Goal: Task Accomplishment & Management: Use online tool/utility

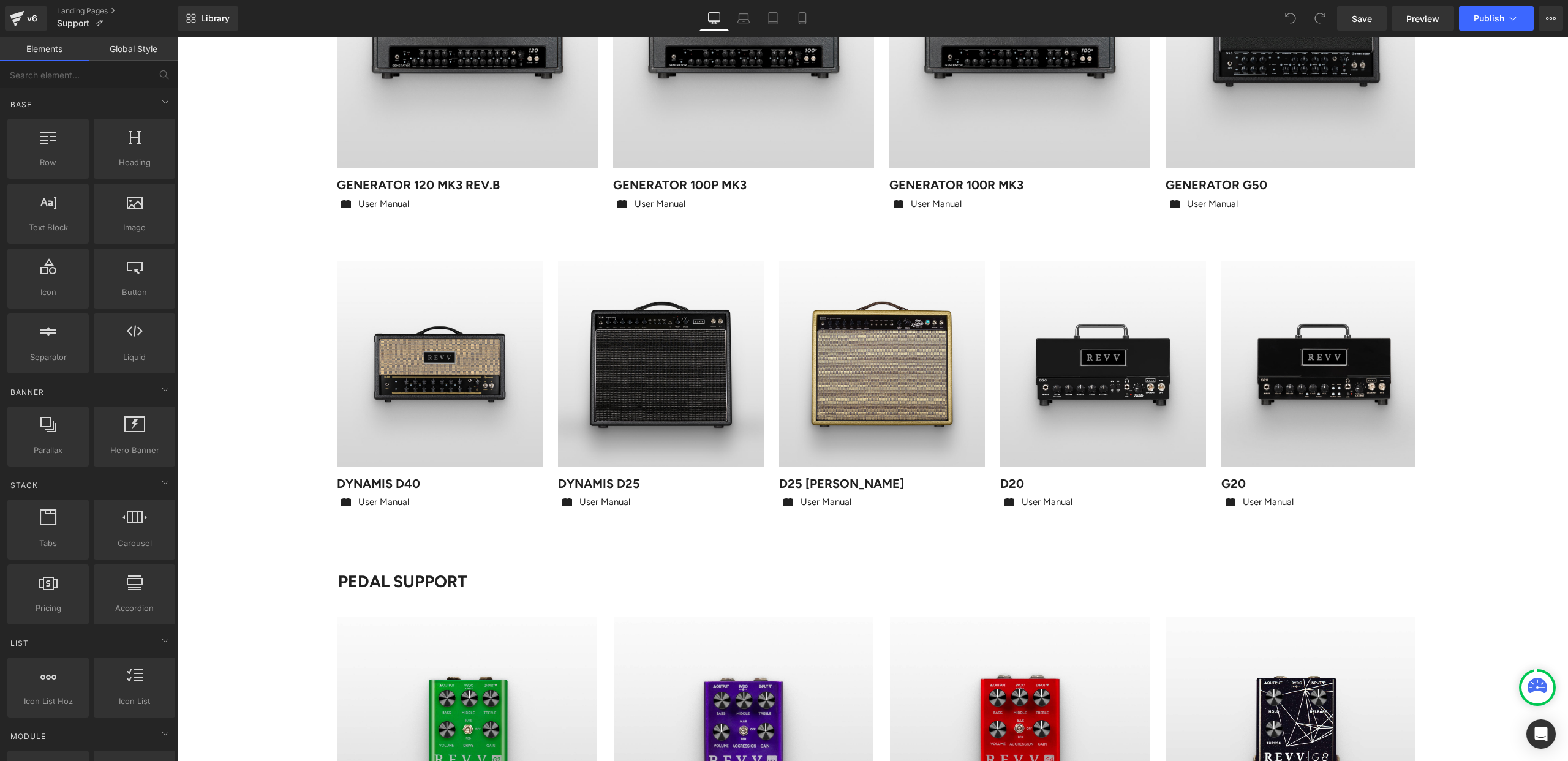
scroll to position [358, 0]
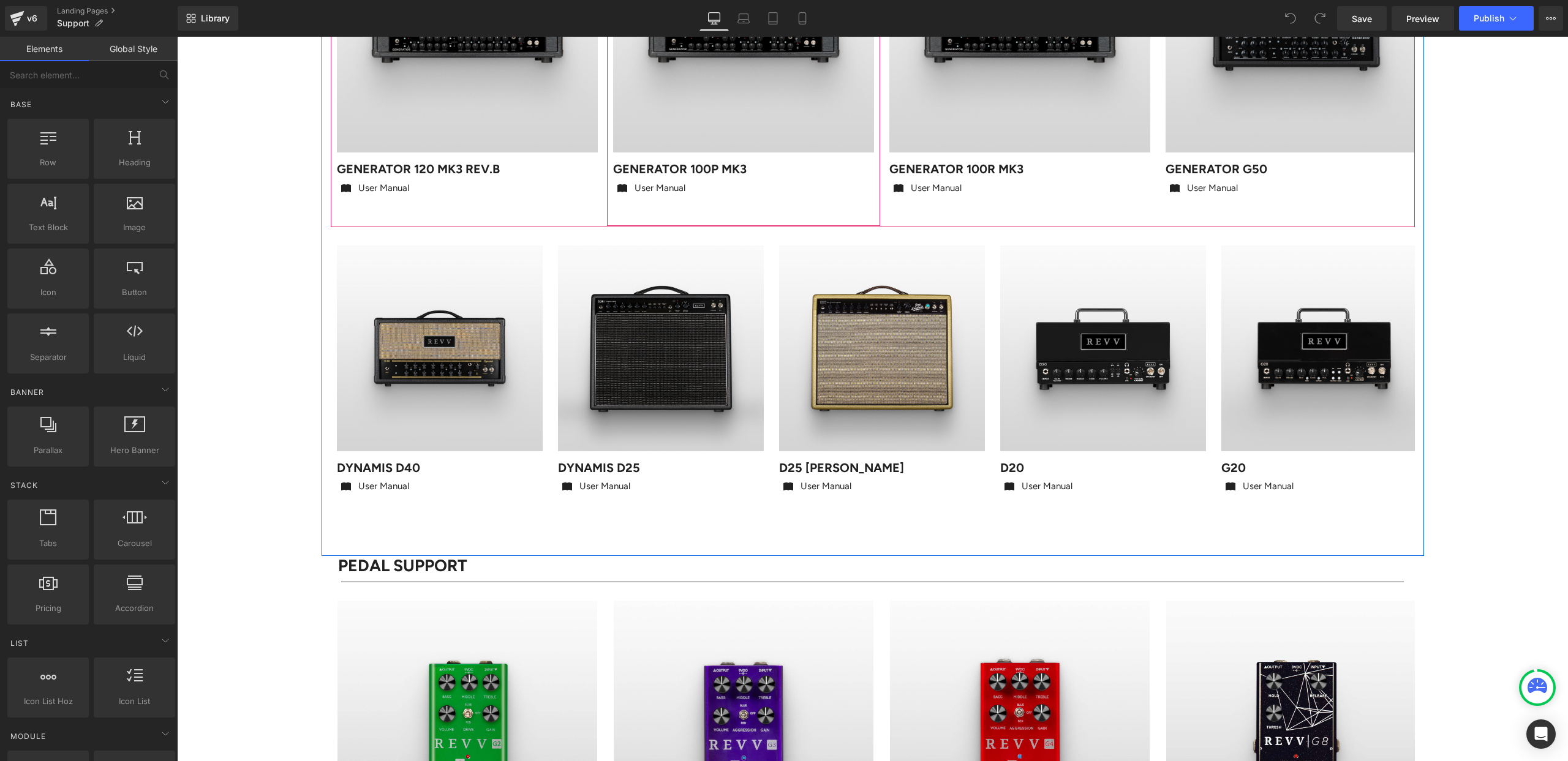
click at [716, 214] on div "Sale Off (P) Image Generator 100P MK3 Heading Icon User Manual Text Block Icon …" at bounding box center [743, 49] width 273 height 353
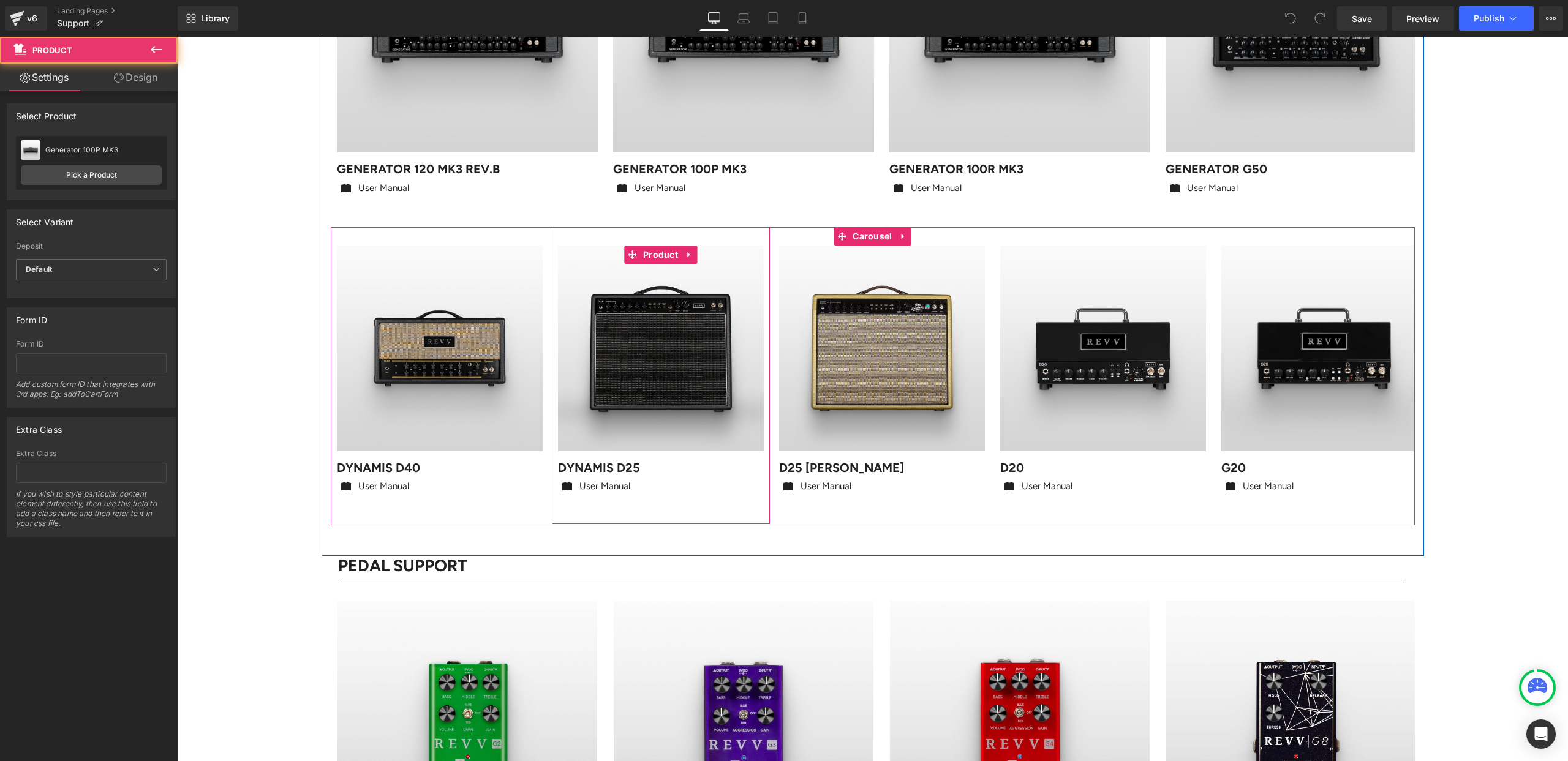
click at [704, 233] on div "Sale Off (P) Image DYNAMIS d25 Heading Icon User Manual Text Block Icon List Pr…" at bounding box center [661, 376] width 218 height 297
click at [856, 235] on span "Carousel" at bounding box center [872, 236] width 45 height 18
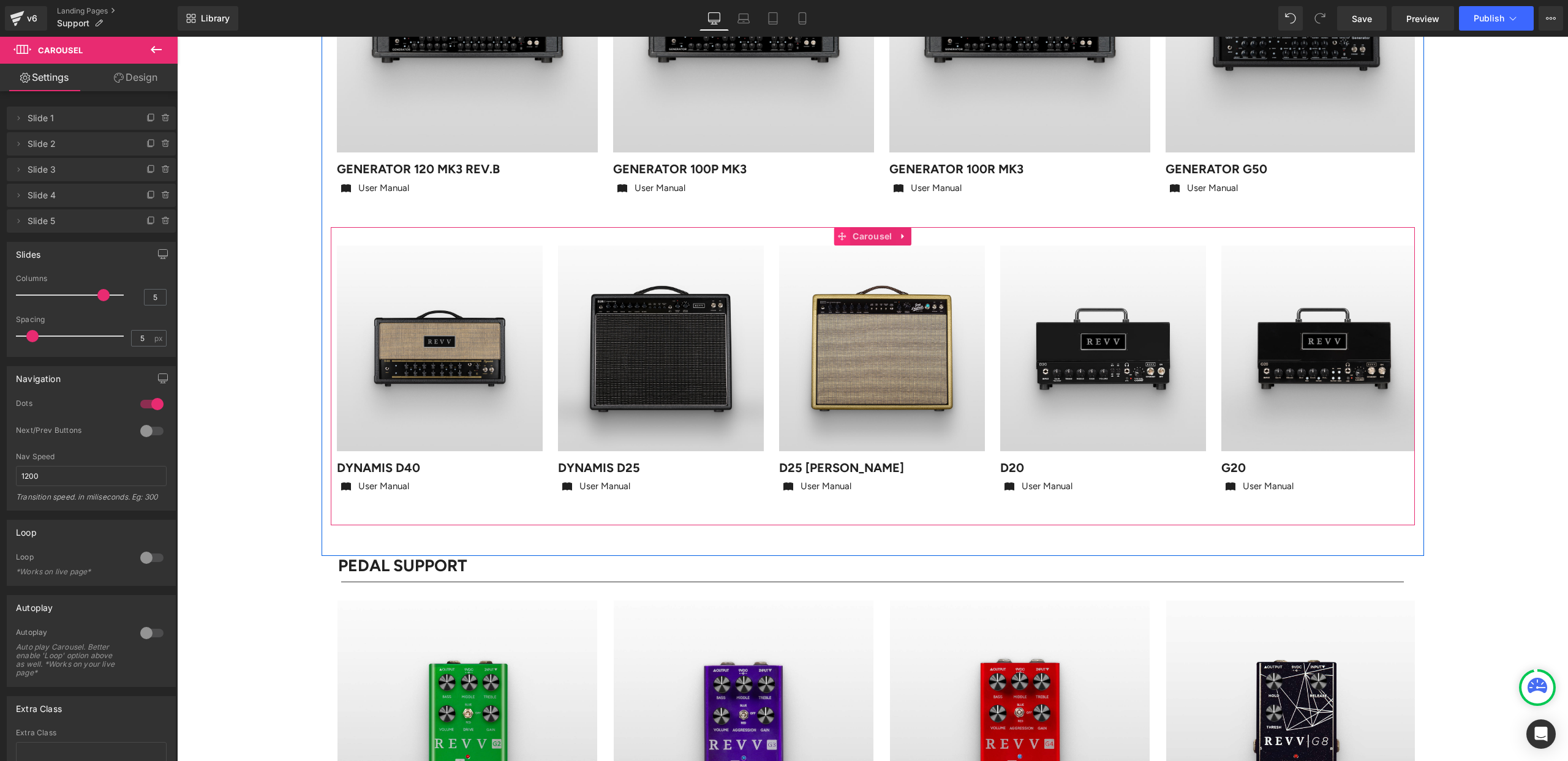
click at [840, 235] on icon at bounding box center [841, 237] width 9 height 9
click at [846, 237] on span at bounding box center [841, 236] width 16 height 18
click at [904, 236] on icon at bounding box center [903, 237] width 9 height 9
drag, startPoint x: 896, startPoint y: 236, endPoint x: 841, endPoint y: 235, distance: 55.0
click at [896, 236] on icon at bounding box center [895, 236] width 9 height 9
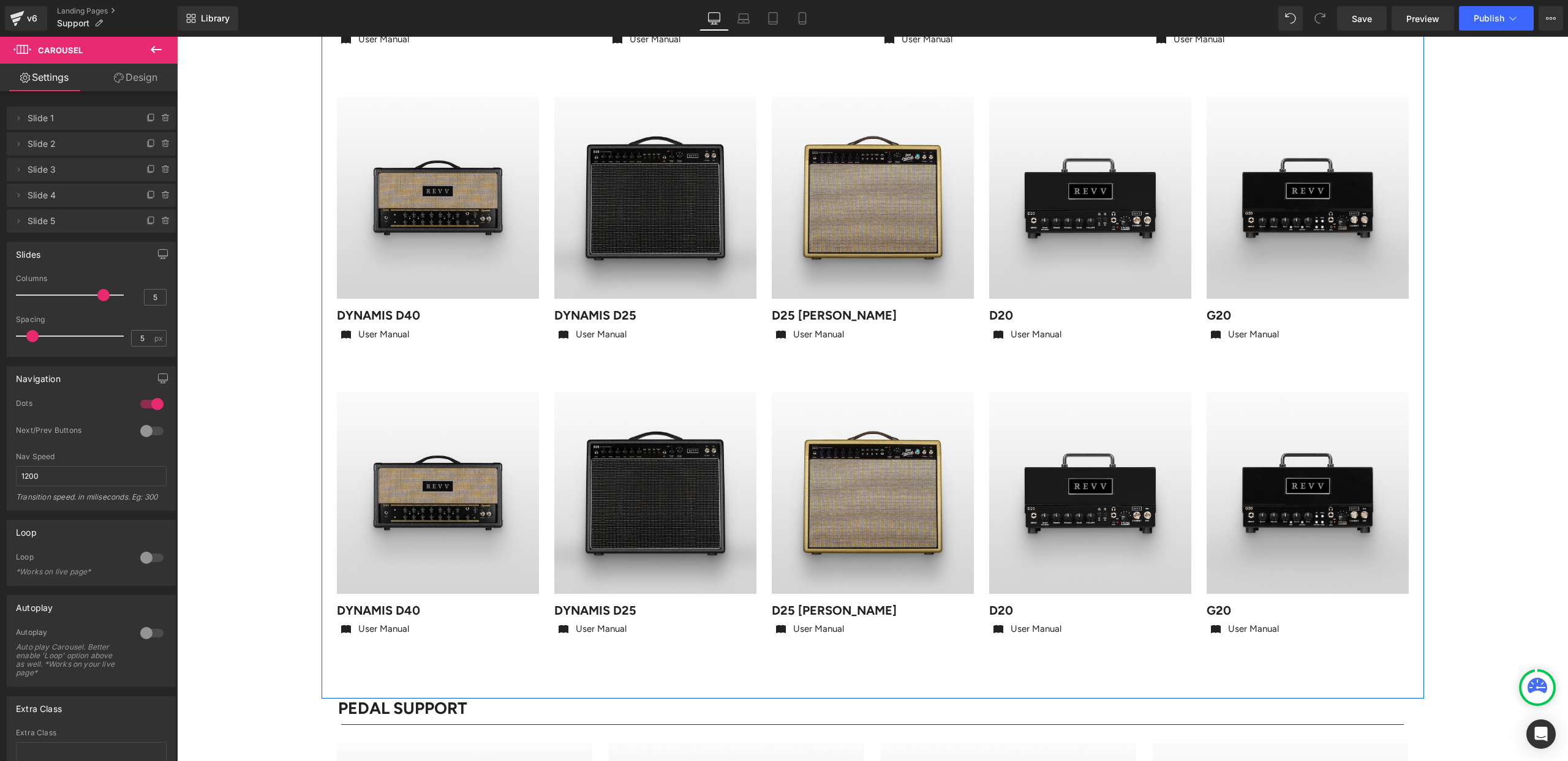
scroll to position [500, 0]
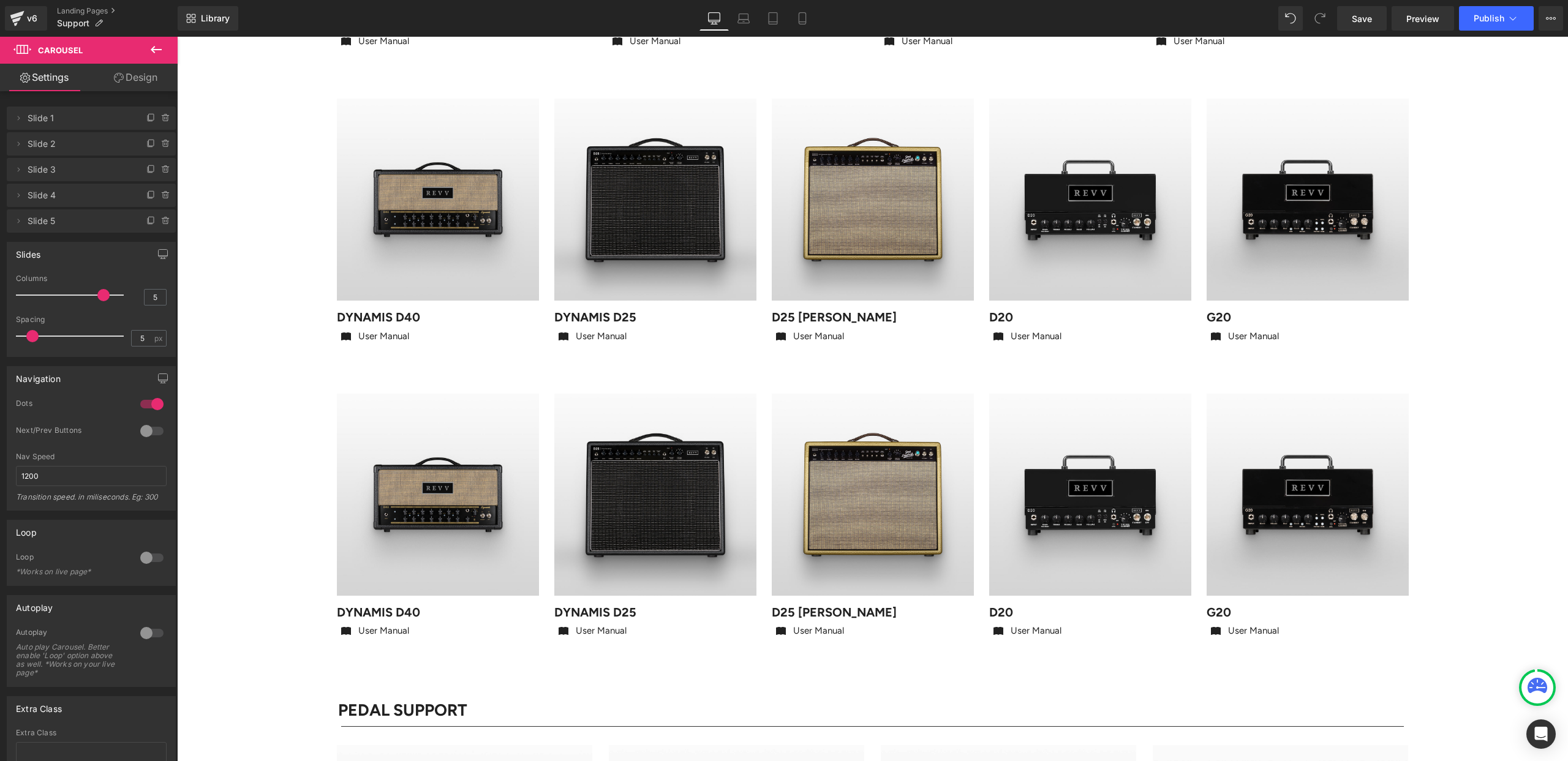
drag, startPoint x: 1439, startPoint y: 217, endPoint x: 1454, endPoint y: 216, distance: 15.0
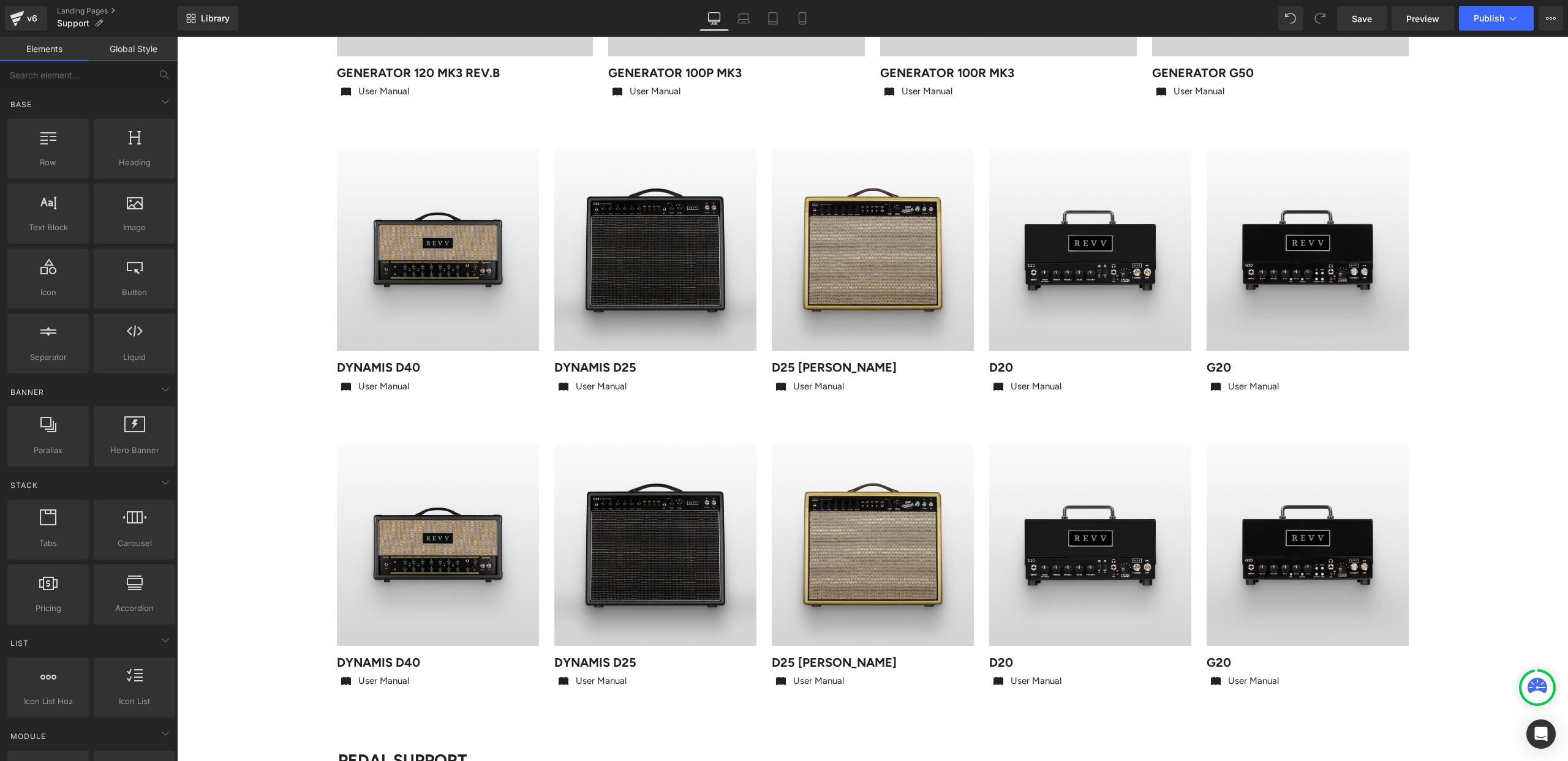
scroll to position [434, 0]
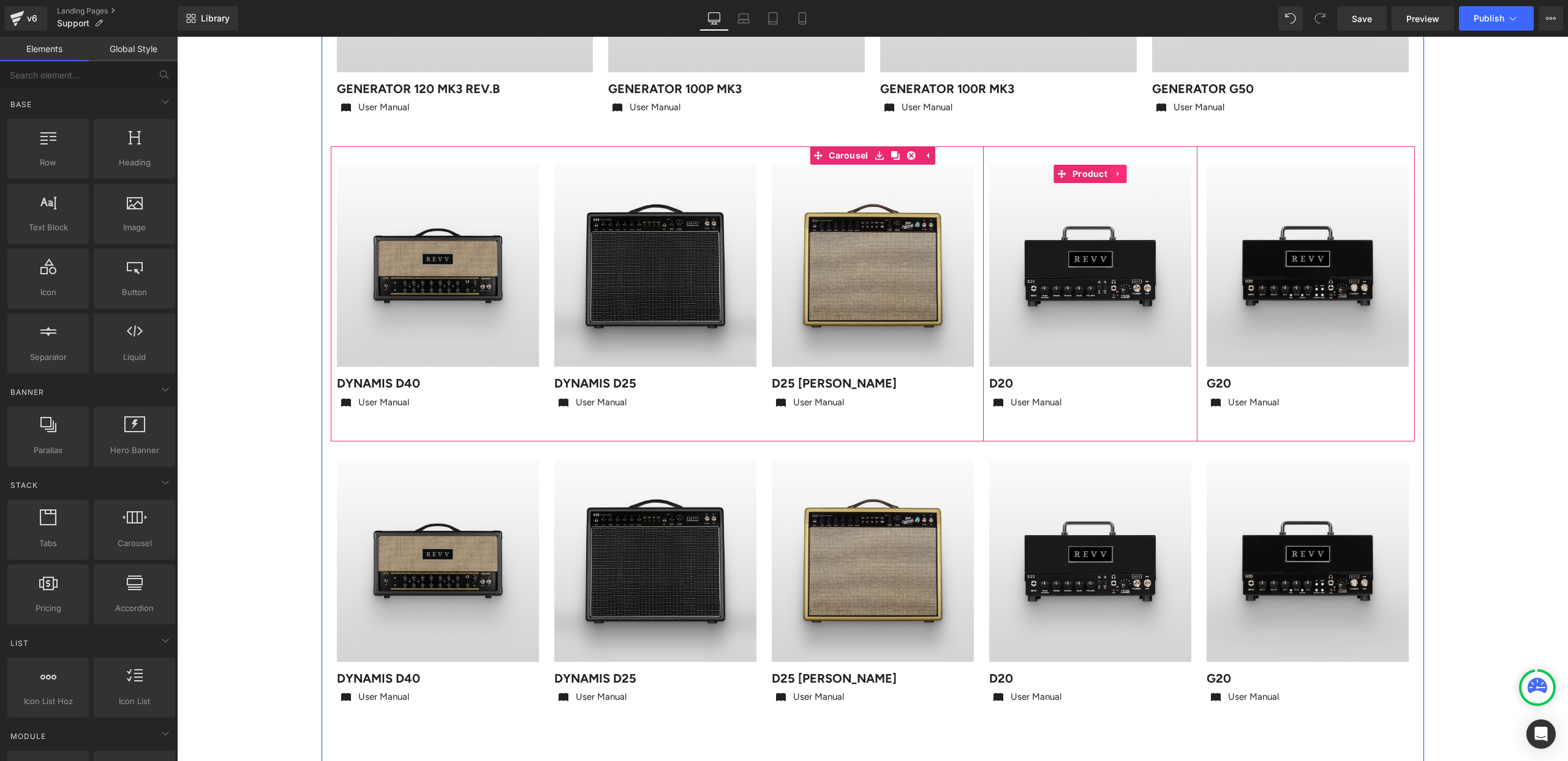
click at [1119, 174] on icon at bounding box center [1118, 174] width 9 height 9
click at [847, 157] on link "Carousel" at bounding box center [840, 155] width 62 height 18
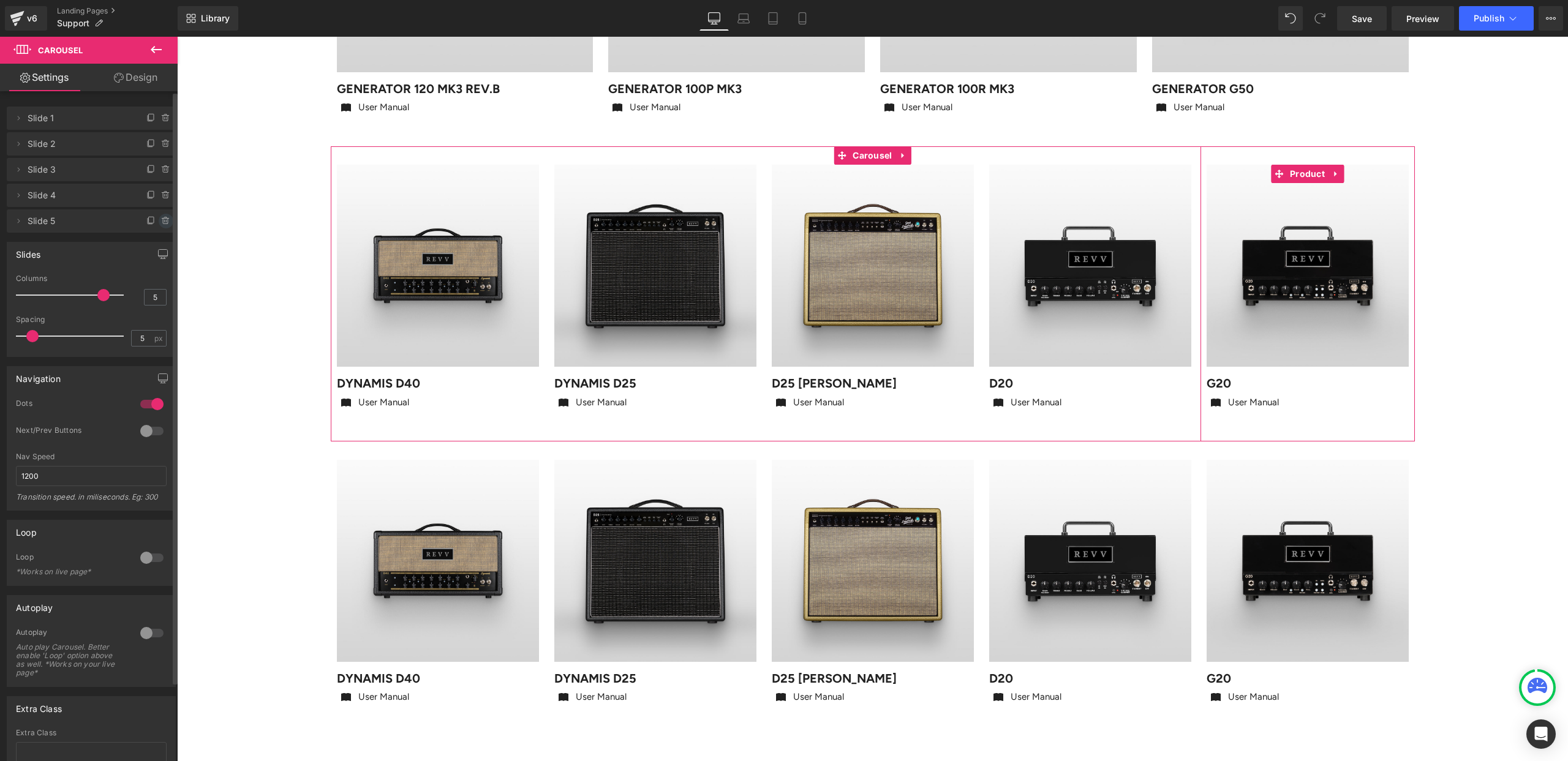
click at [164, 218] on icon at bounding box center [165, 218] width 3 height 1
click at [153, 216] on button "Delete" at bounding box center [152, 221] width 39 height 16
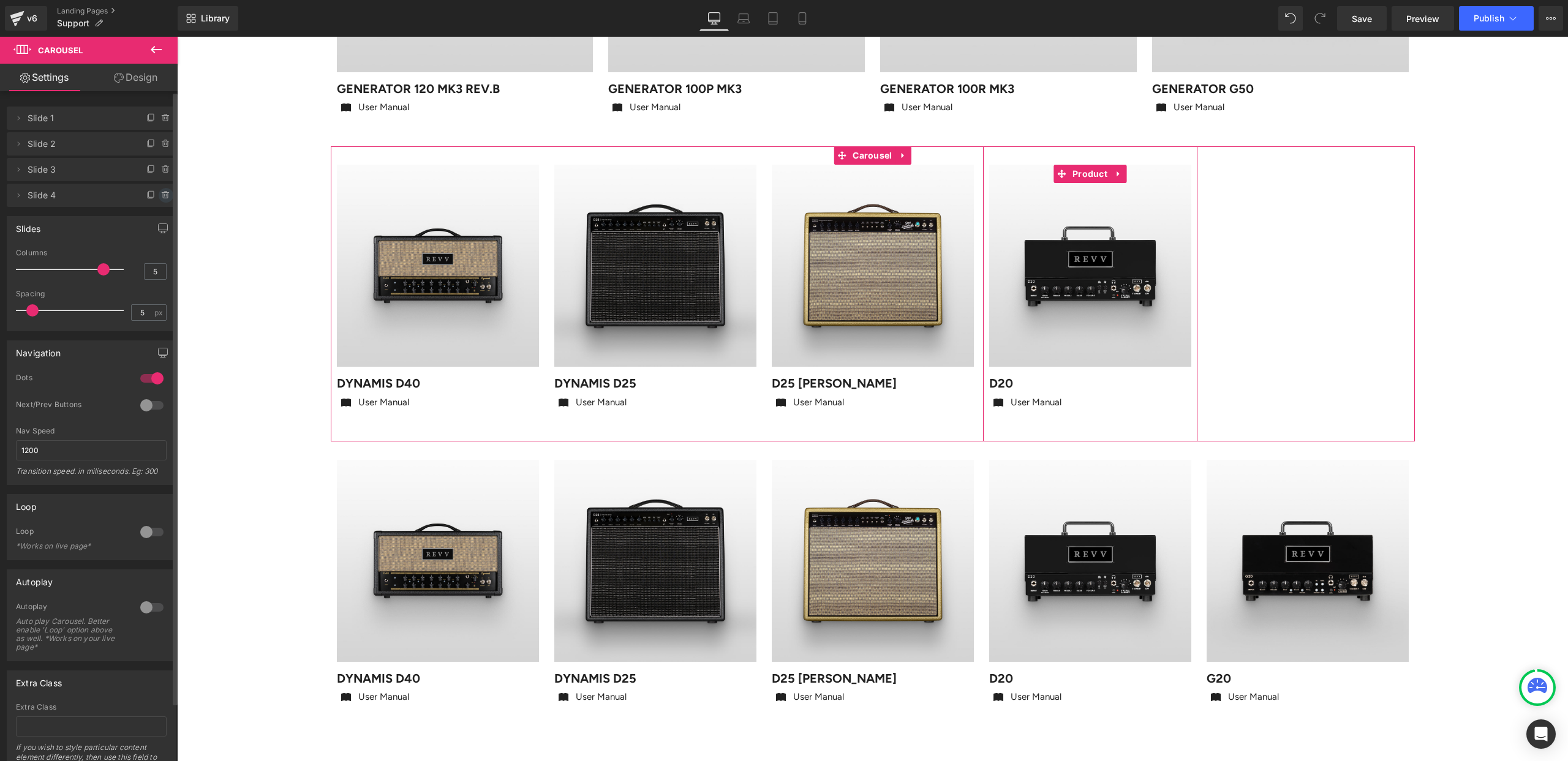
click at [161, 196] on icon at bounding box center [166, 195] width 9 height 9
click at [157, 196] on button "Delete" at bounding box center [152, 196] width 39 height 16
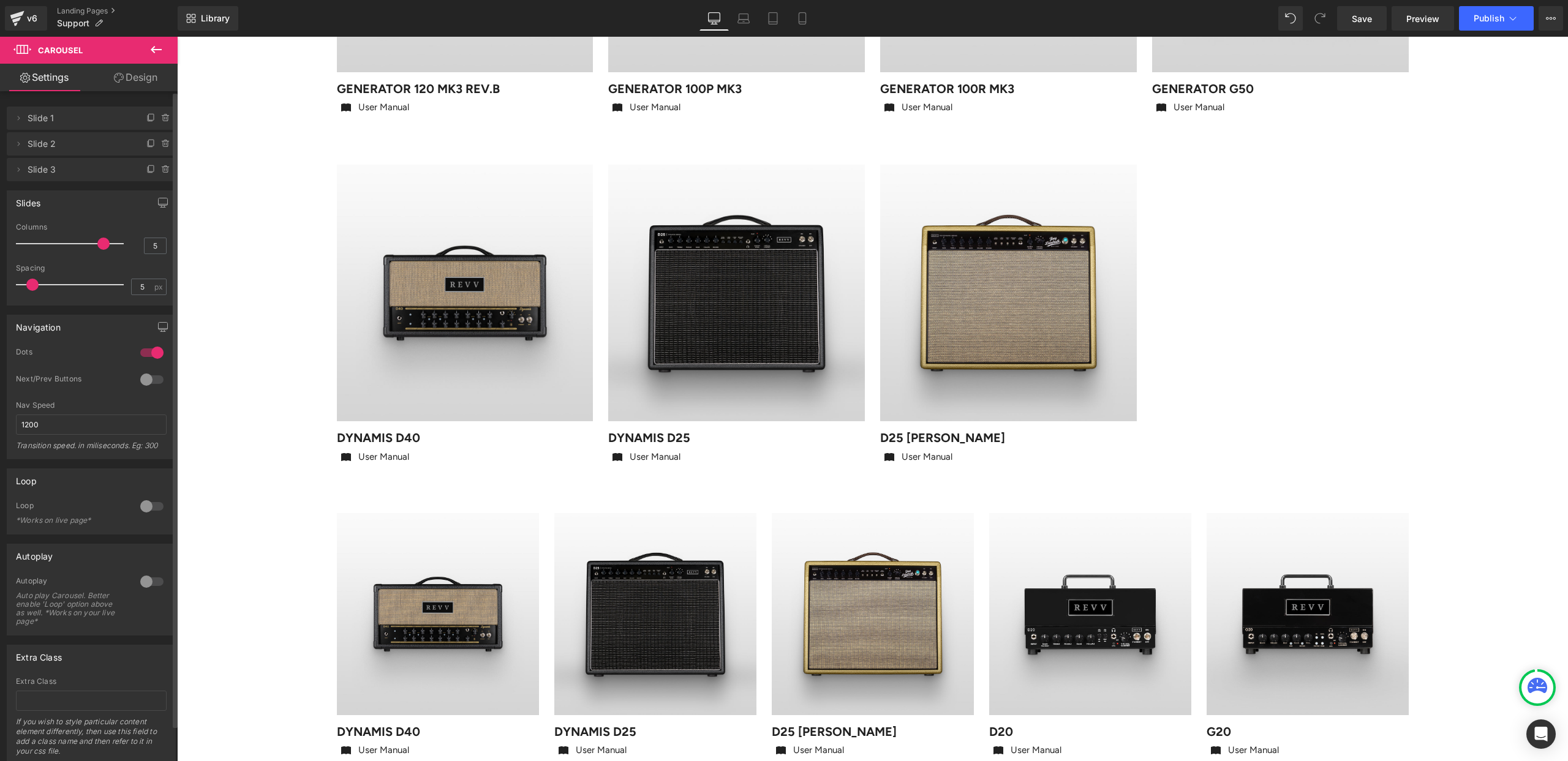
drag, startPoint x: 99, startPoint y: 245, endPoint x: 91, endPoint y: 242, distance: 8.5
click at [91, 242] on div at bounding box center [72, 244] width 101 height 25
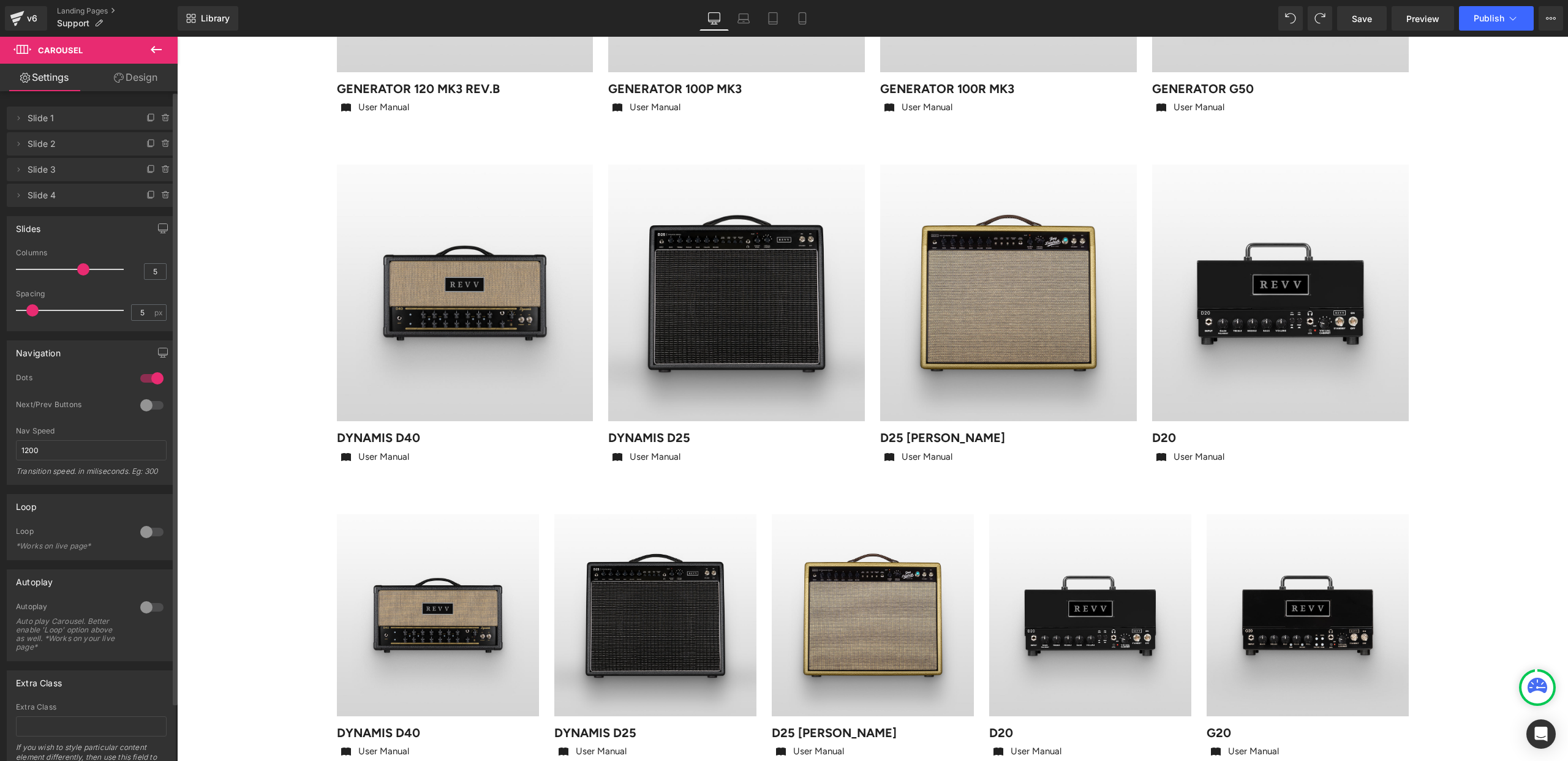
drag, startPoint x: 98, startPoint y: 267, endPoint x: 82, endPoint y: 267, distance: 16.0
click at [82, 267] on span at bounding box center [83, 269] width 12 height 12
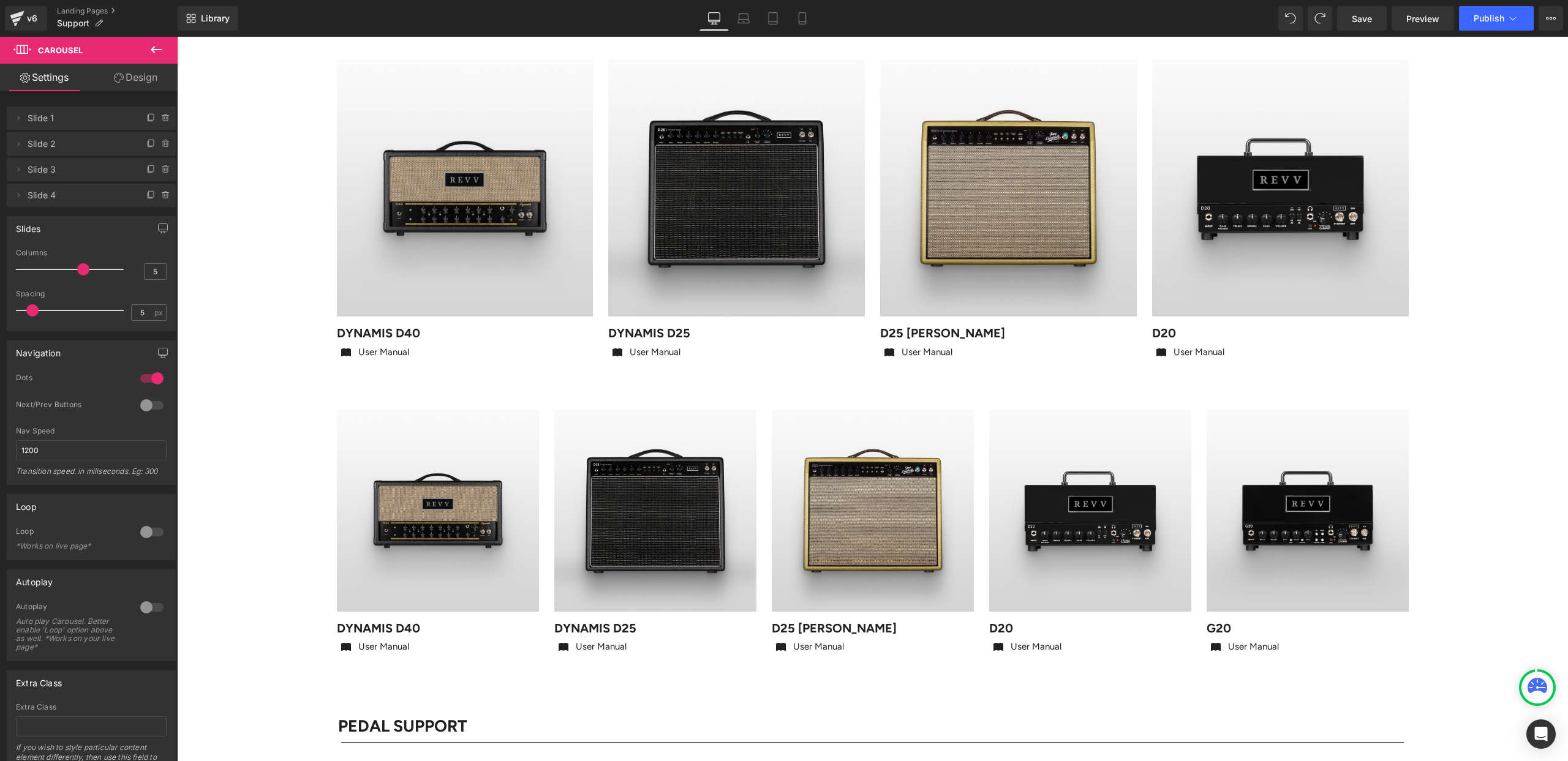
scroll to position [541, 0]
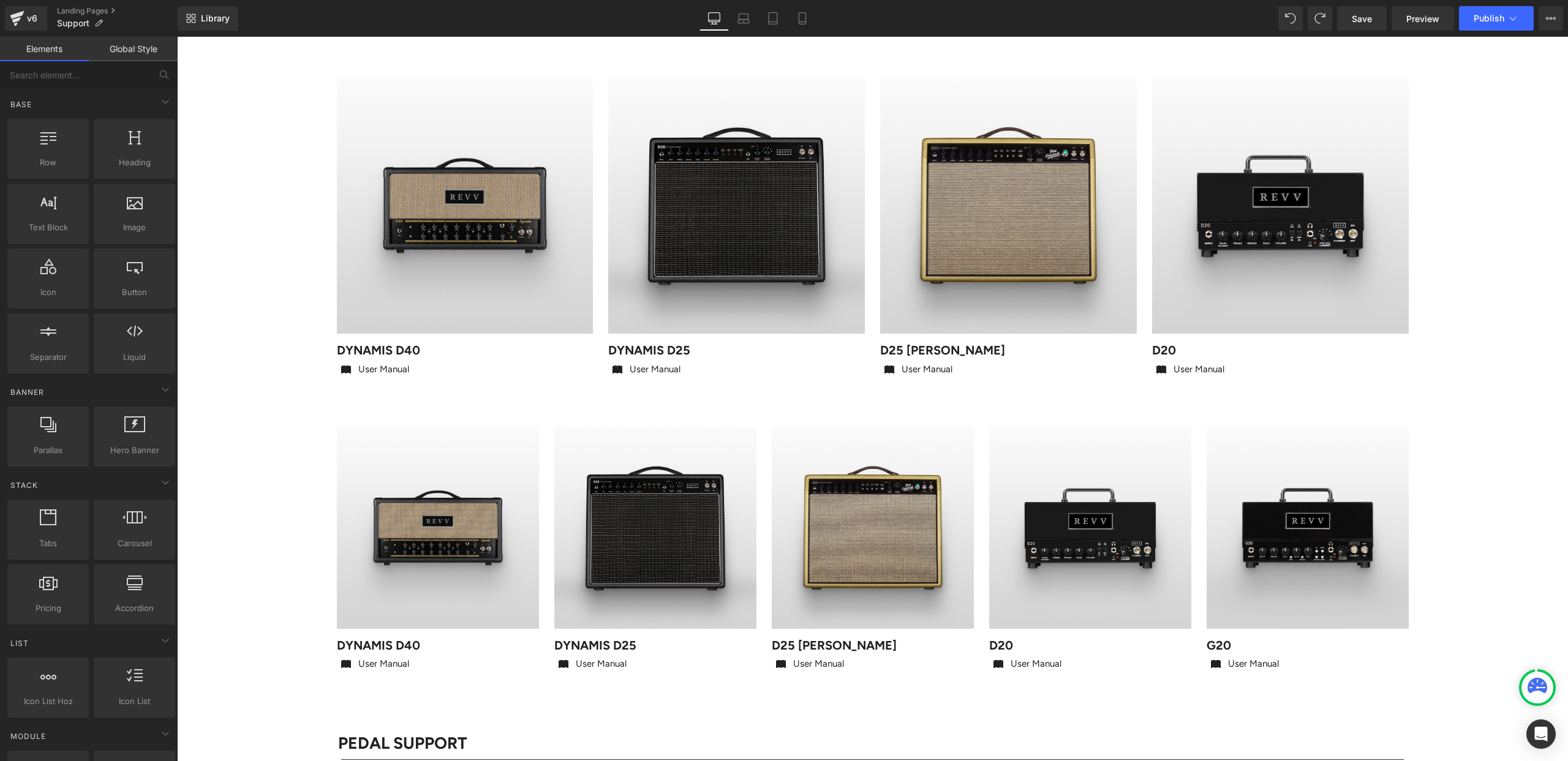
scroll to position [524, 0]
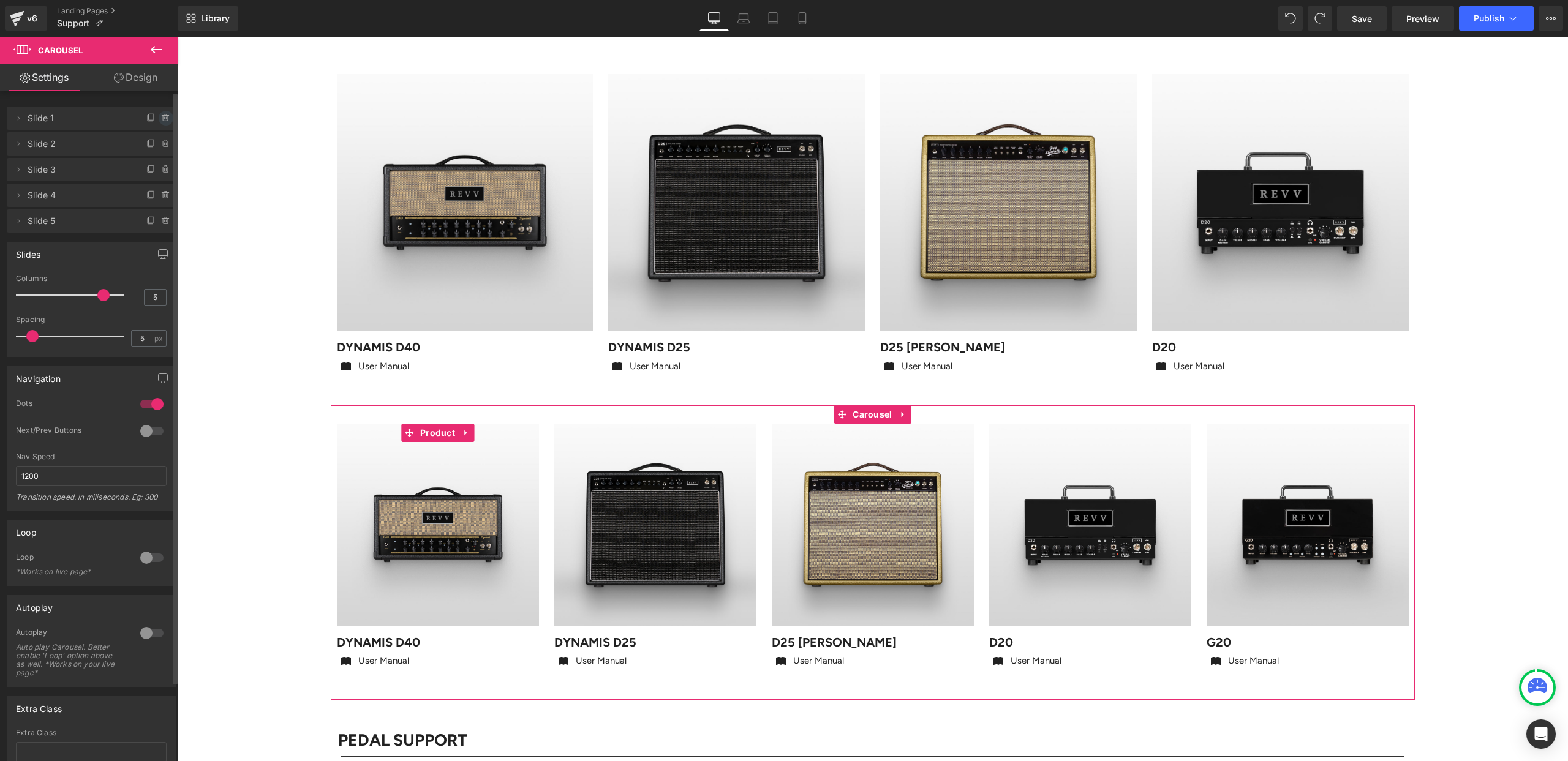
click at [163, 118] on icon at bounding box center [165, 118] width 5 height 6
click at [160, 118] on button "Delete" at bounding box center [152, 118] width 39 height 16
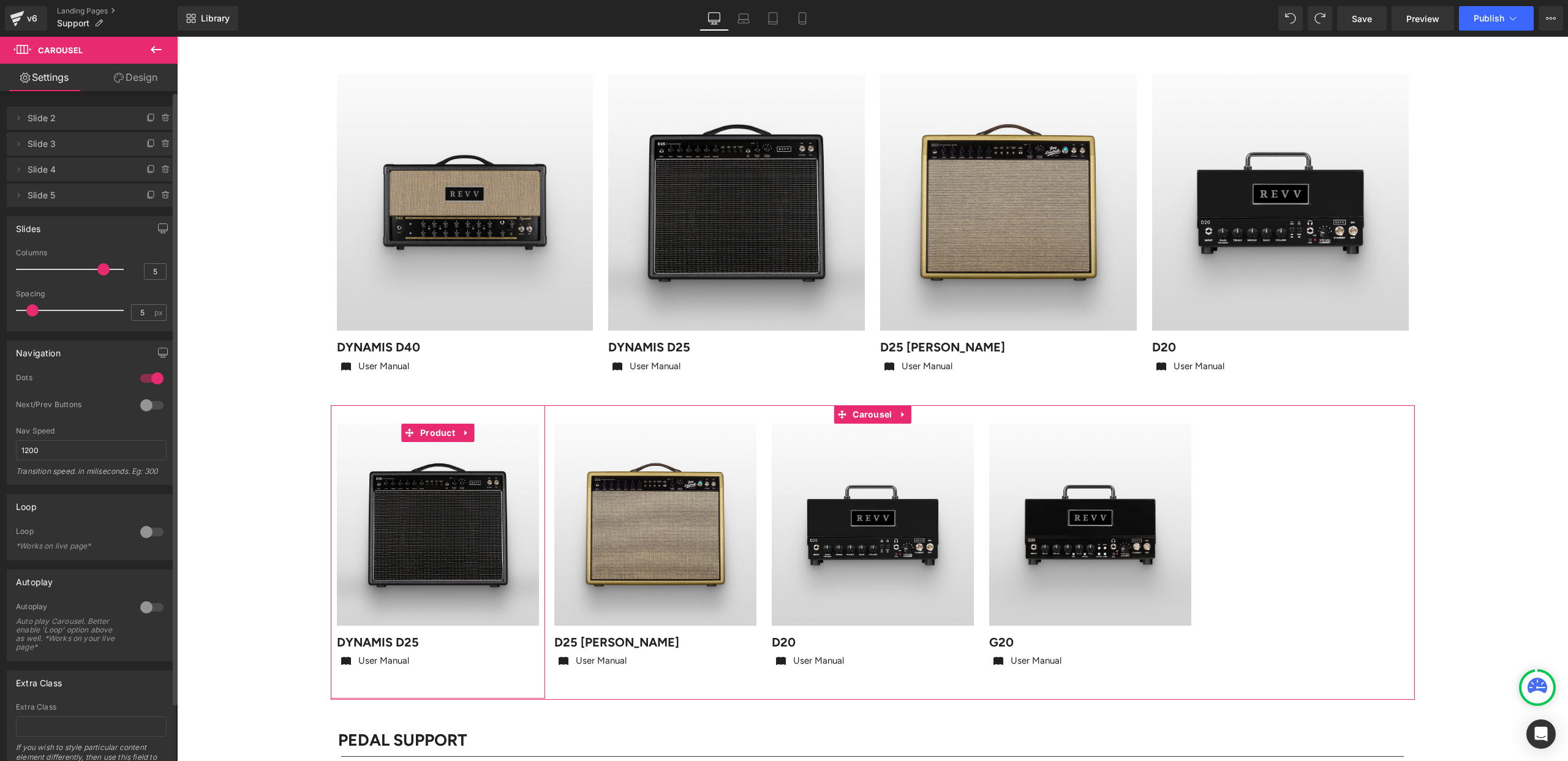
click at [161, 118] on icon at bounding box center [166, 118] width 9 height 9
click at [160, 118] on button "Delete" at bounding box center [152, 118] width 39 height 16
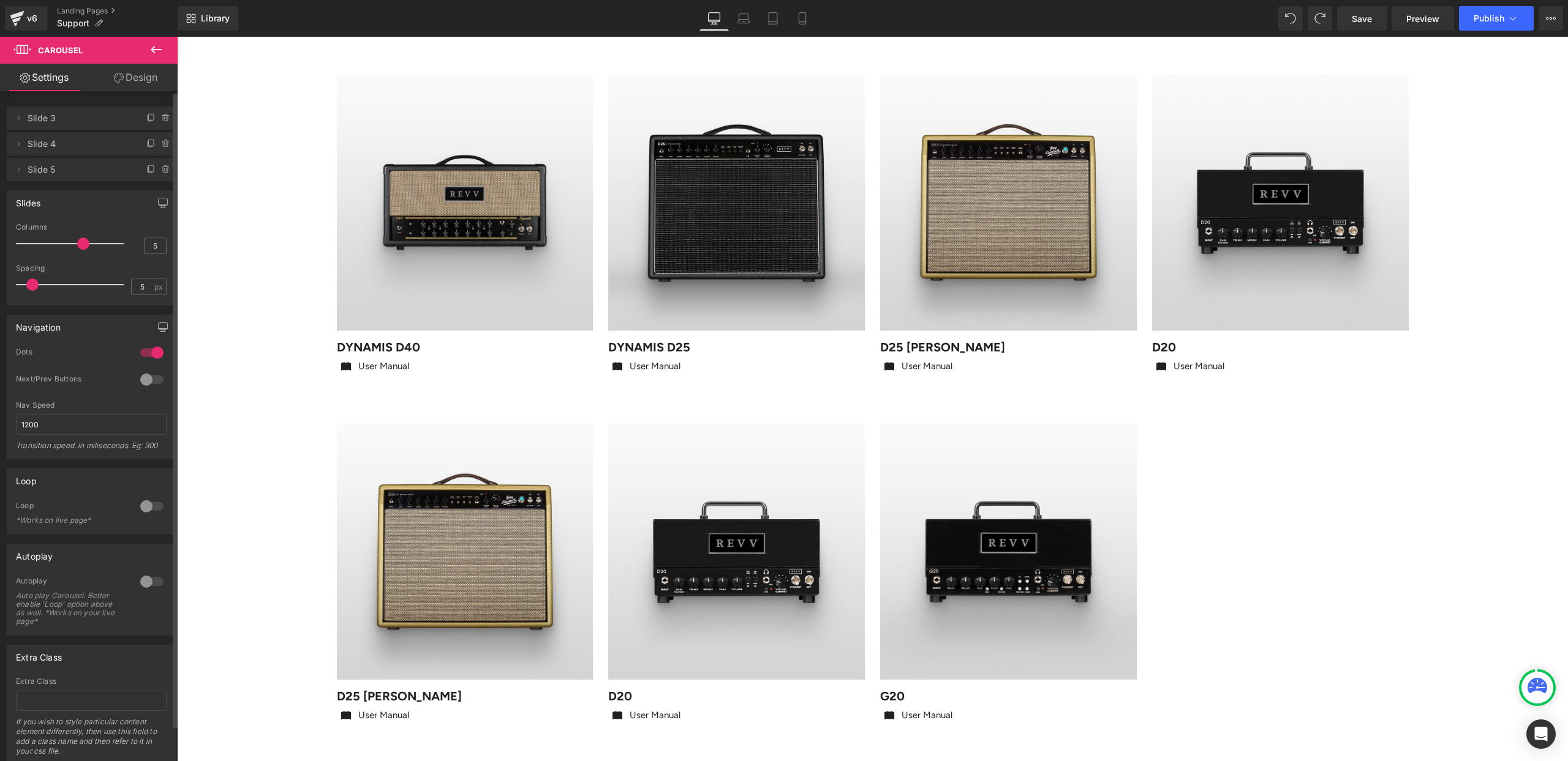
drag, startPoint x: 101, startPoint y: 243, endPoint x: 85, endPoint y: 242, distance: 16.0
click at [85, 242] on span at bounding box center [83, 243] width 12 height 12
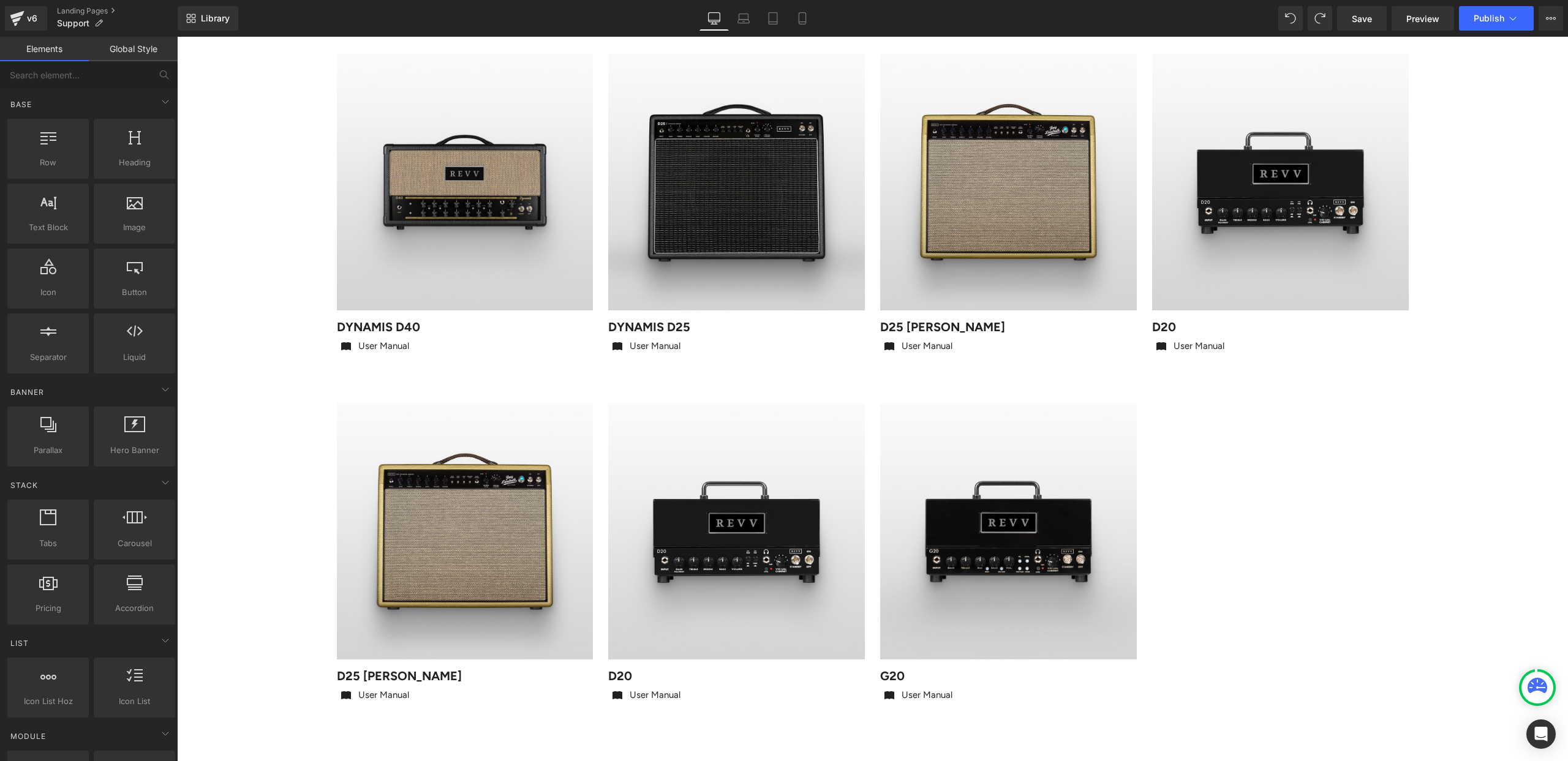
scroll to position [547, 0]
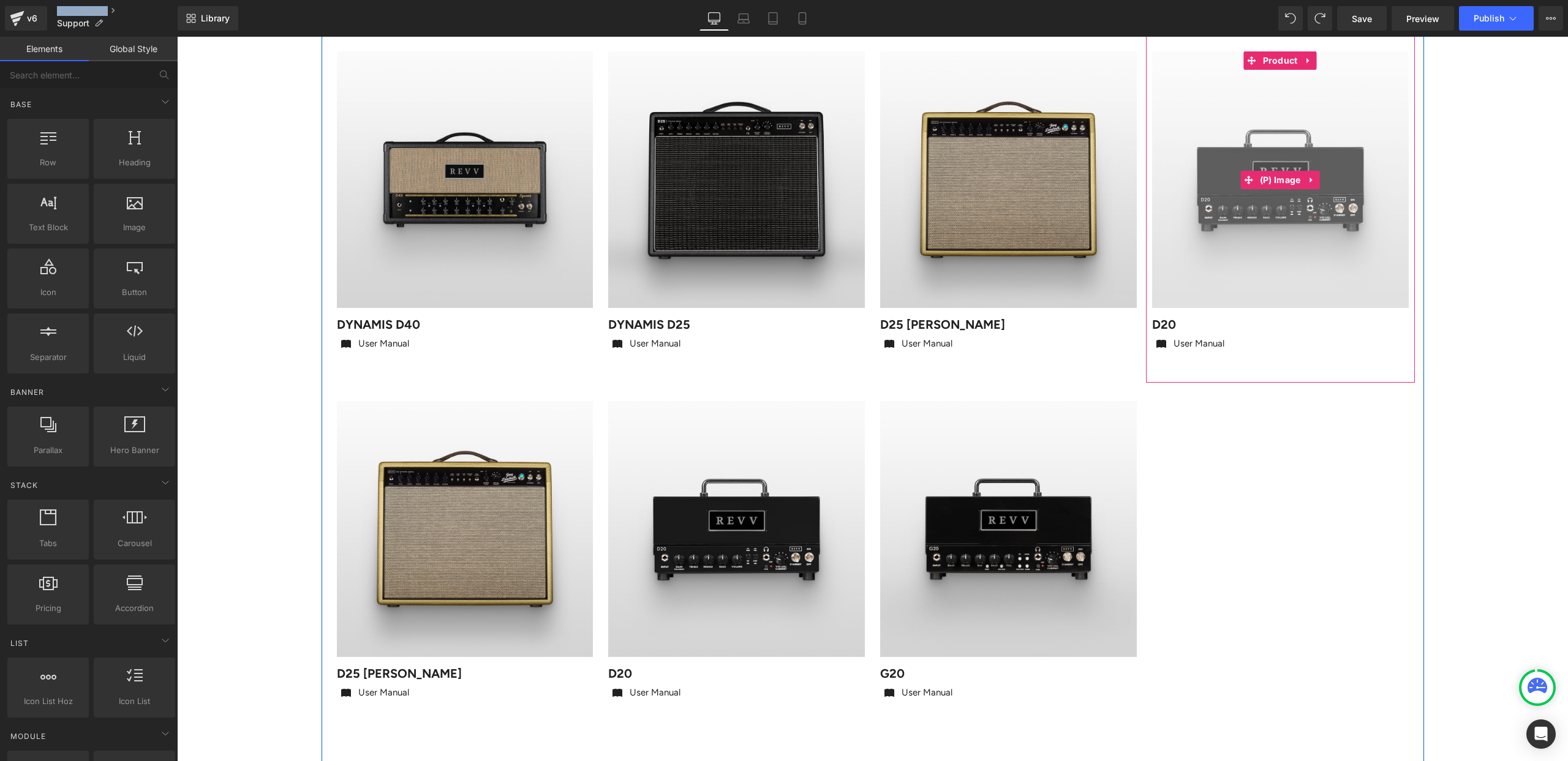
click at [1256, 191] on img at bounding box center [1280, 179] width 257 height 257
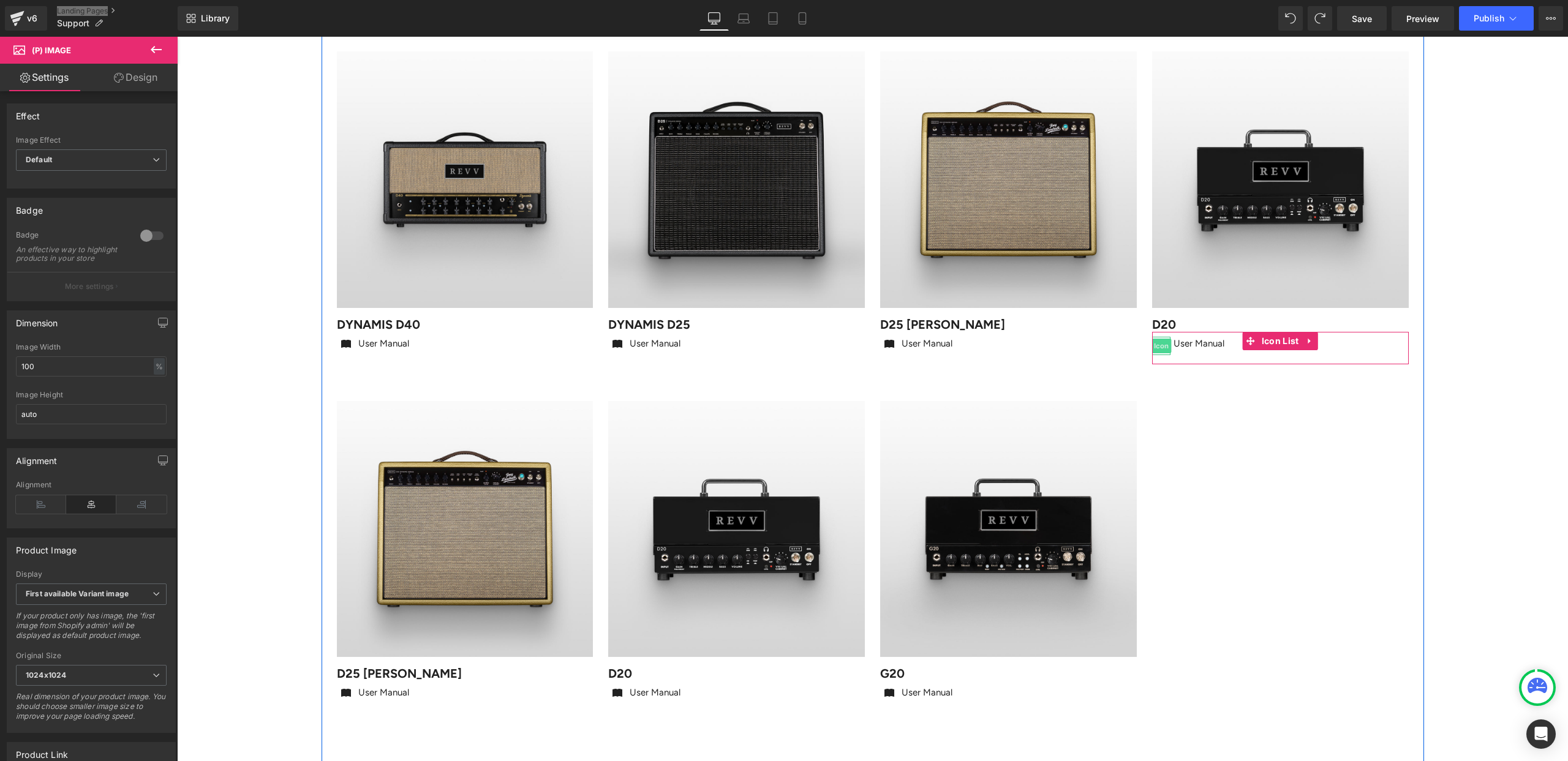
click at [1160, 345] on span "Icon" at bounding box center [1160, 346] width 20 height 15
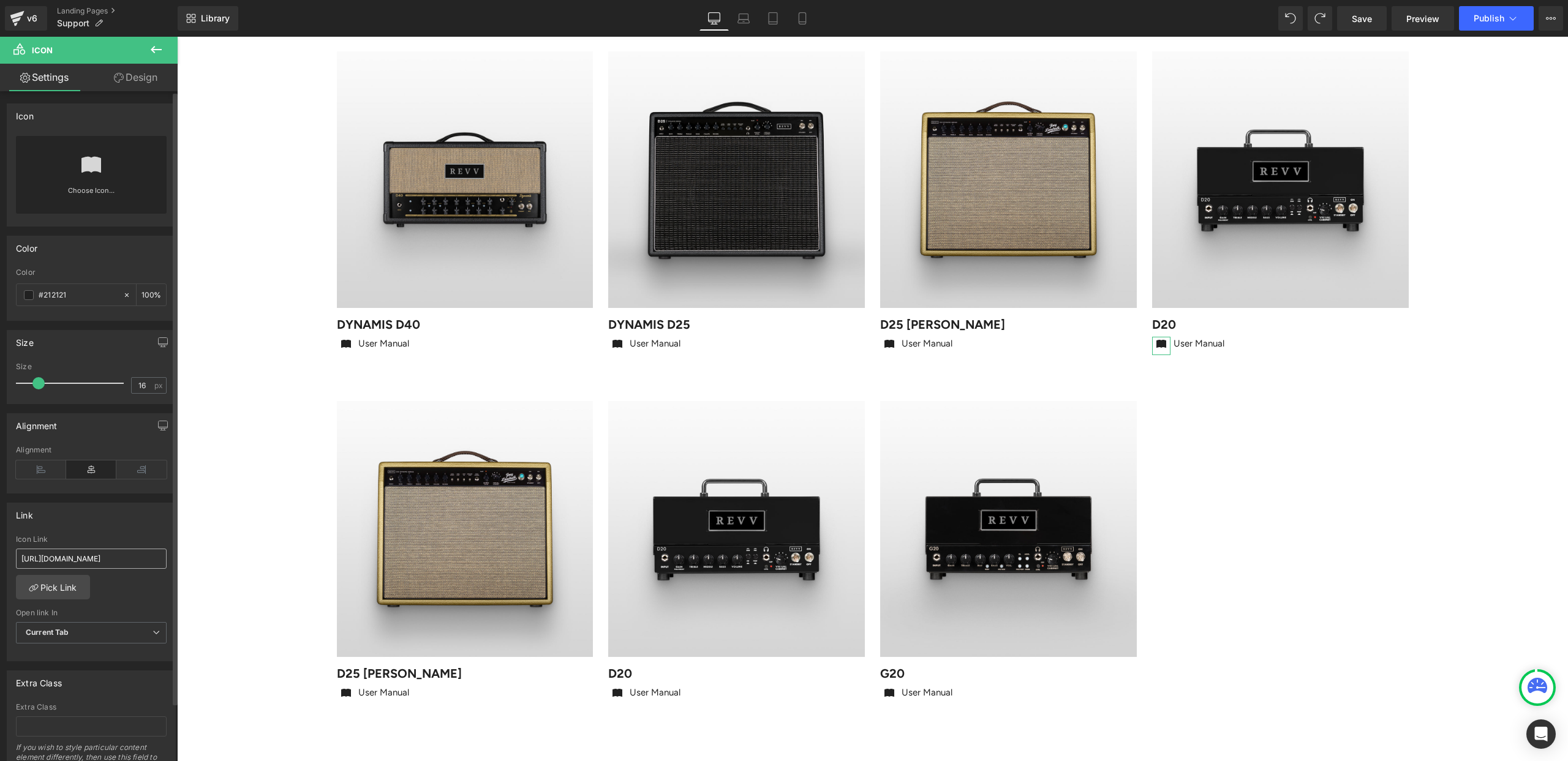
click at [63, 560] on input "[URL][DOMAIN_NAME]" at bounding box center [91, 558] width 151 height 20
type input "[URL][DOMAIN_NAME]"
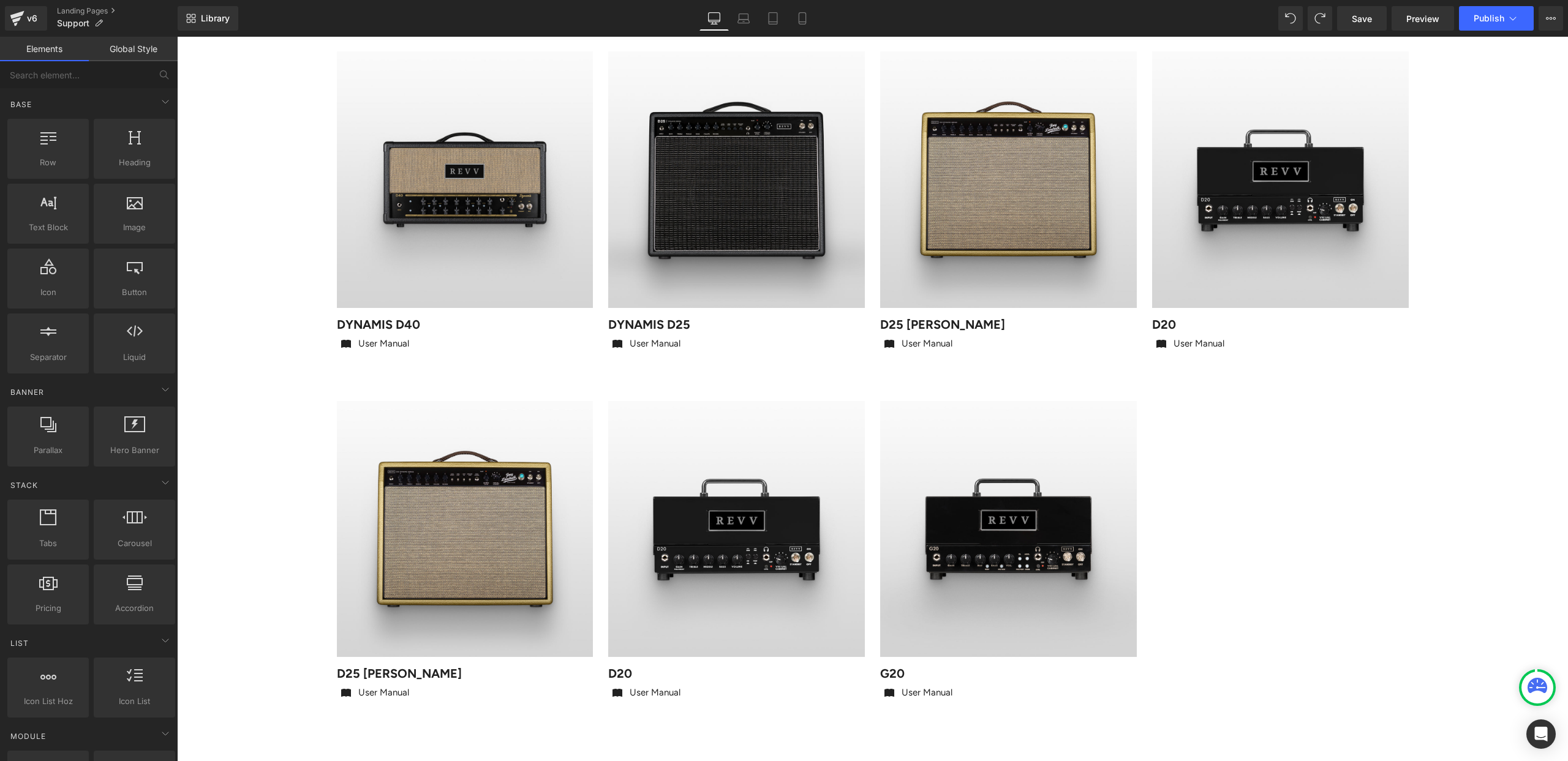
scroll to position [0, 0]
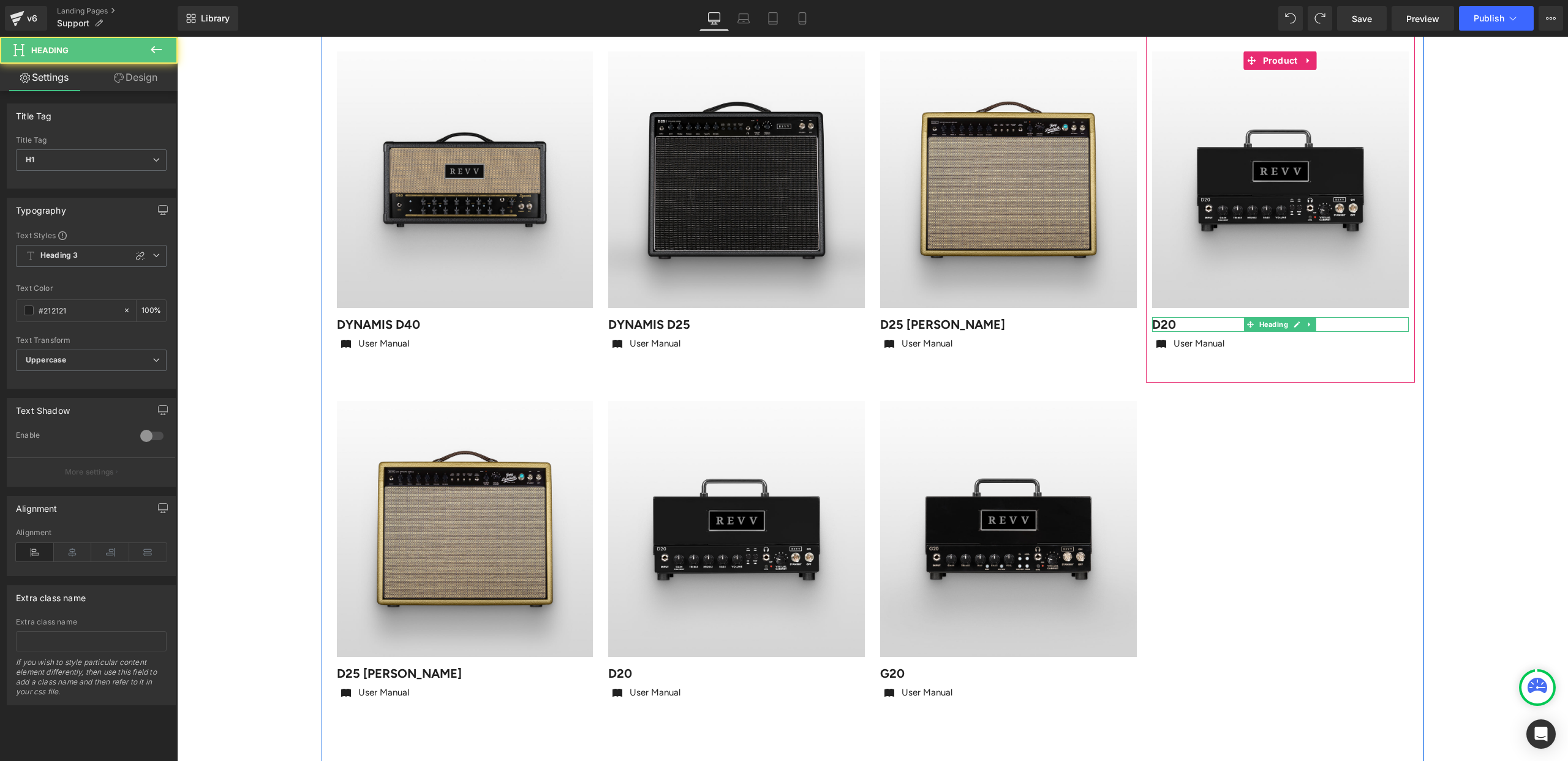
click at [1171, 323] on h1 "D20" at bounding box center [1280, 325] width 257 height 15
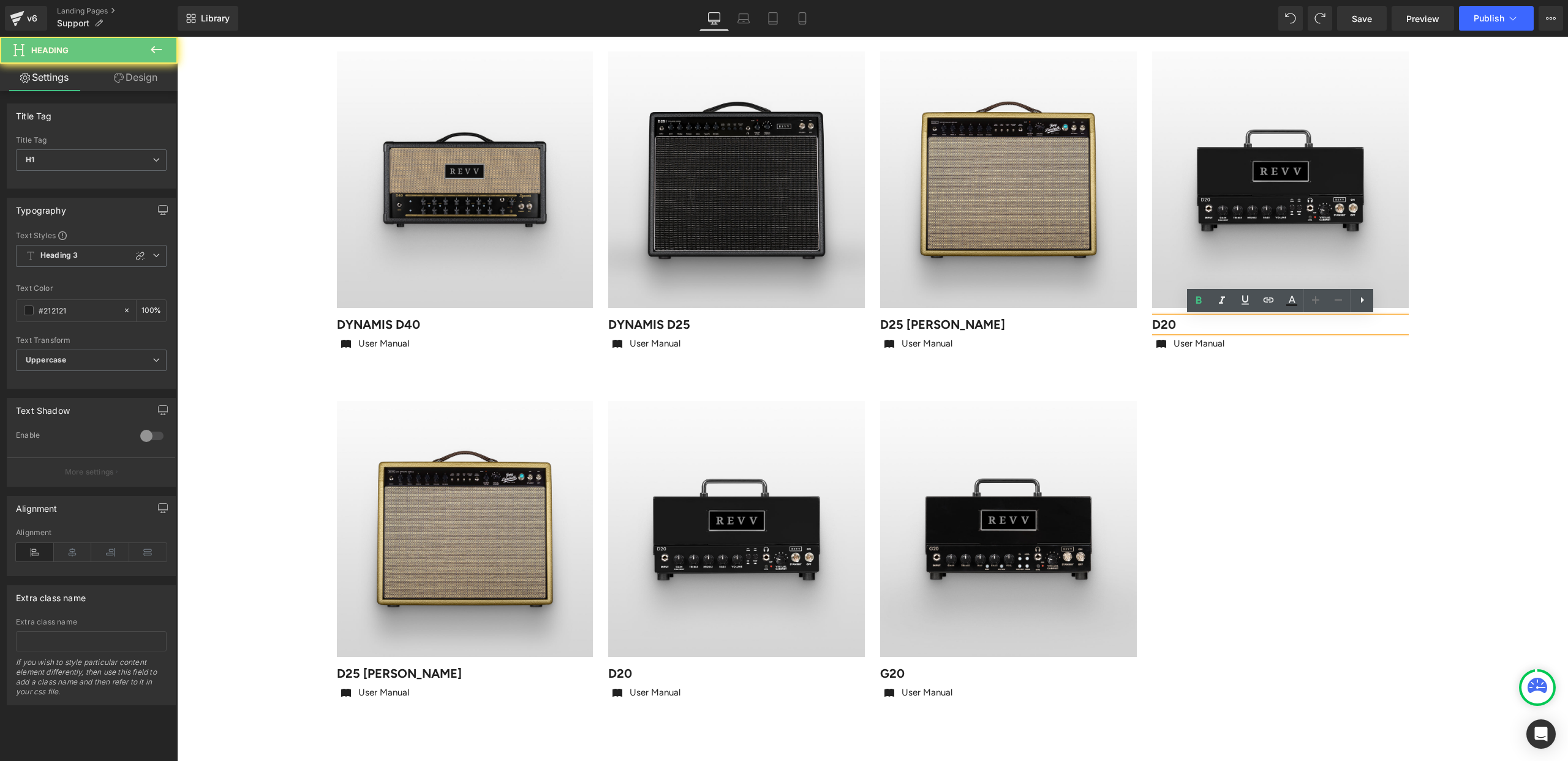
click at [1178, 323] on h1 "D20" at bounding box center [1280, 325] width 257 height 15
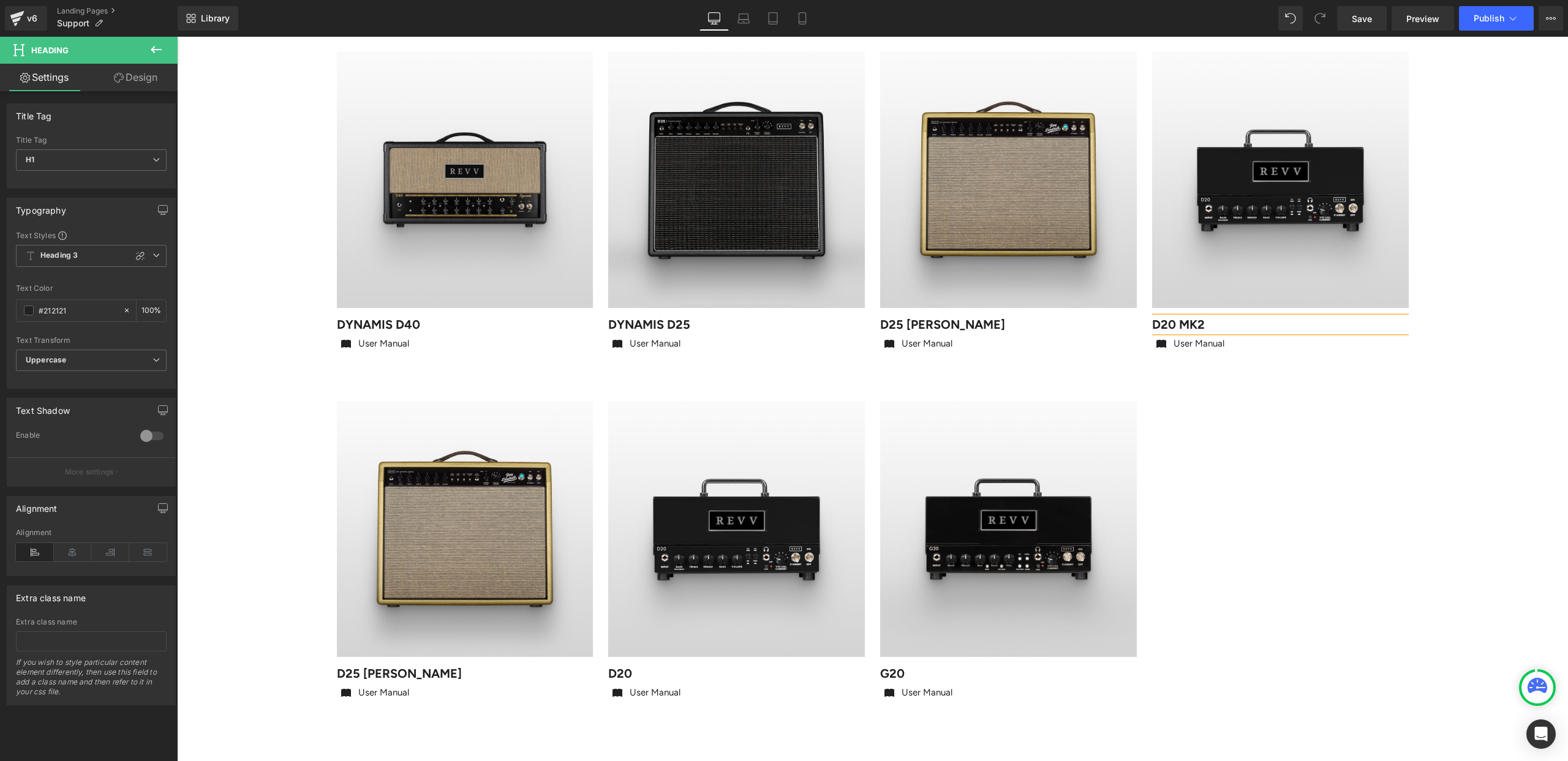
click at [1340, 371] on div "Sale Off (P) Image D20 MK2 Heading Icon User Manual Text Block Icon List Product" at bounding box center [1280, 207] width 269 height 349
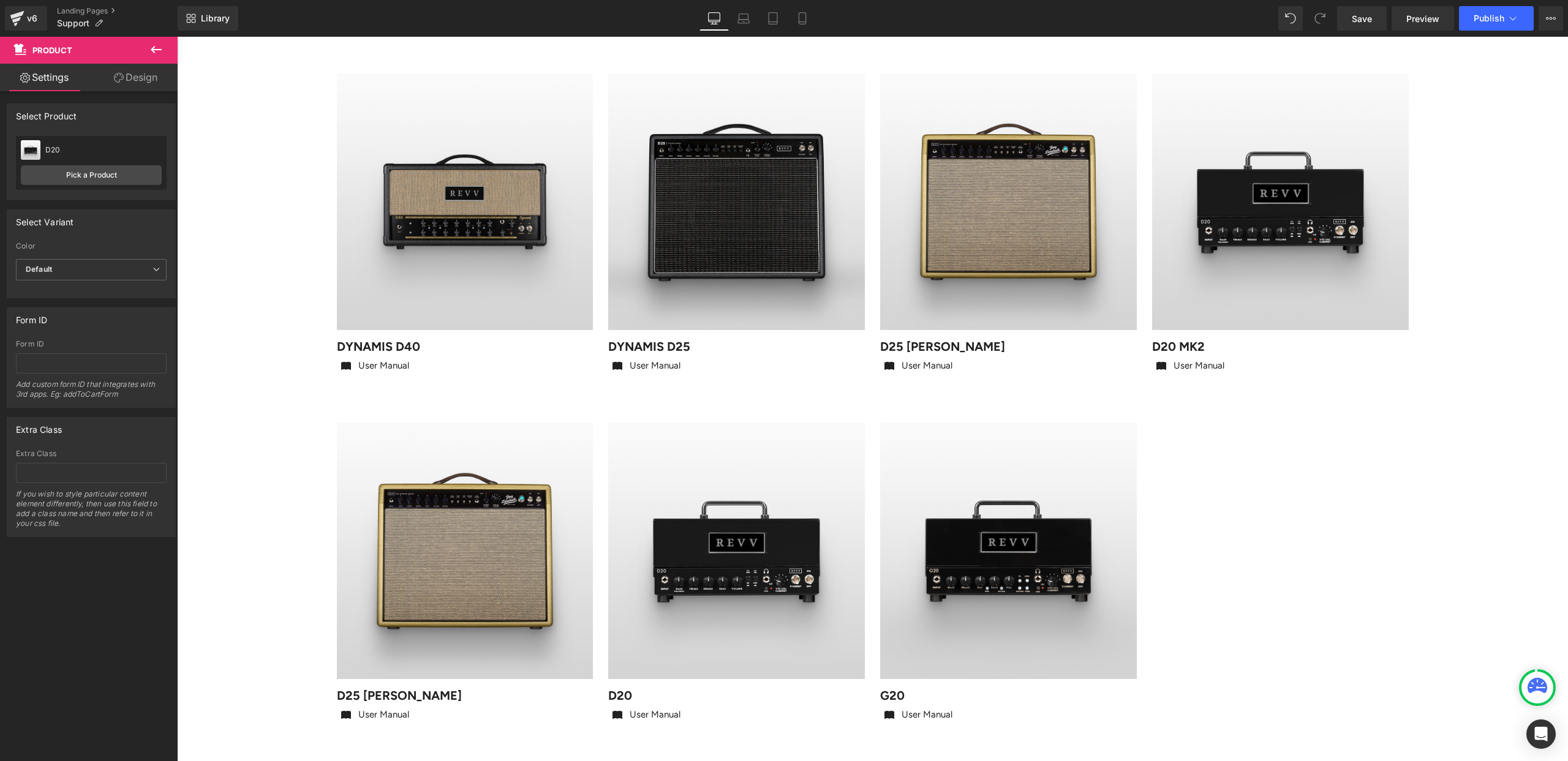
scroll to position [551, 0]
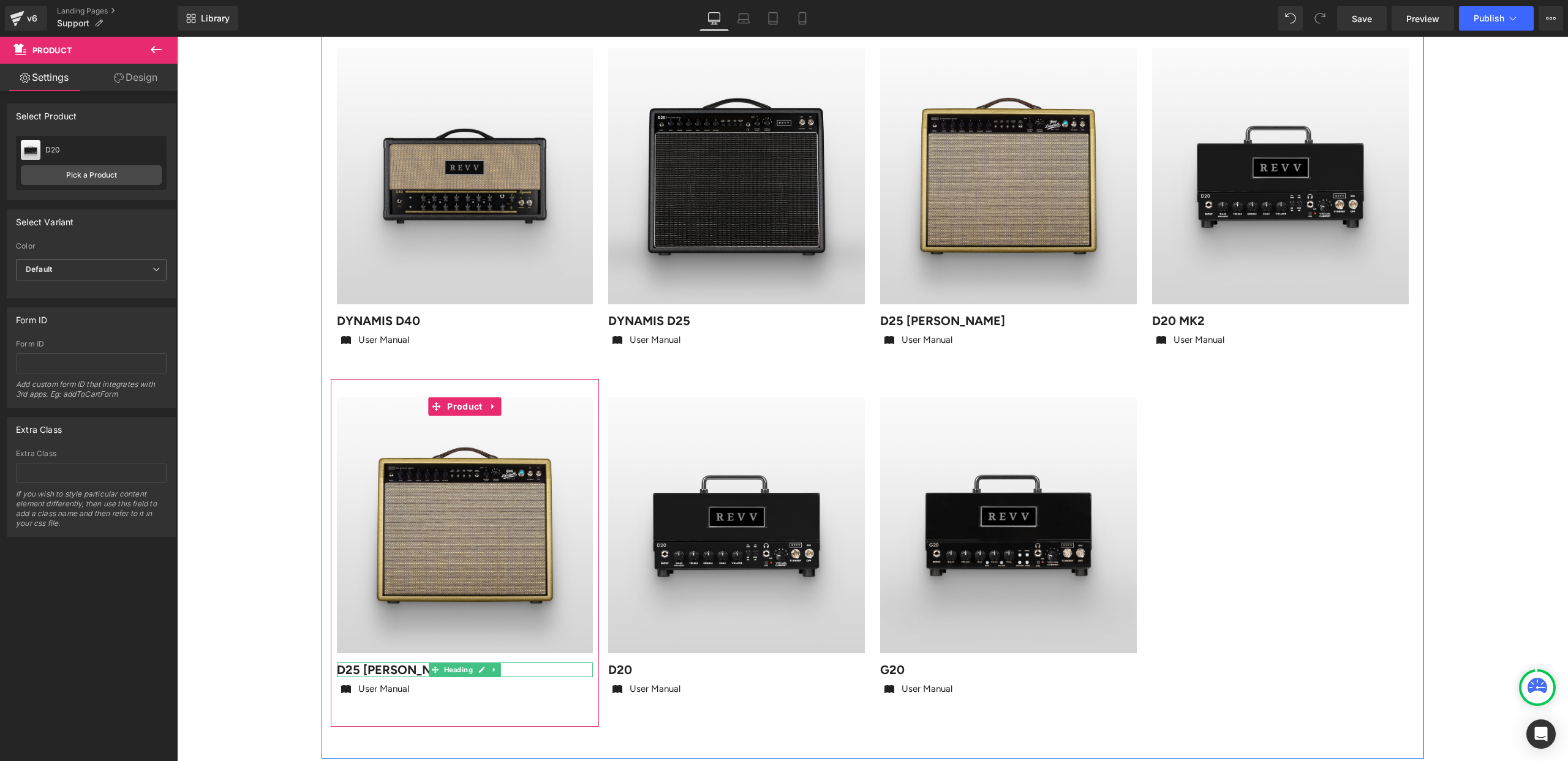
click at [358, 673] on h1 "d25 [PERSON_NAME]" at bounding box center [465, 670] width 257 height 15
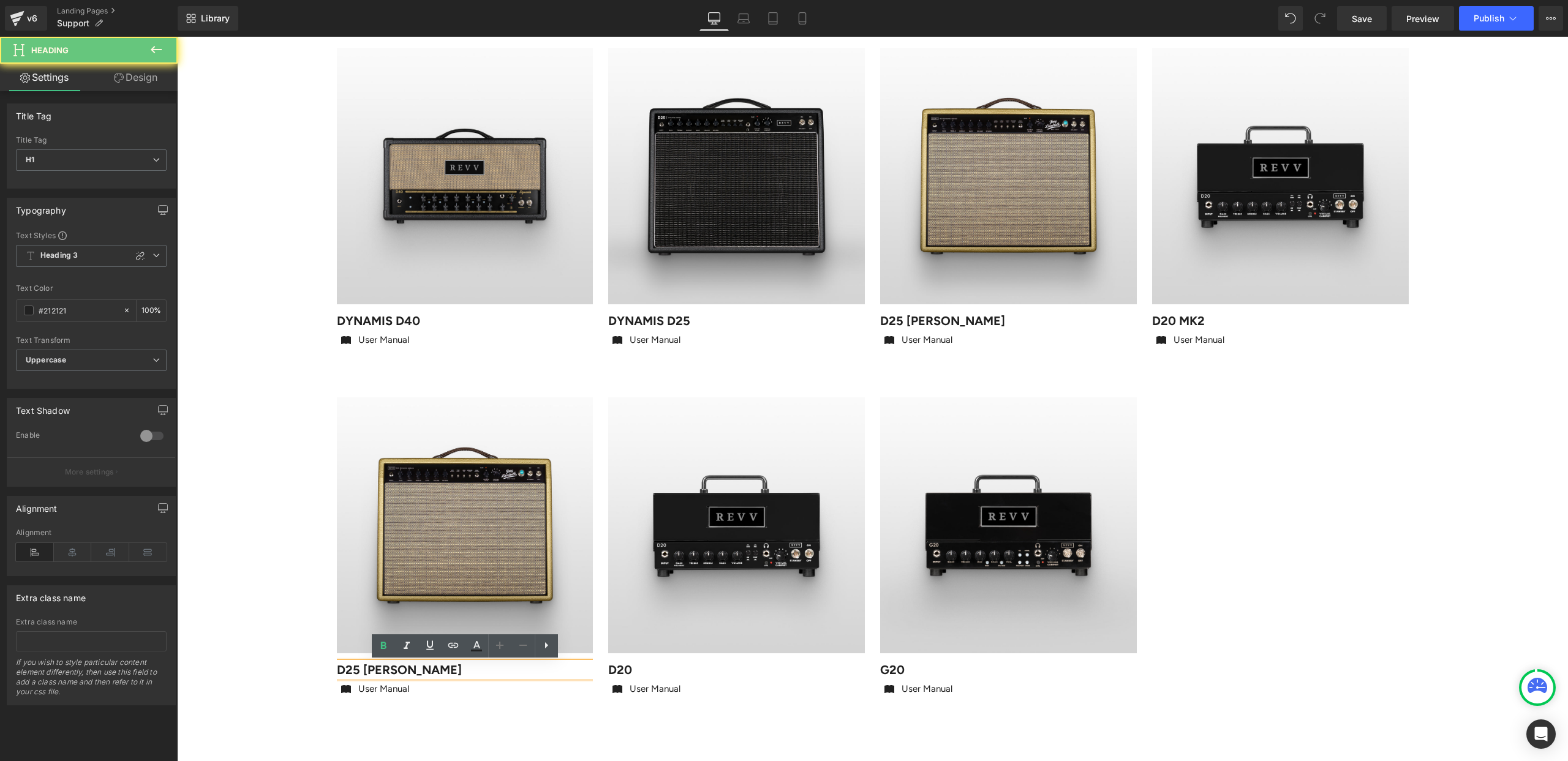
click at [380, 671] on h1 "d25 [PERSON_NAME]" at bounding box center [465, 670] width 257 height 15
click at [355, 671] on h1 "d25 [PERSON_NAME]" at bounding box center [465, 670] width 257 height 15
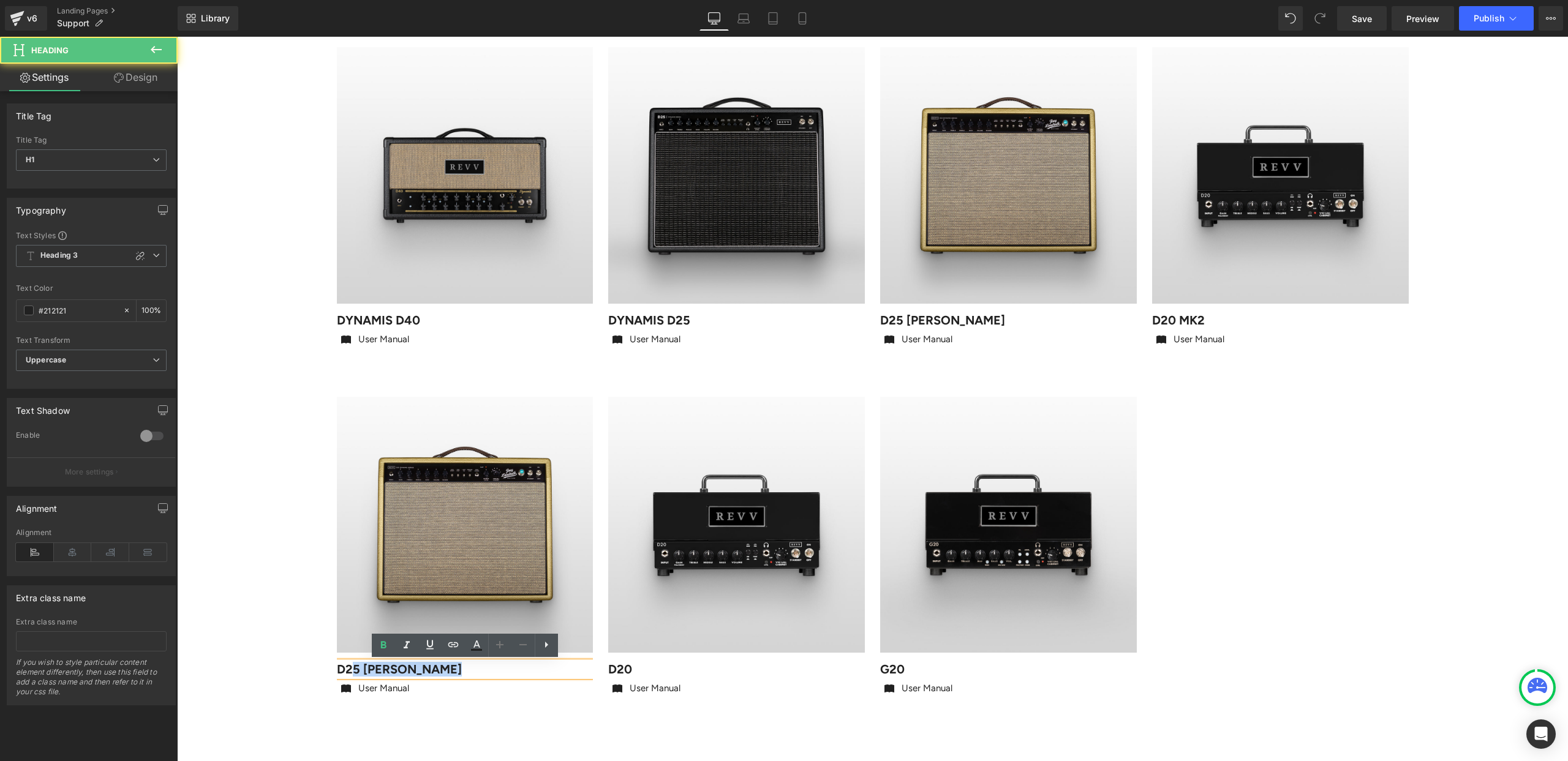
click at [358, 670] on h1 "d25 [PERSON_NAME]" at bounding box center [465, 669] width 257 height 15
click at [353, 668] on h1 "d25 [PERSON_NAME]" at bounding box center [465, 669] width 257 height 15
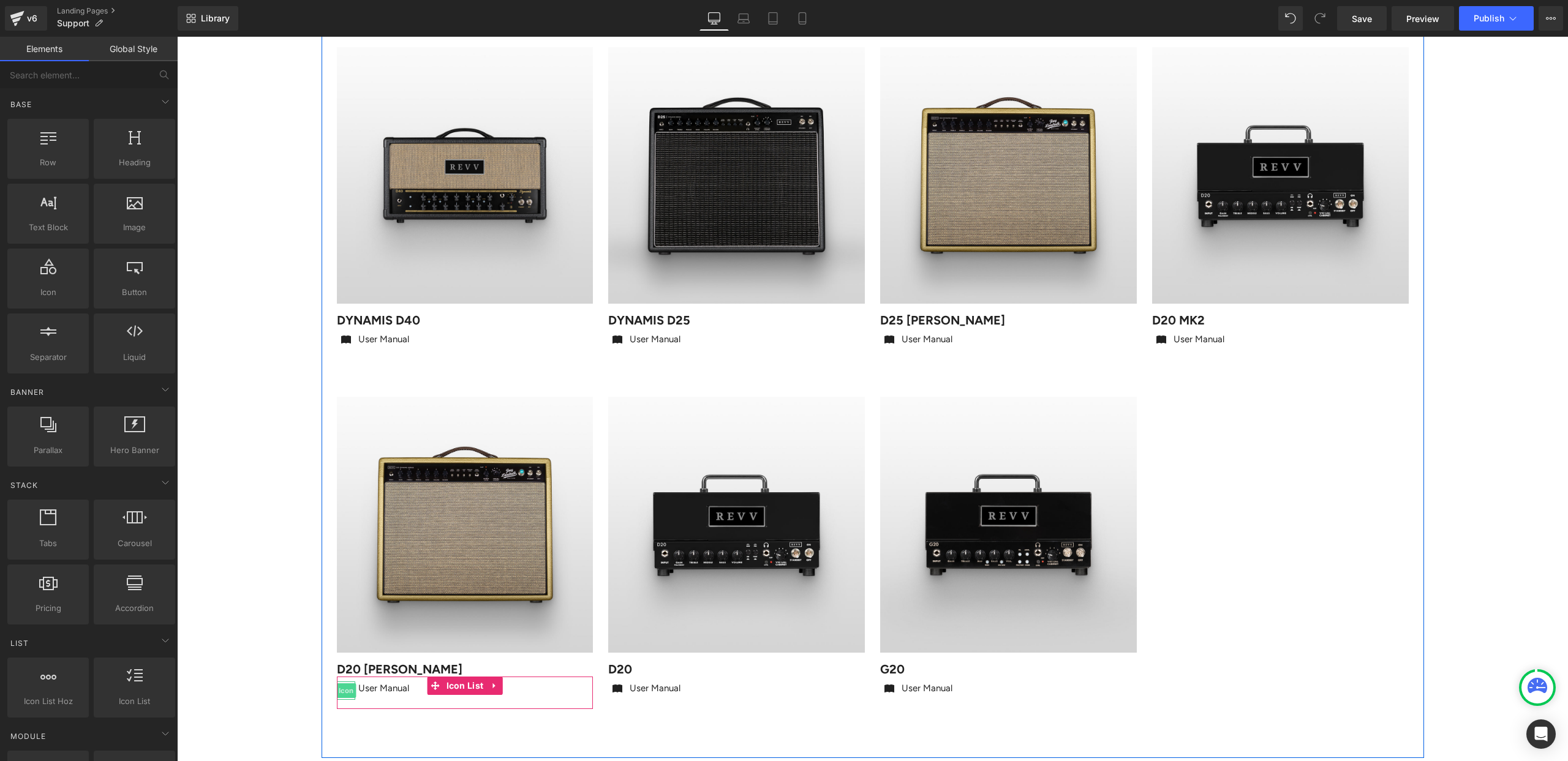
click at [345, 691] on span "Icon" at bounding box center [345, 691] width 20 height 15
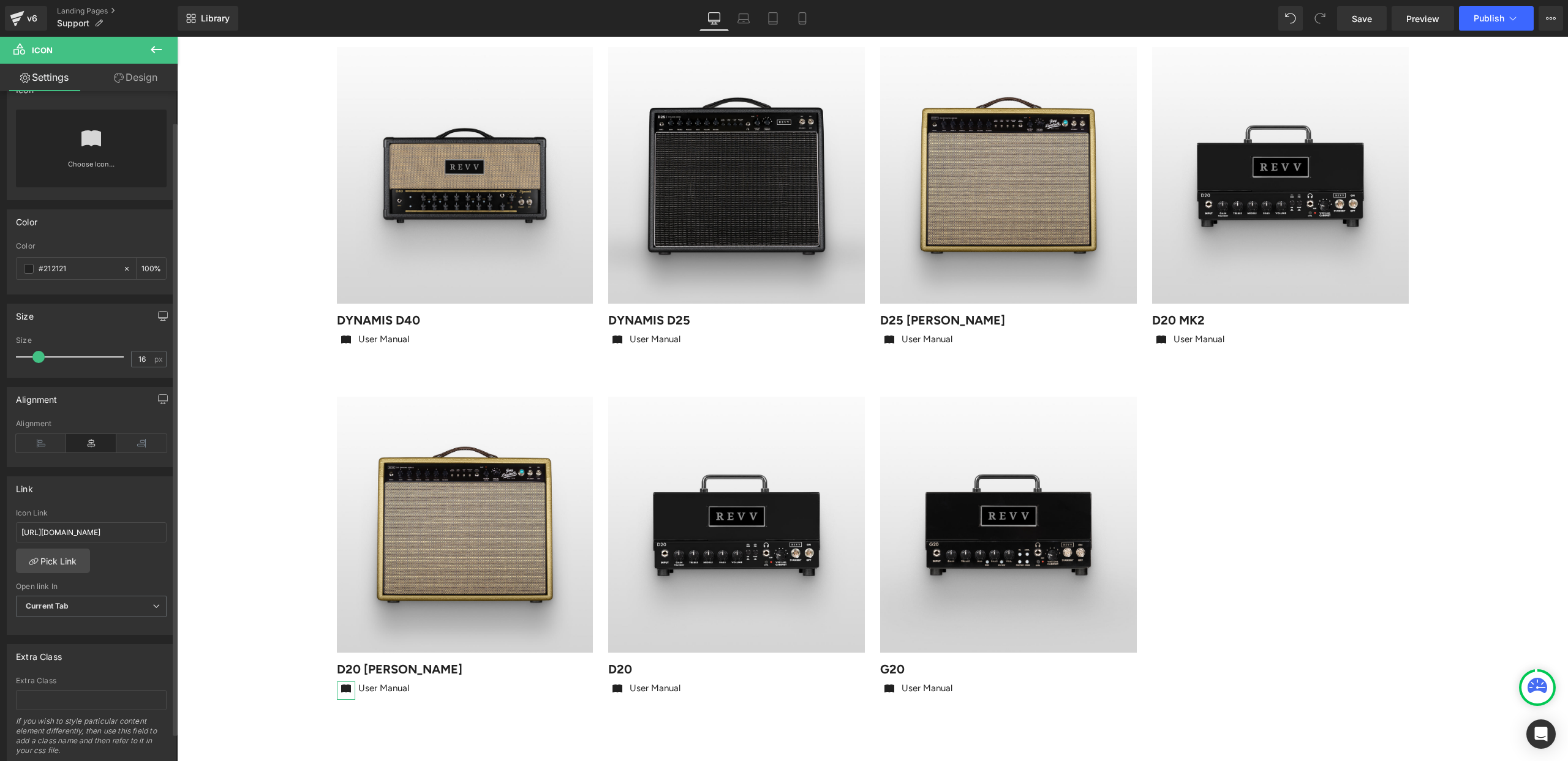
scroll to position [55, 0]
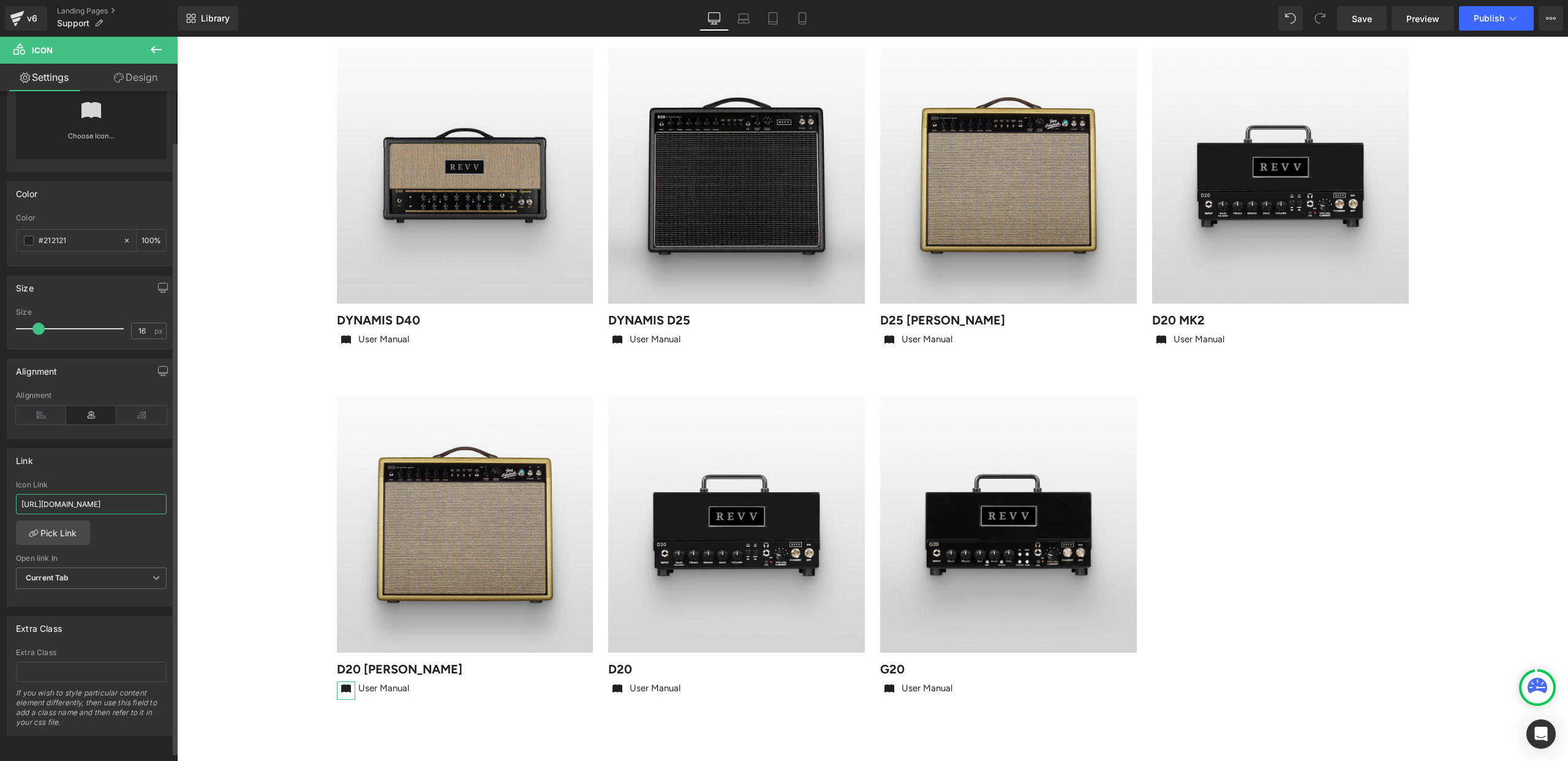
click at [63, 501] on input "[URL][DOMAIN_NAME]" at bounding box center [91, 504] width 151 height 20
paste input "0_JL_-_Manual.pdf?v=17594601"
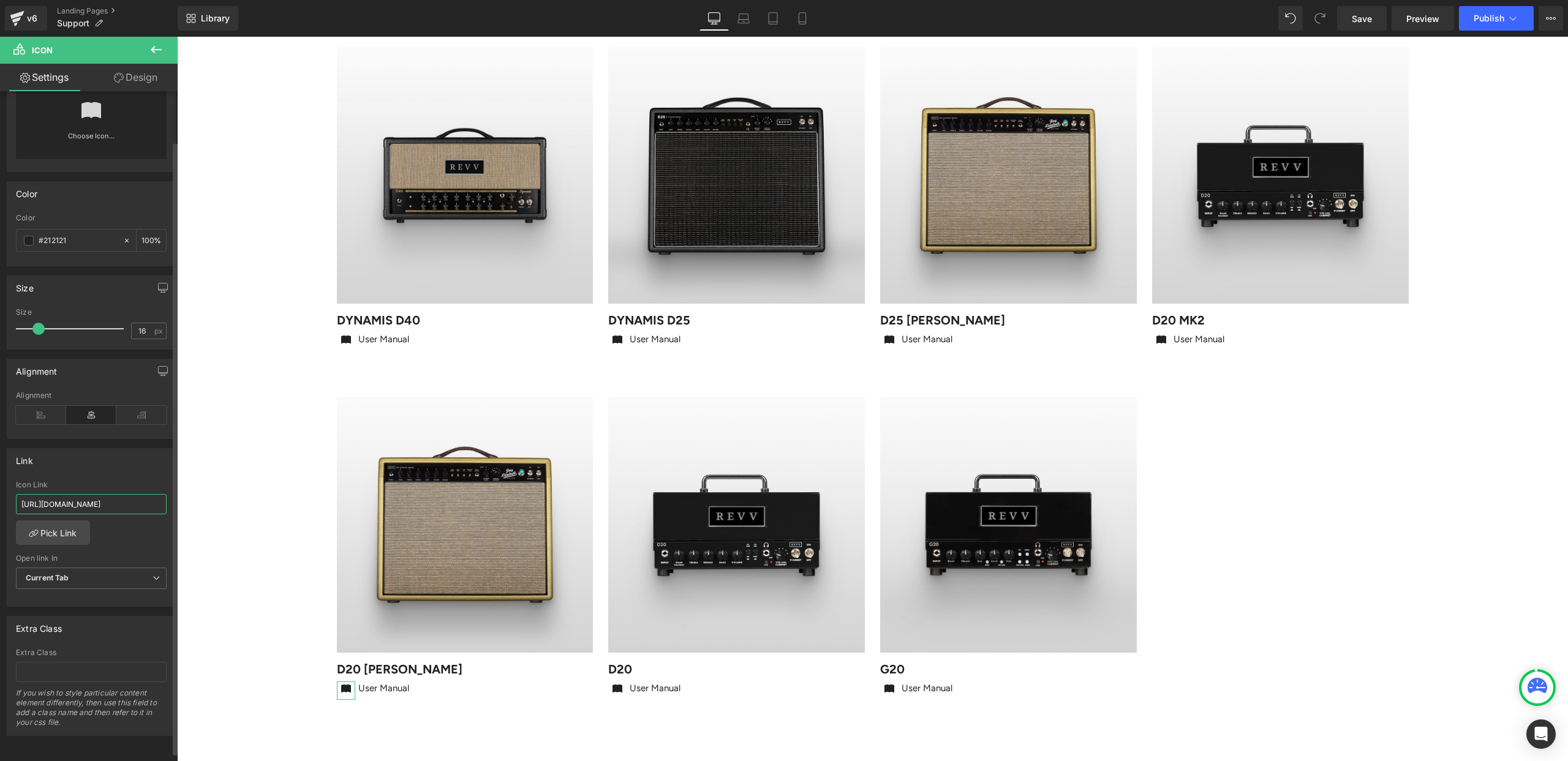
type input "[URL][DOMAIN_NAME]"
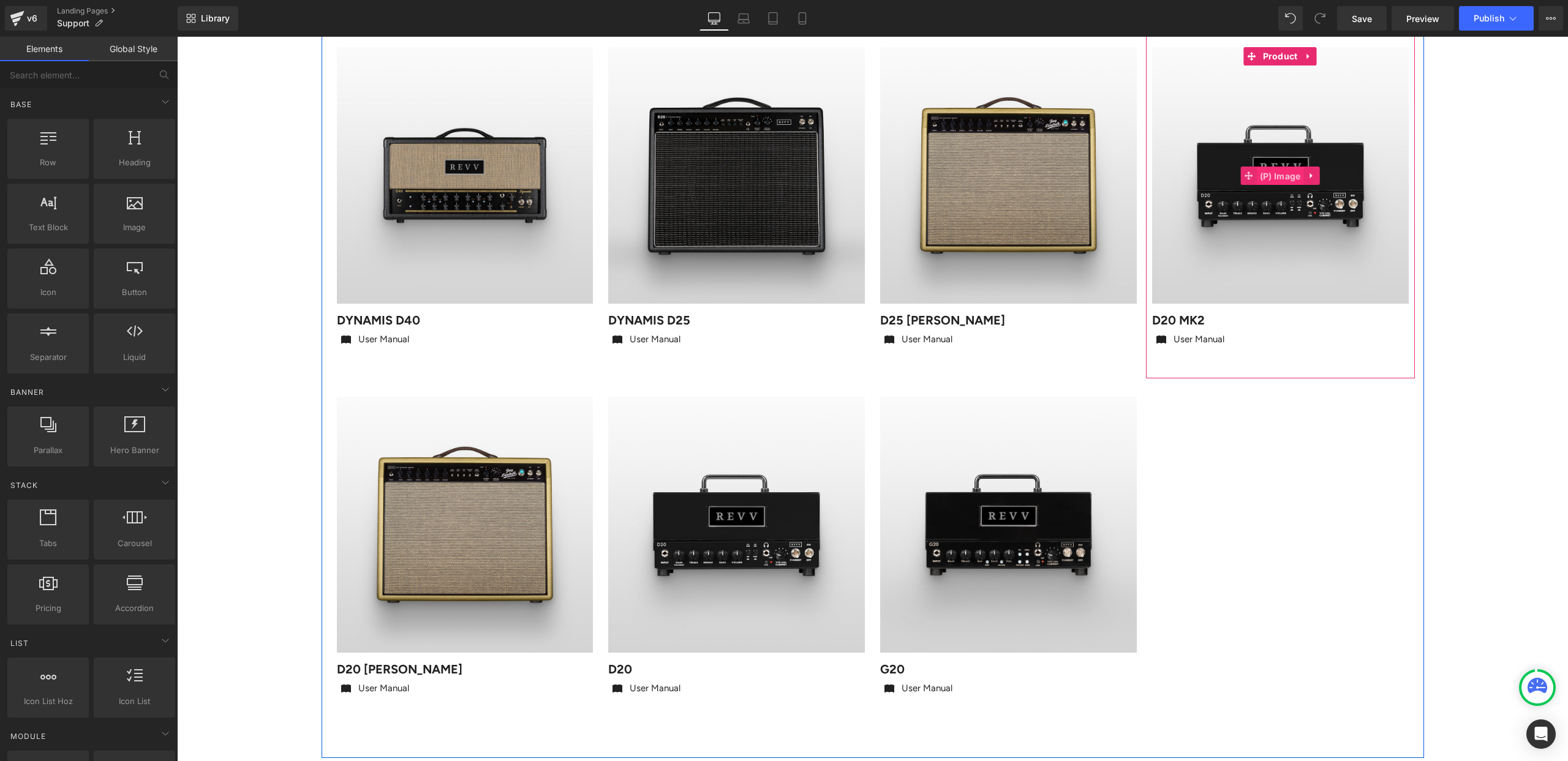
click at [1283, 169] on span "(P) Image" at bounding box center [1280, 176] width 47 height 18
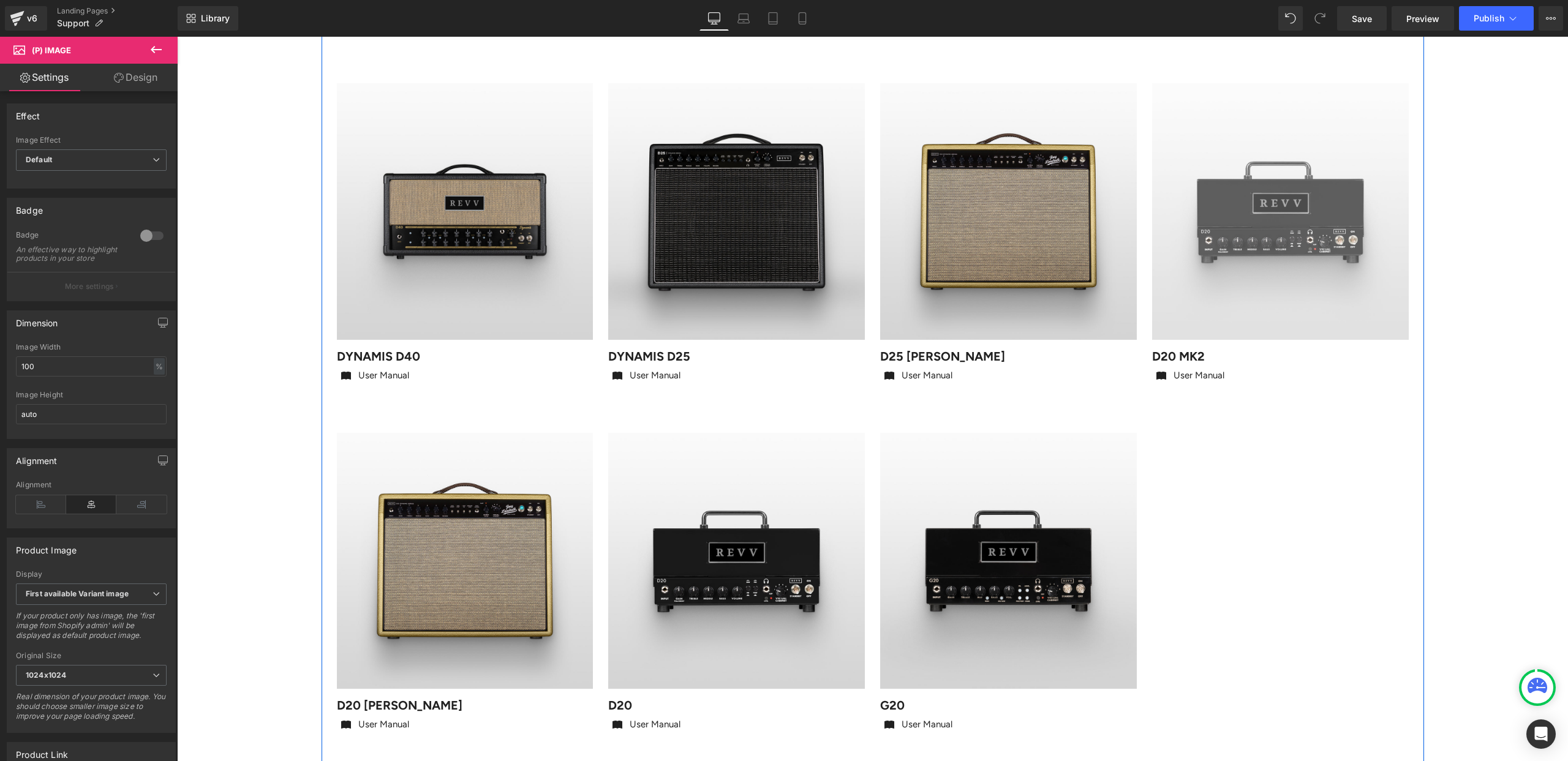
scroll to position [504, 0]
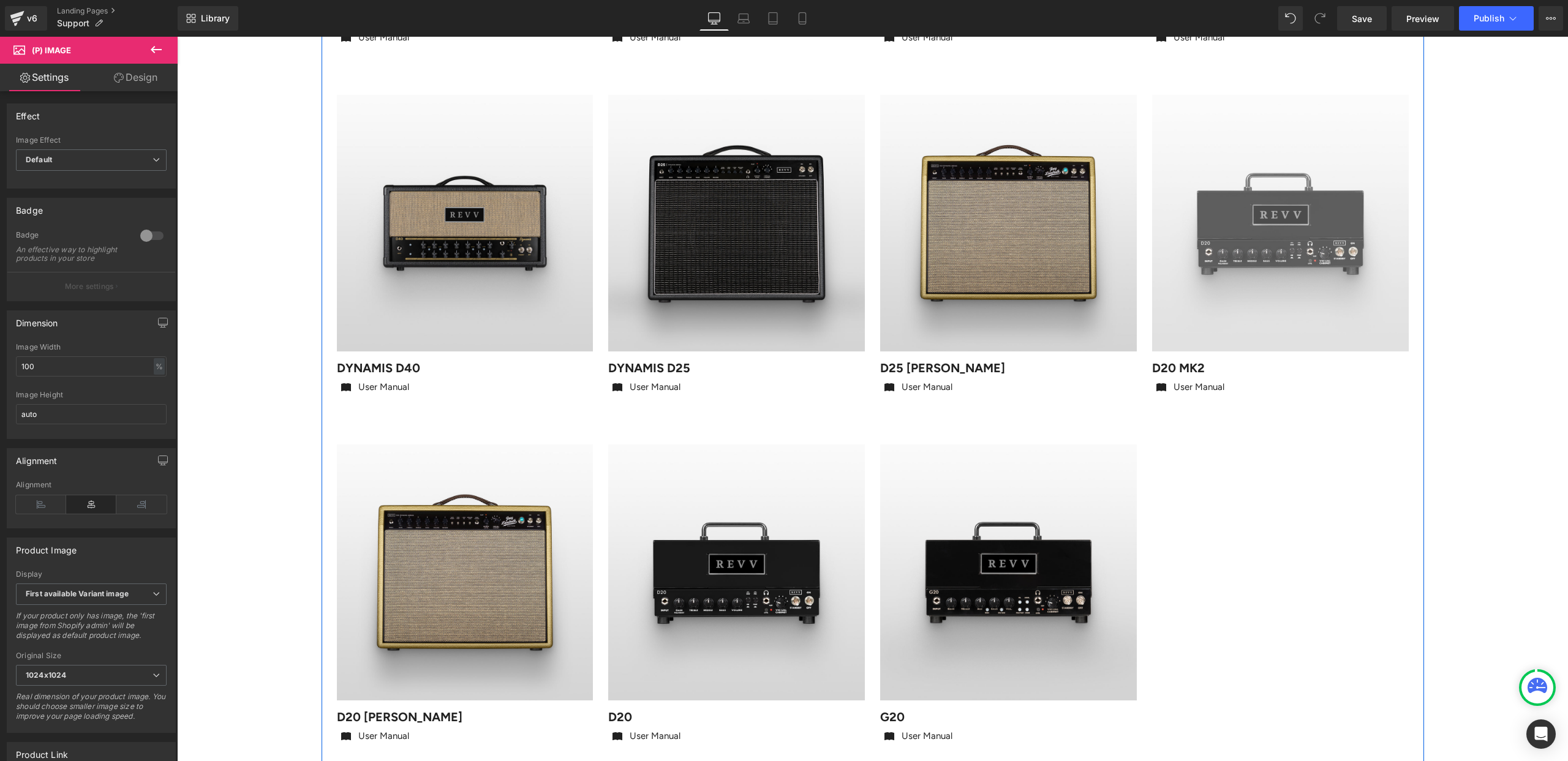
click at [1268, 158] on img at bounding box center [1280, 222] width 257 height 257
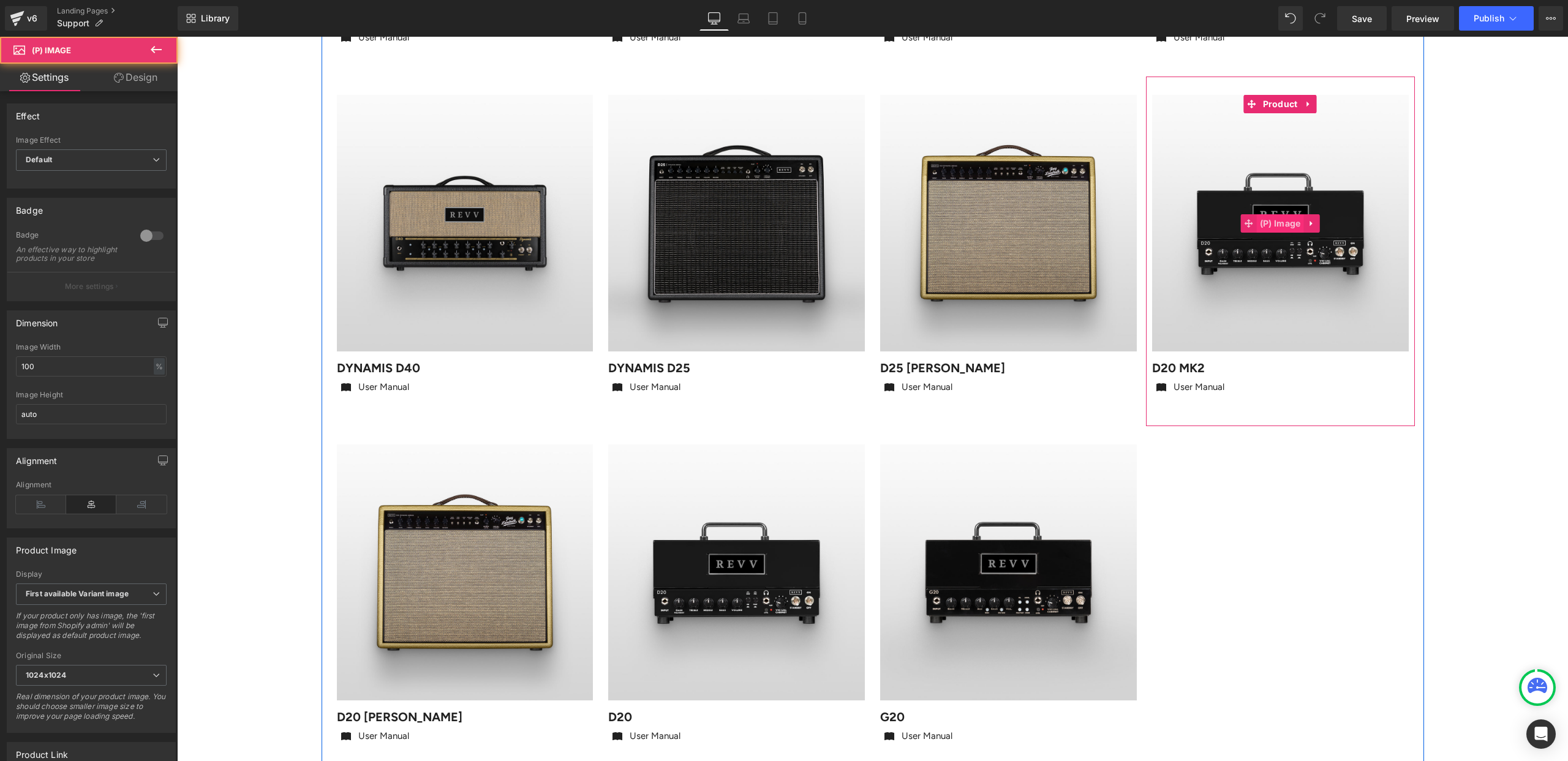
click at [1284, 221] on span "(P) Image" at bounding box center [1280, 222] width 47 height 18
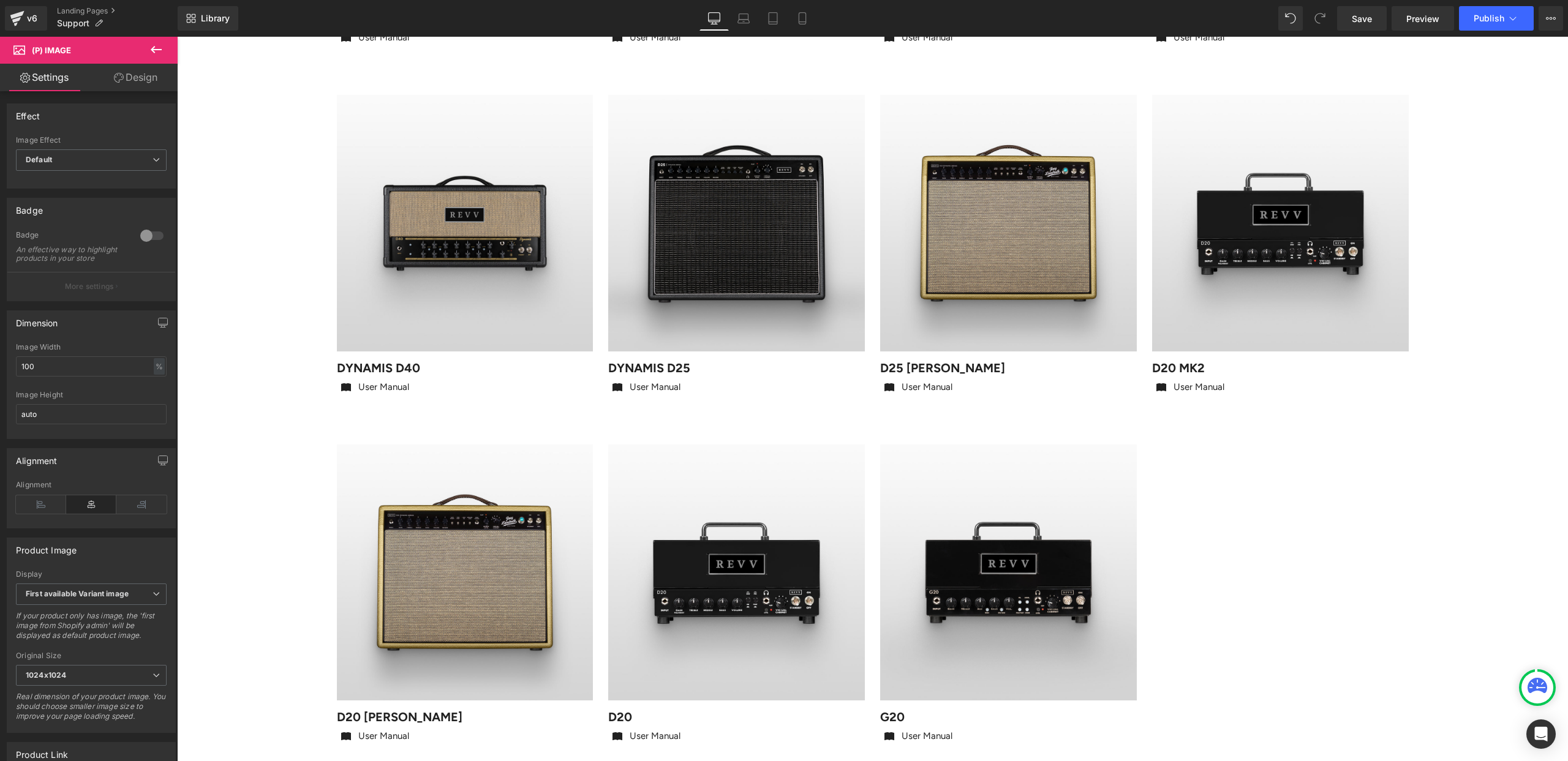
click at [114, 81] on icon at bounding box center [118, 78] width 9 height 9
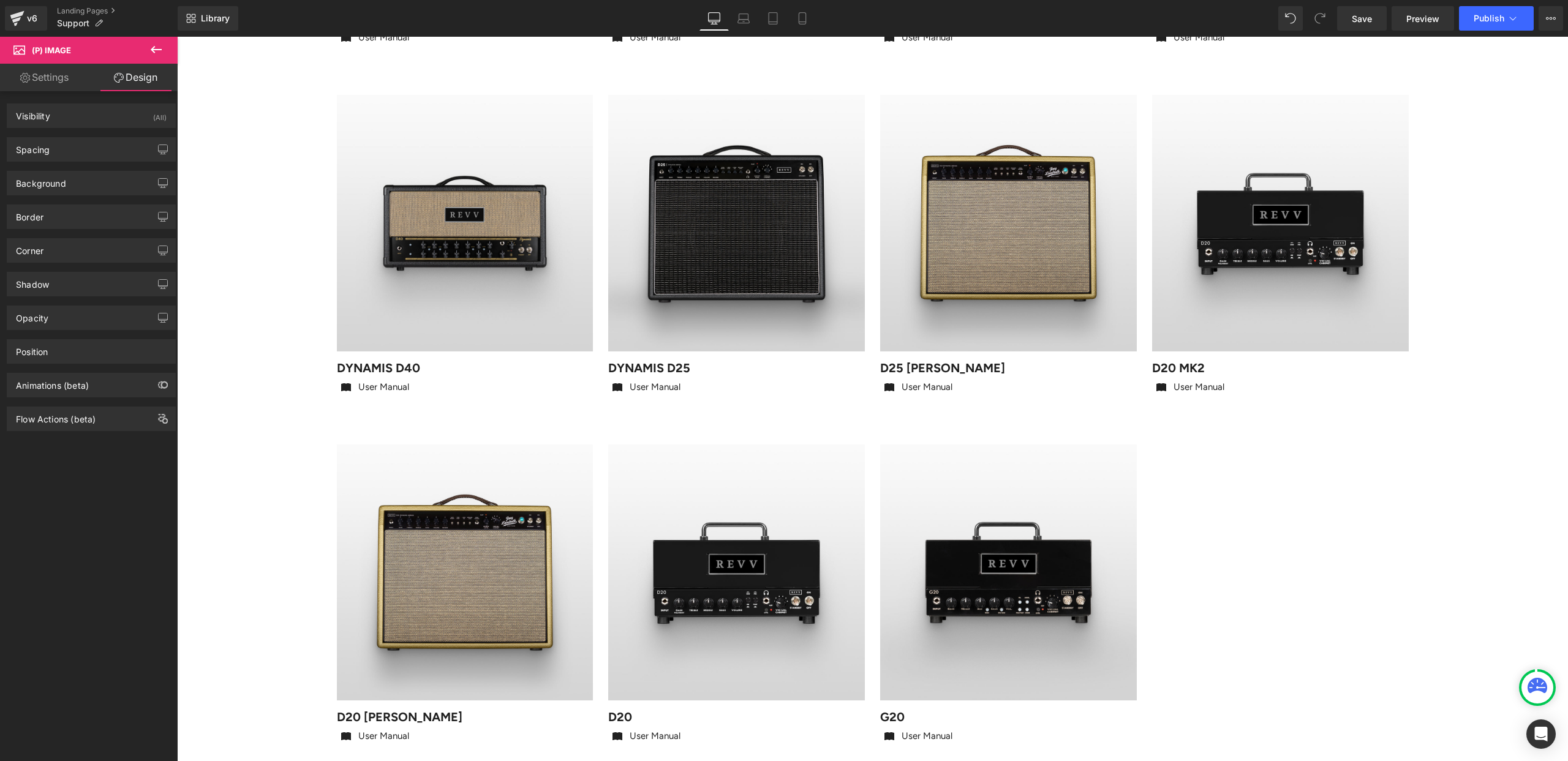
click at [65, 77] on link "Settings" at bounding box center [45, 77] width 89 height 27
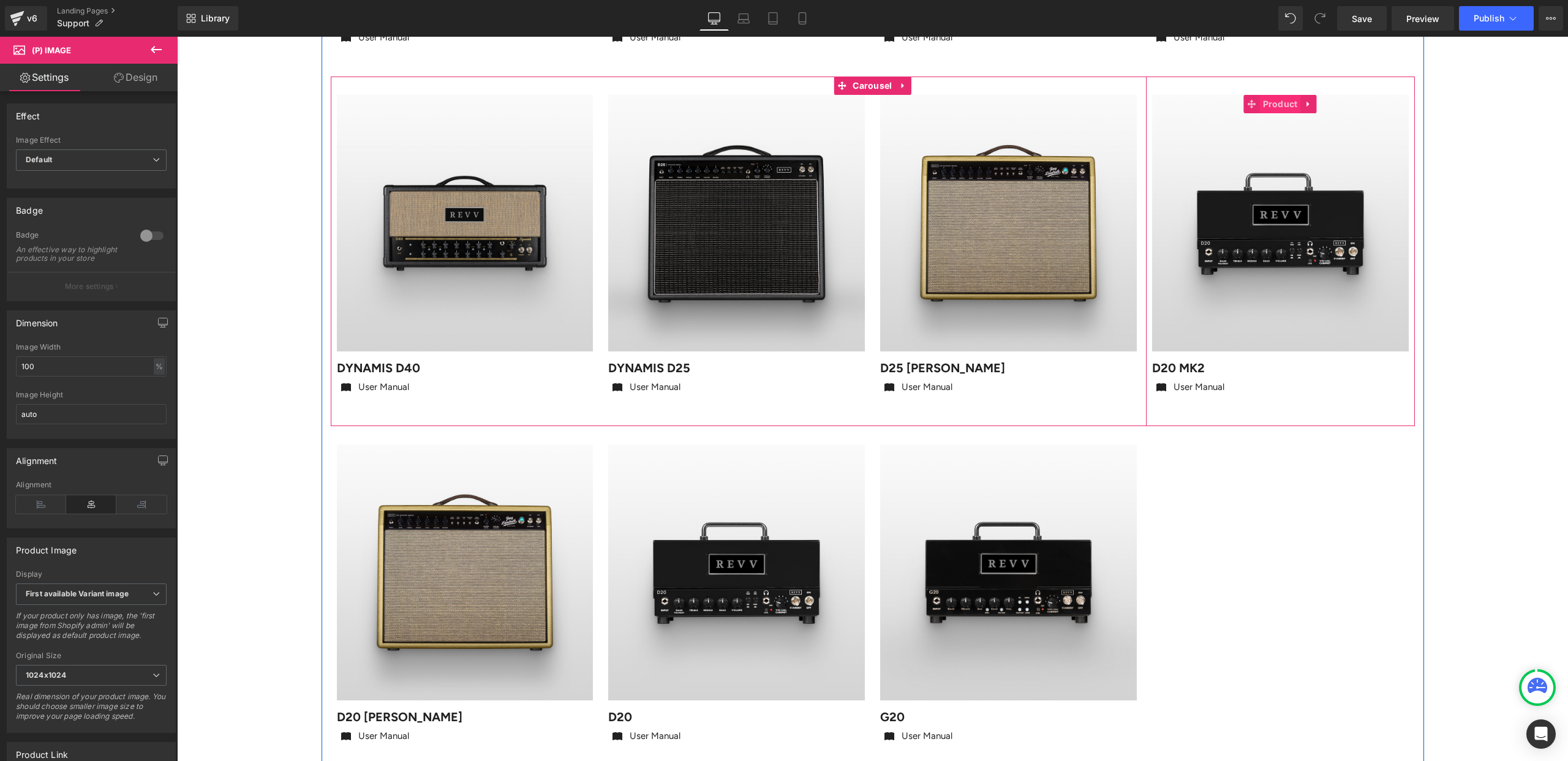
click at [1278, 101] on span "Product" at bounding box center [1280, 103] width 41 height 18
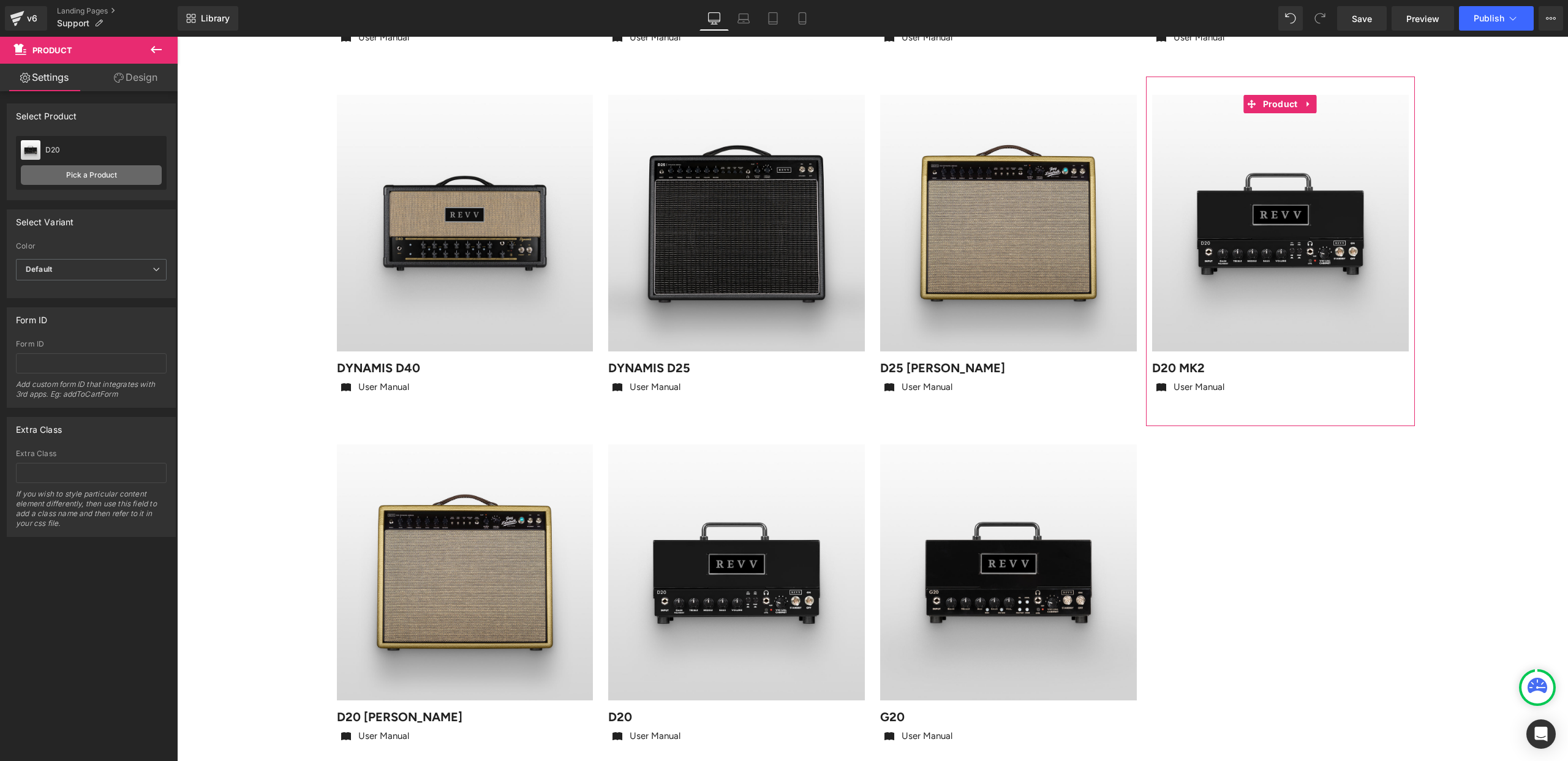
click at [97, 173] on link "Pick a Product" at bounding box center [91, 175] width 141 height 20
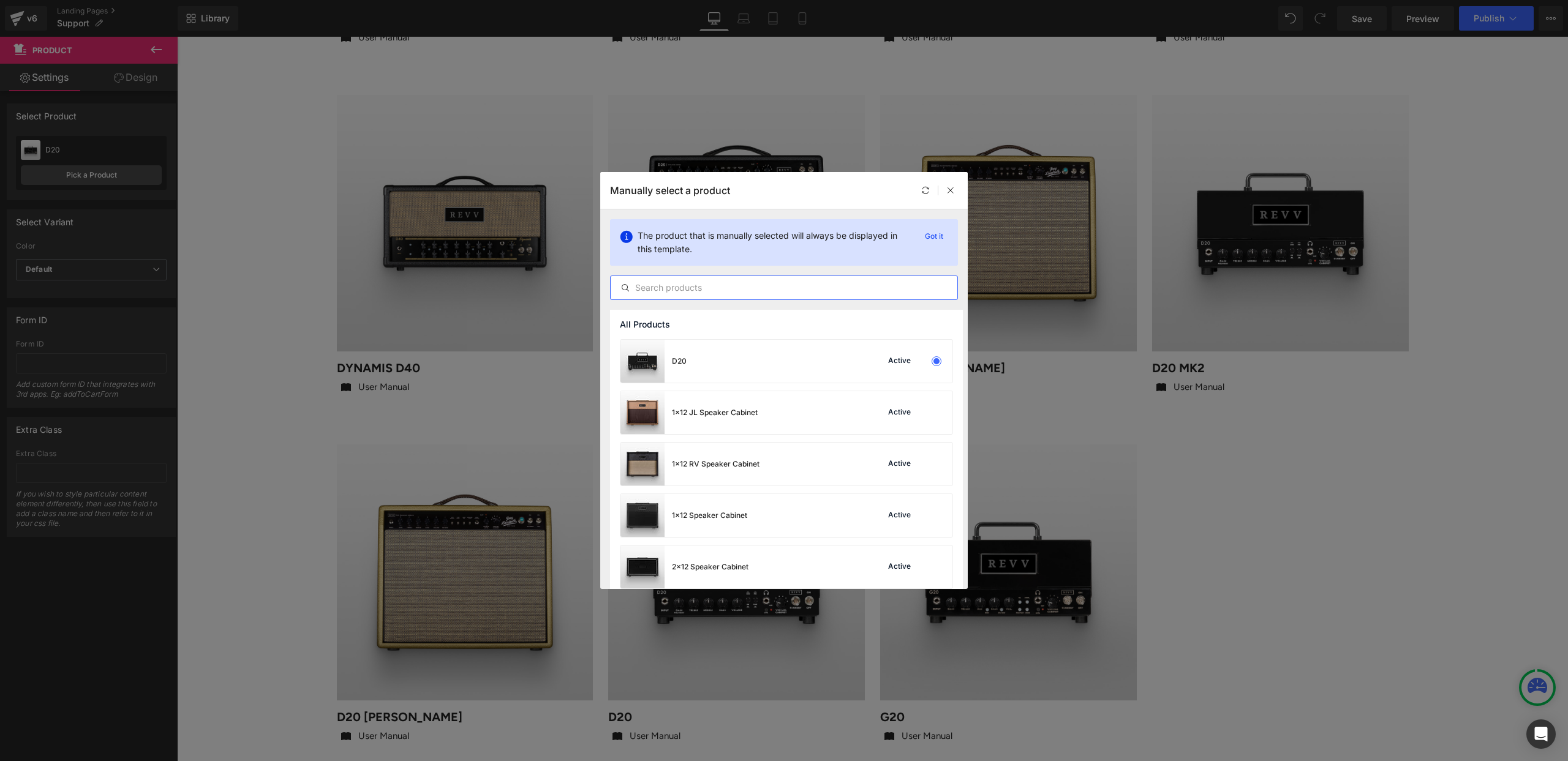
click at [714, 287] on input "text" at bounding box center [784, 288] width 347 height 15
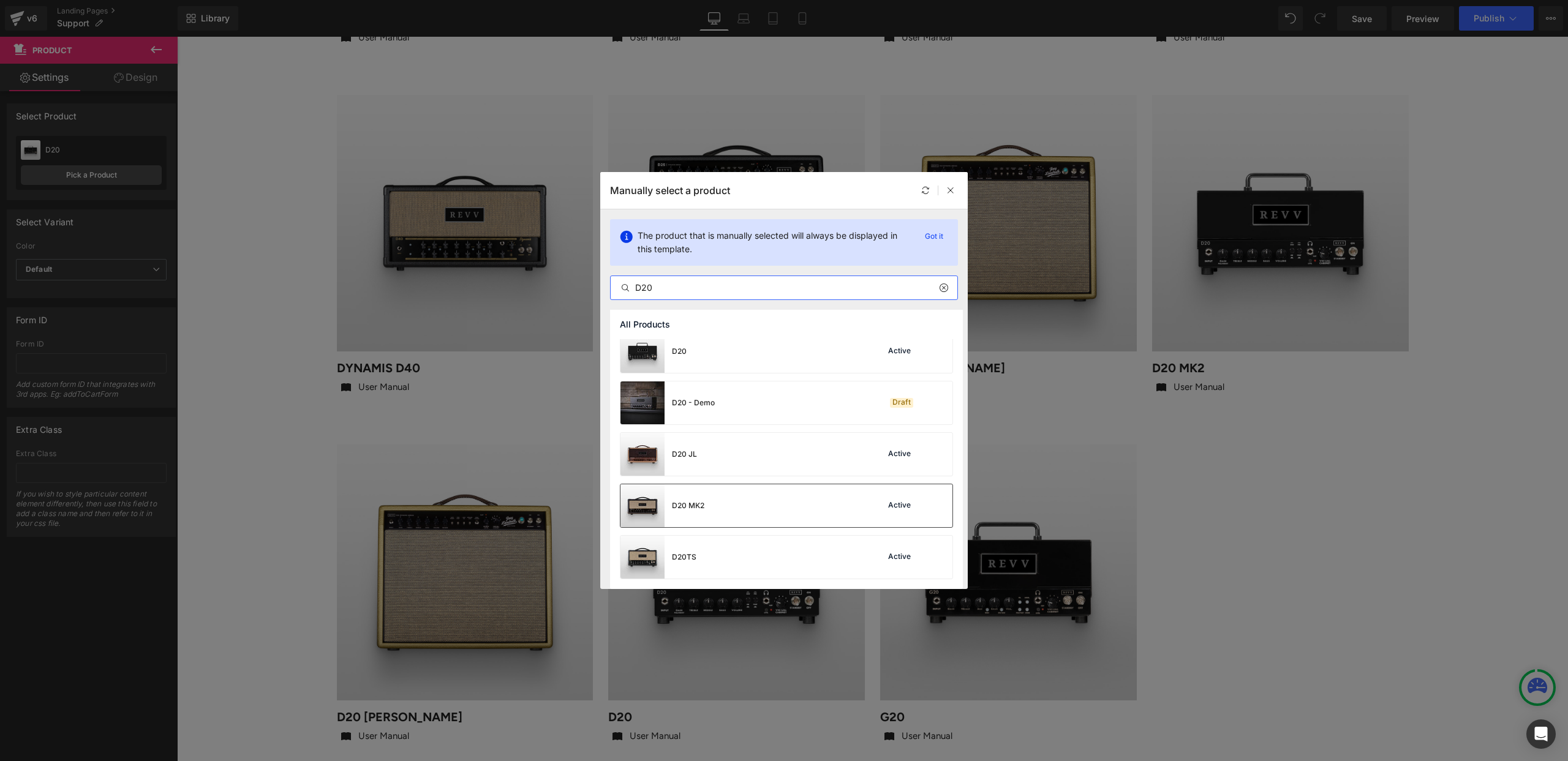
type input "D20"
click at [785, 502] on div "D20 MK2 Active" at bounding box center [786, 505] width 332 height 43
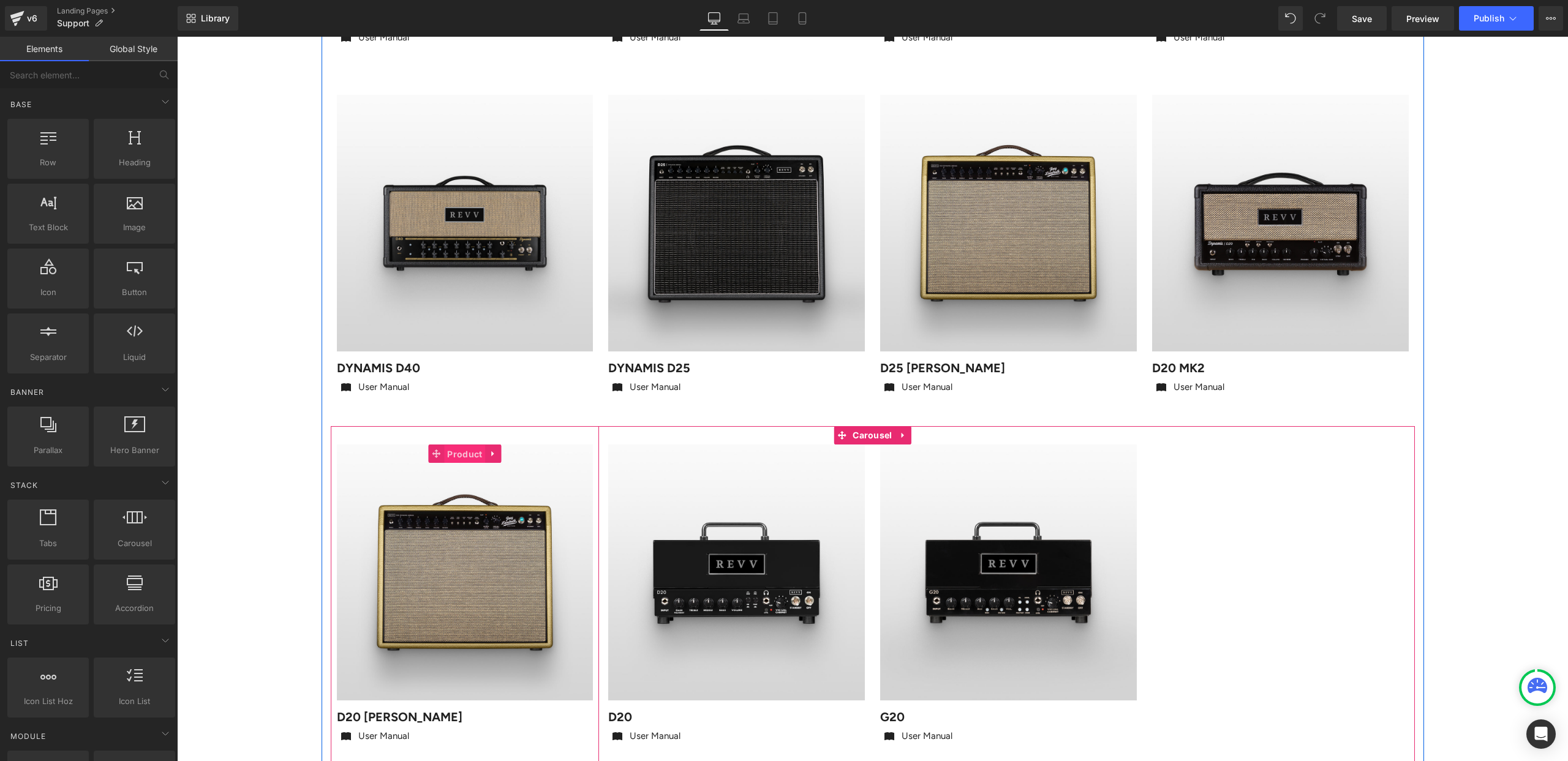
click at [460, 453] on span "Product" at bounding box center [464, 453] width 41 height 18
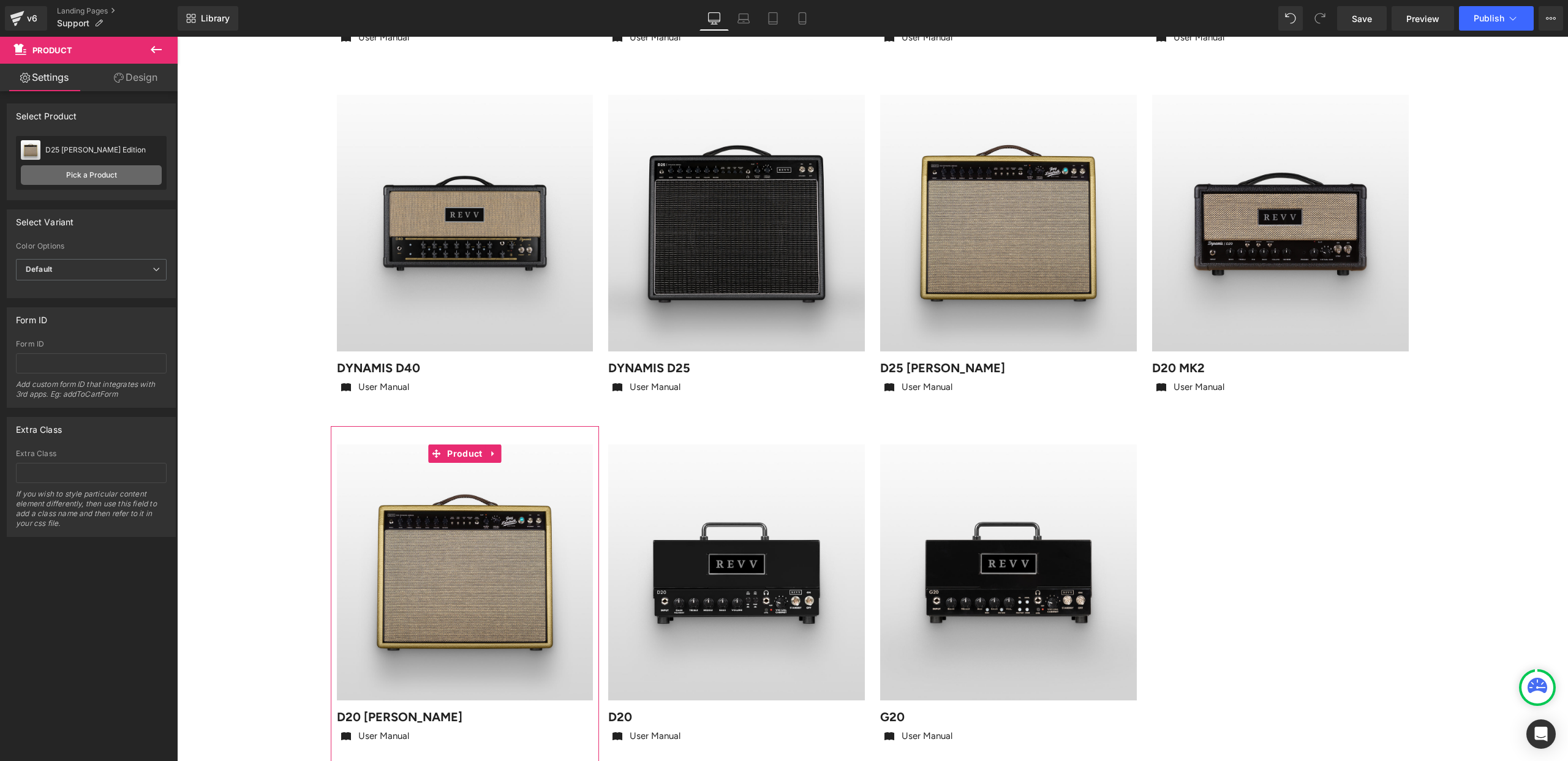
click at [95, 174] on link "Pick a Product" at bounding box center [91, 175] width 141 height 20
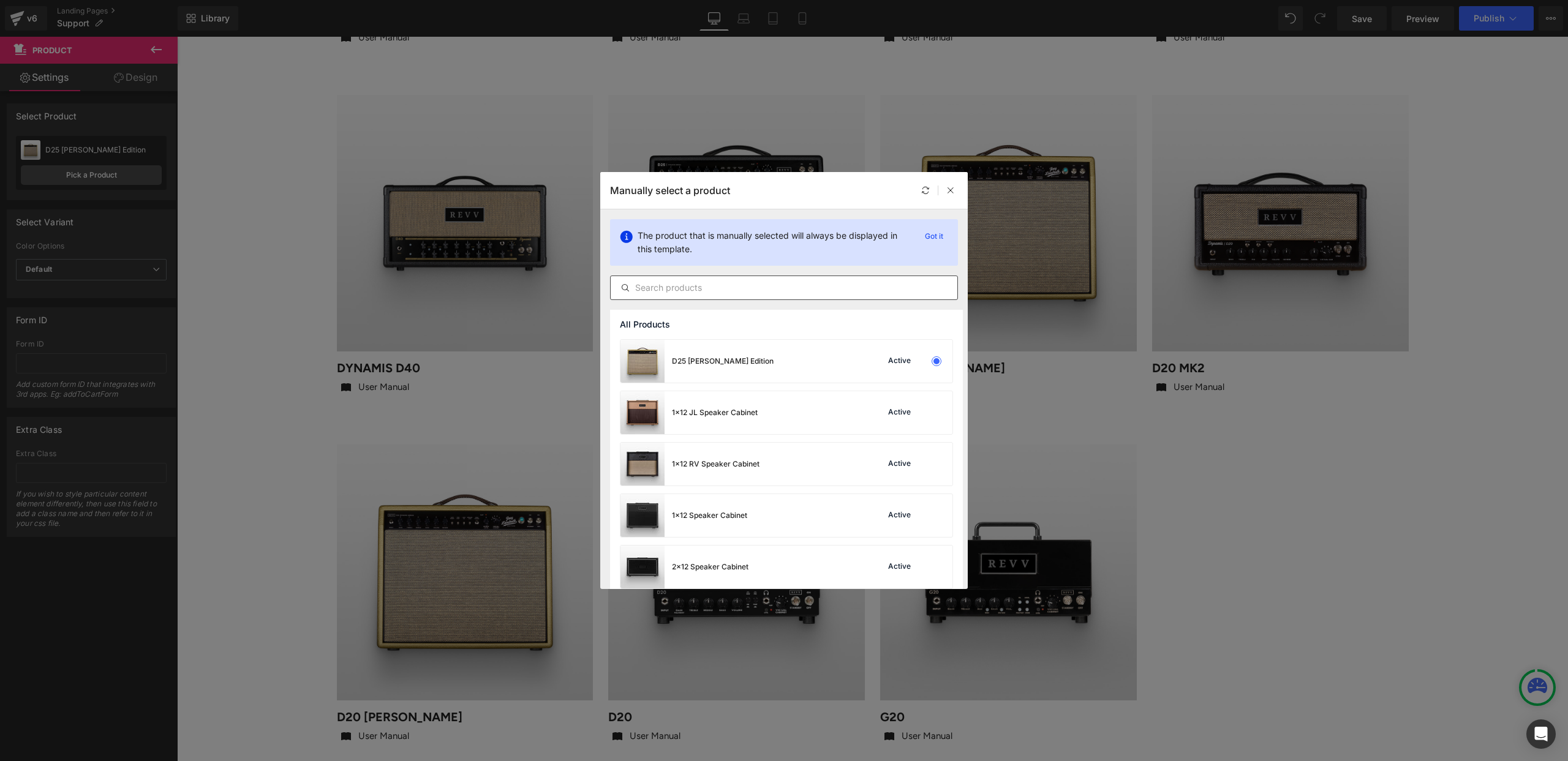
click at [644, 281] on input "text" at bounding box center [784, 288] width 347 height 15
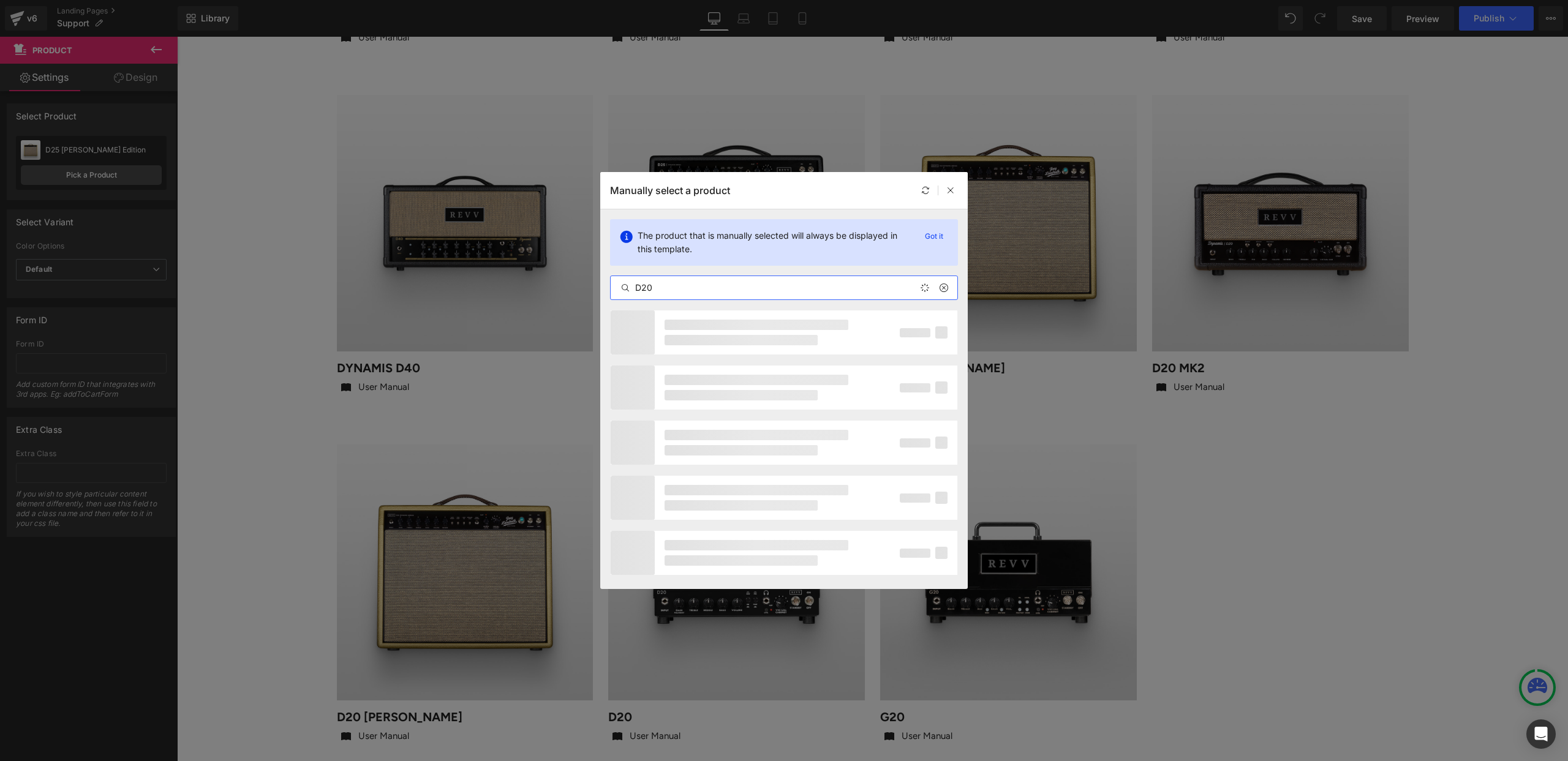
type input "D20"
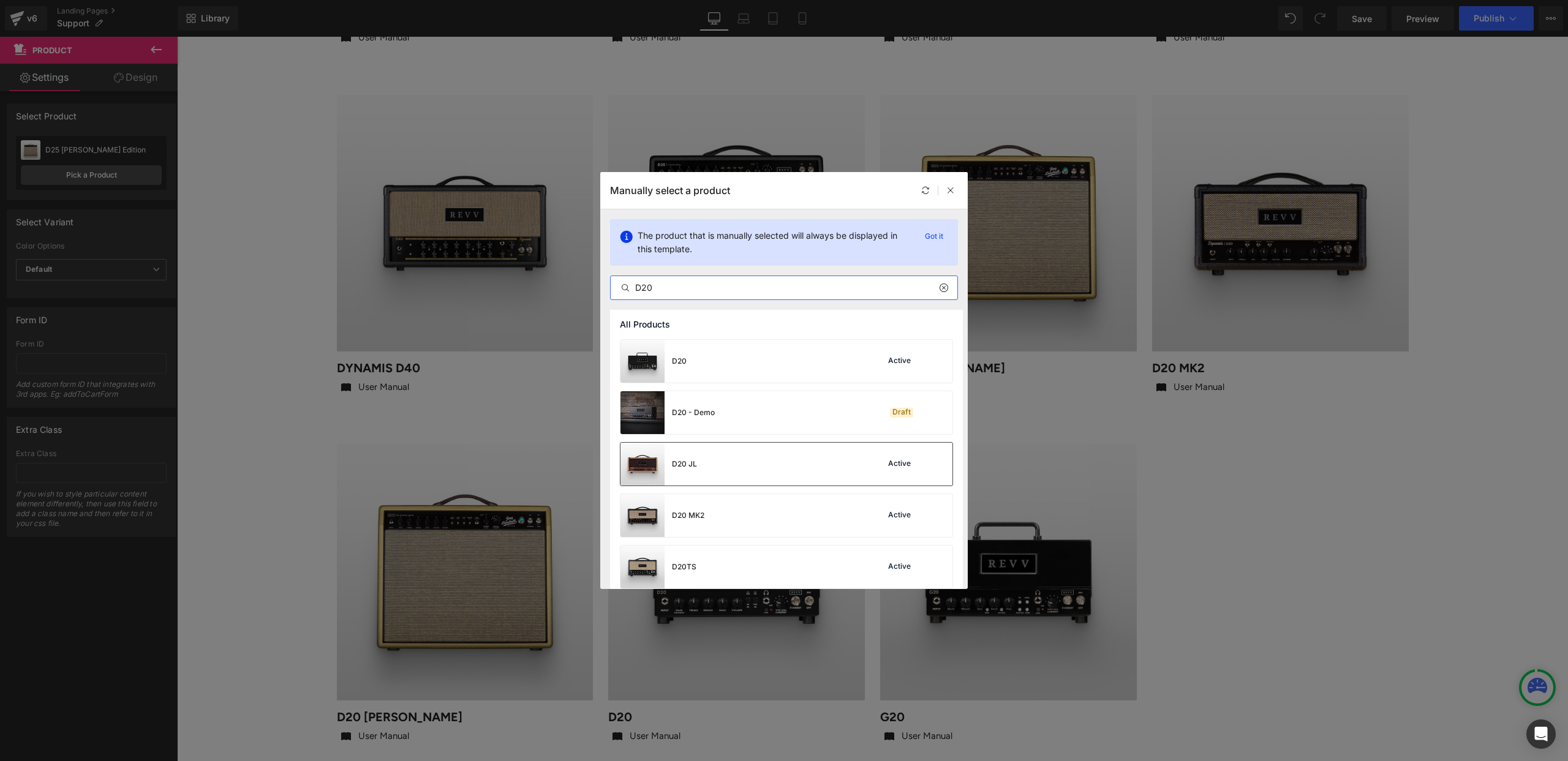
click at [743, 460] on div "D20 JL Active" at bounding box center [786, 464] width 332 height 43
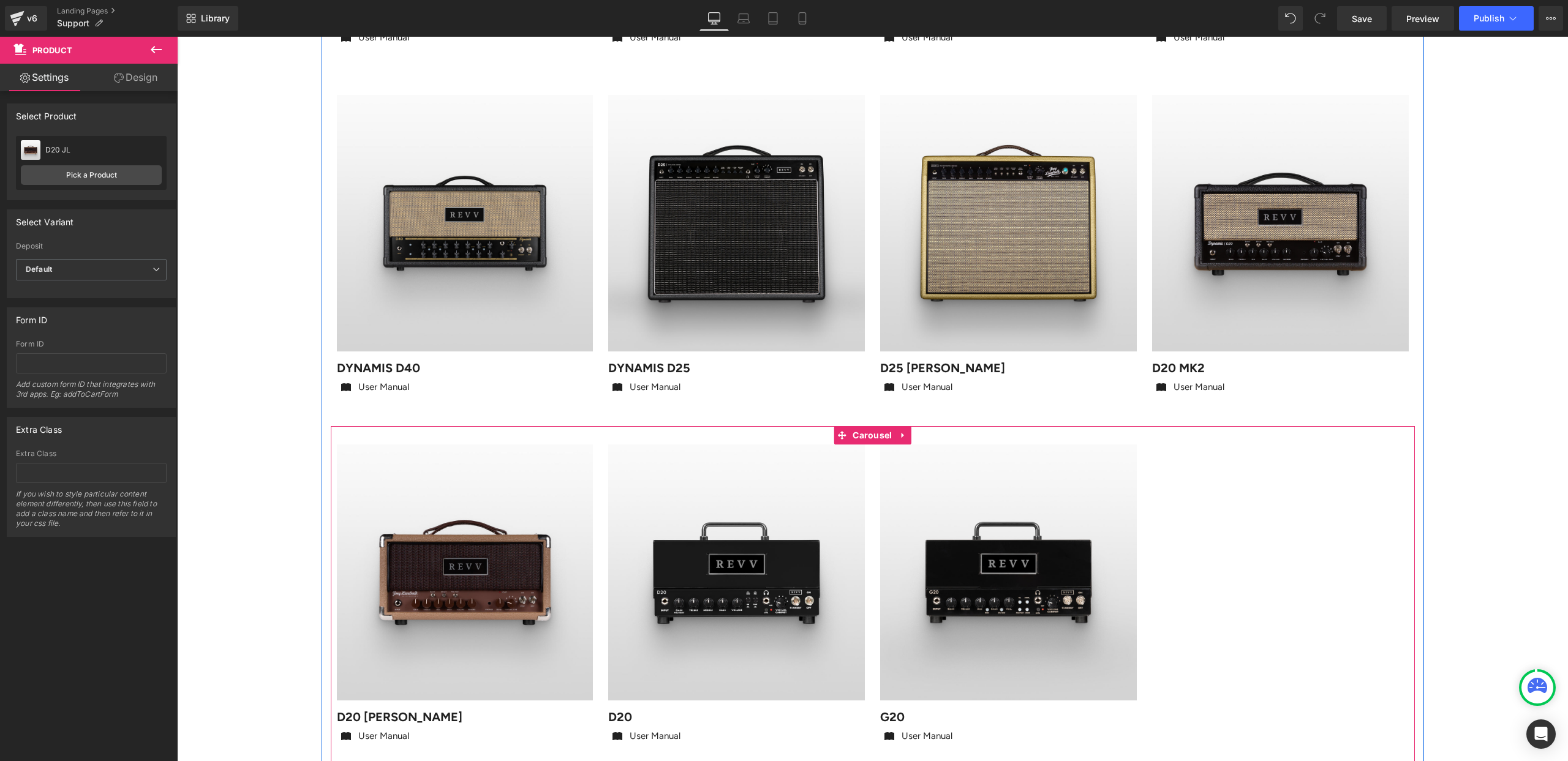
click at [1393, 466] on div "Sale Off (P) Image" at bounding box center [872, 600] width 1084 height 349
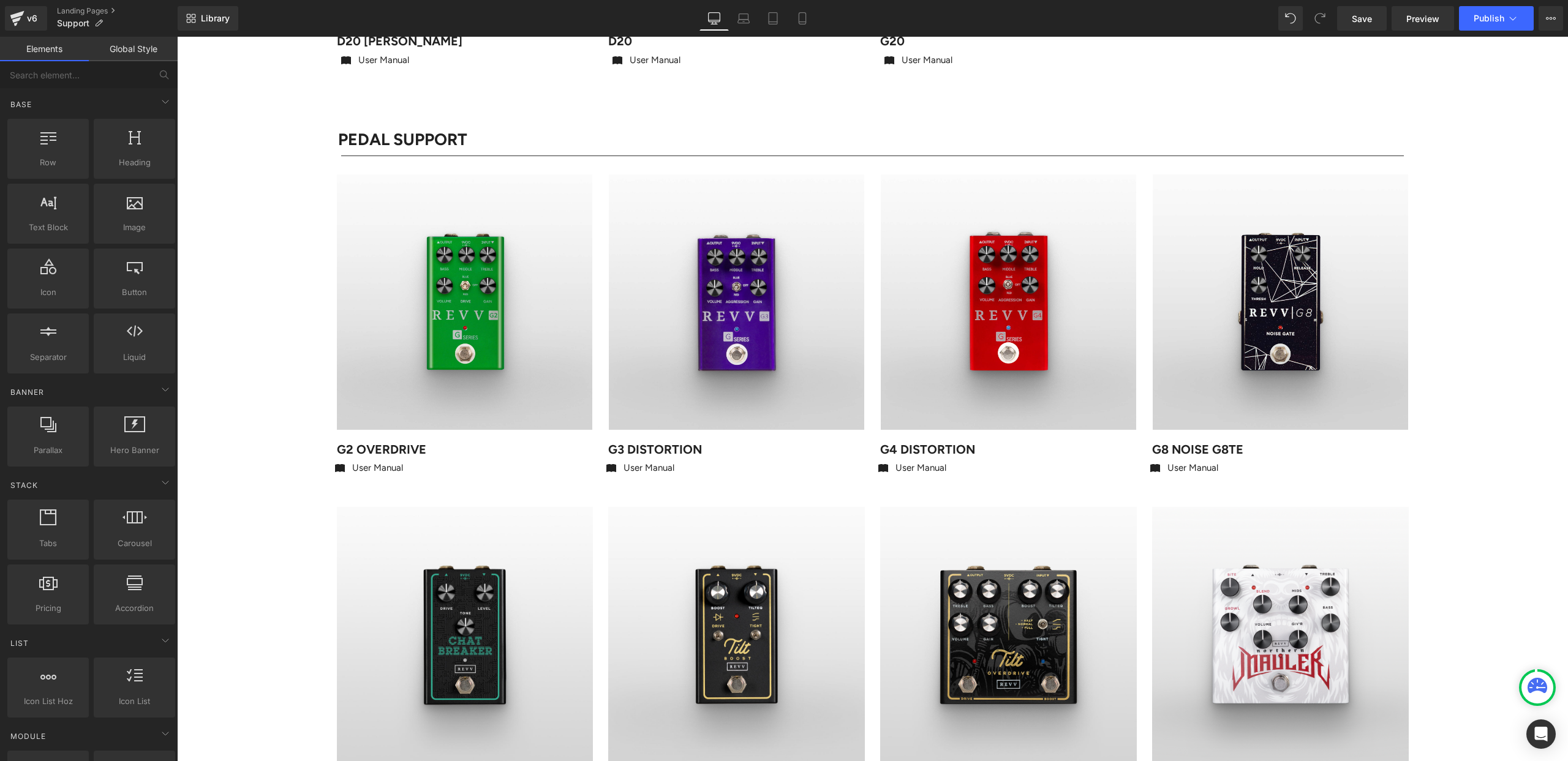
scroll to position [1180, 0]
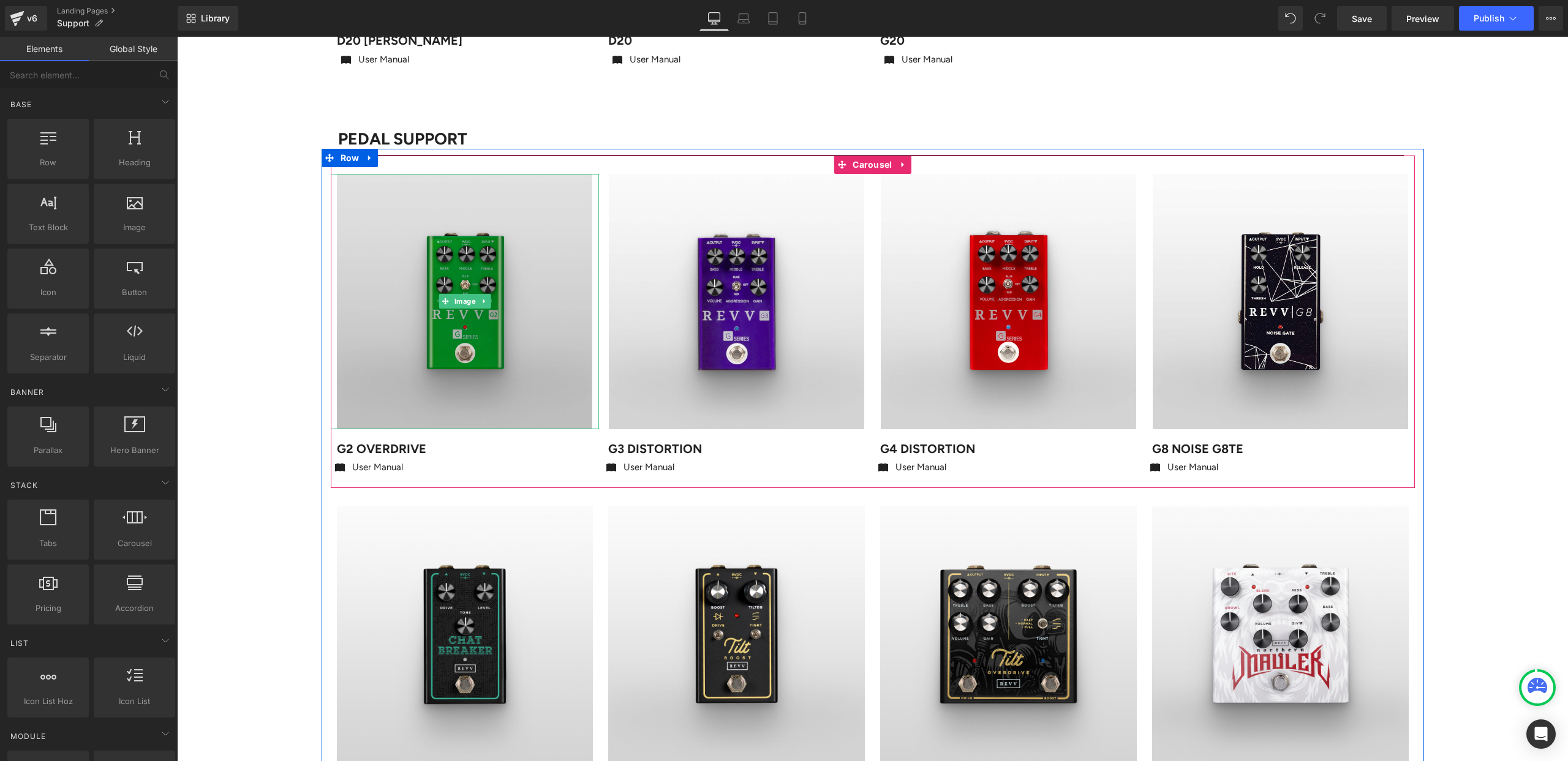
click at [468, 241] on img at bounding box center [465, 302] width 256 height 256
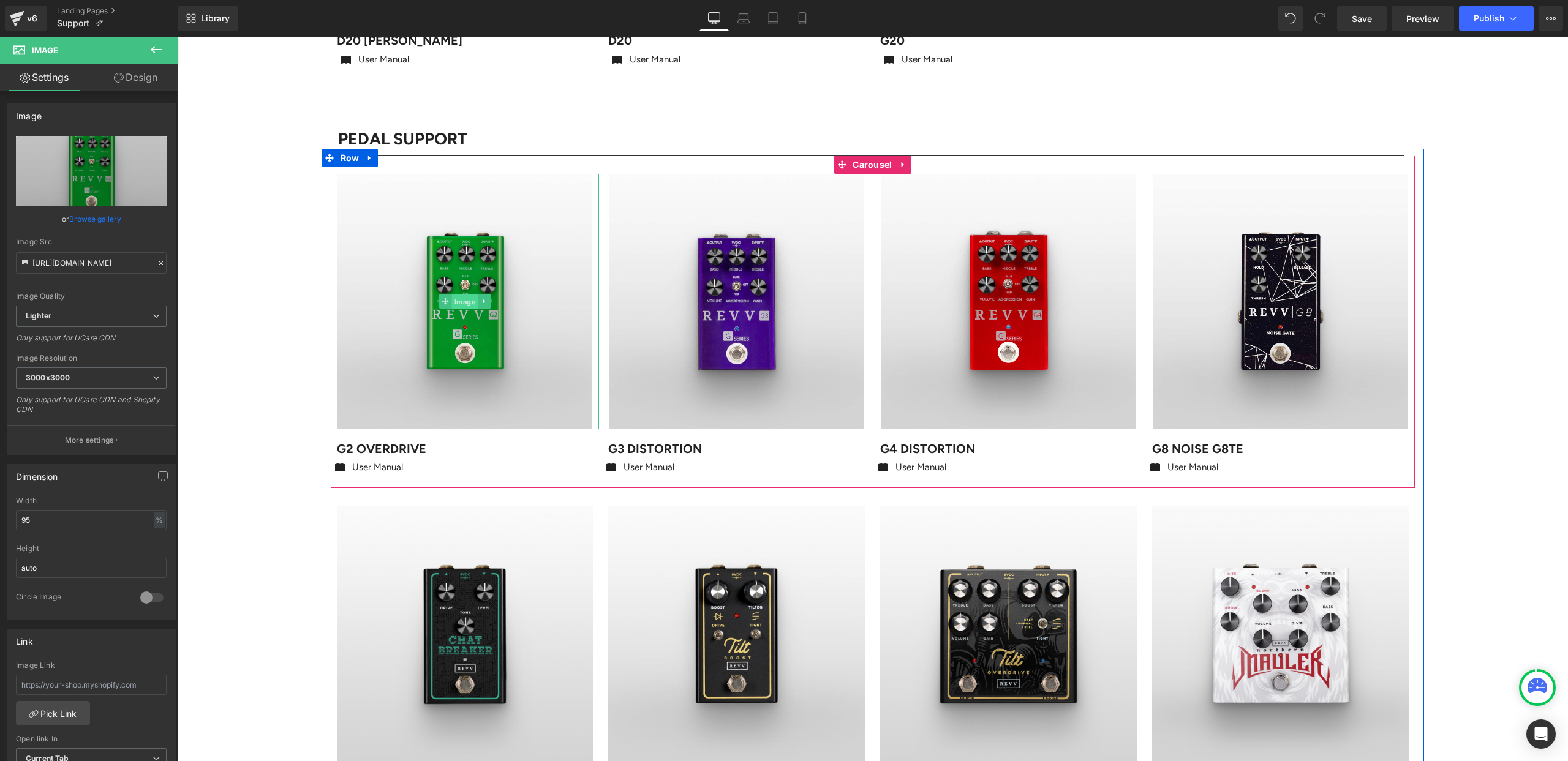
click at [461, 301] on span "Image" at bounding box center [465, 302] width 27 height 15
click at [733, 300] on span "Image" at bounding box center [737, 301] width 27 height 15
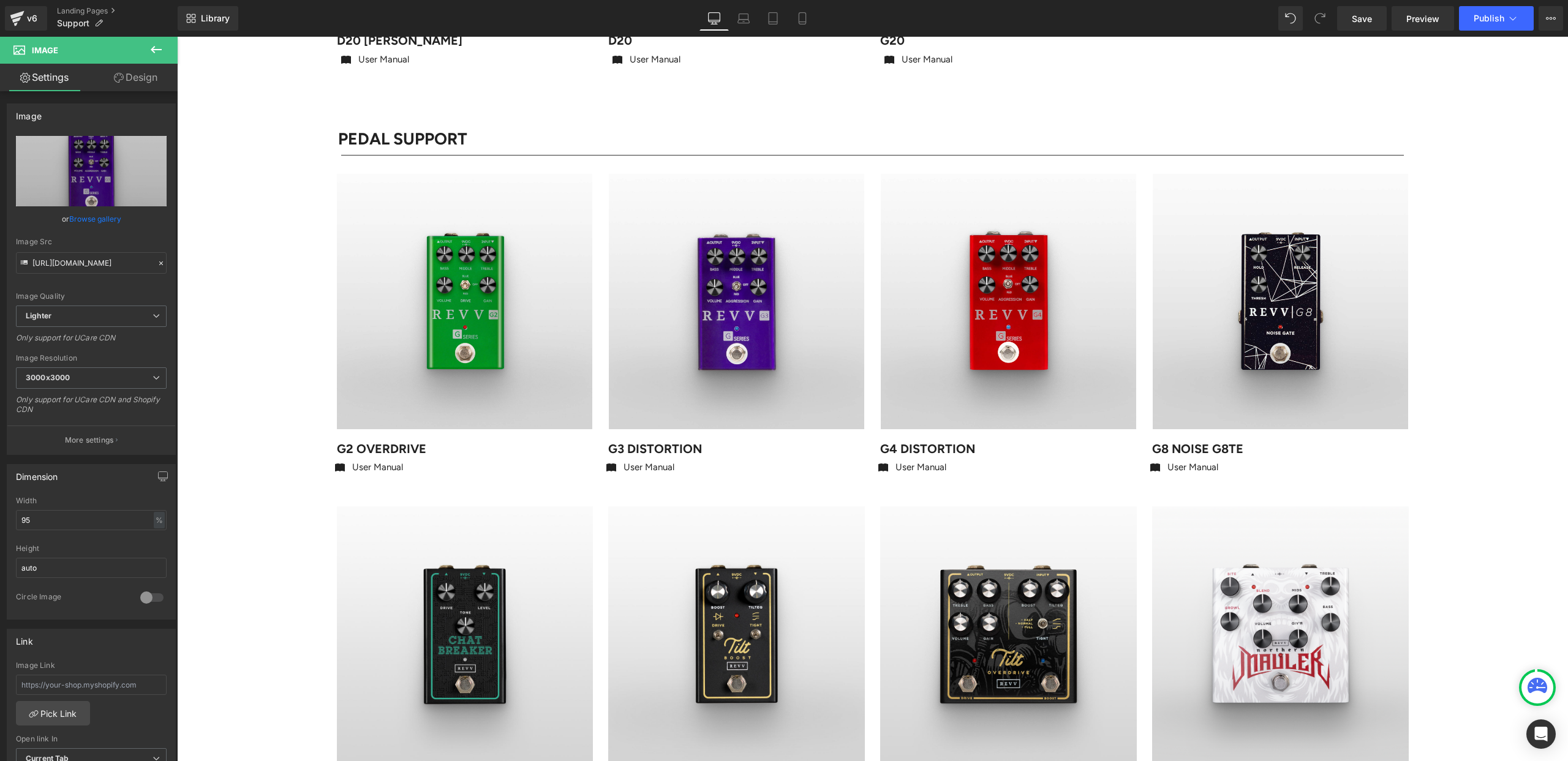
click at [1547, 225] on div "AMPLIFIER SUPPORT Heading Row Separator Sale Off" at bounding box center [872, 385] width 1391 height 2820
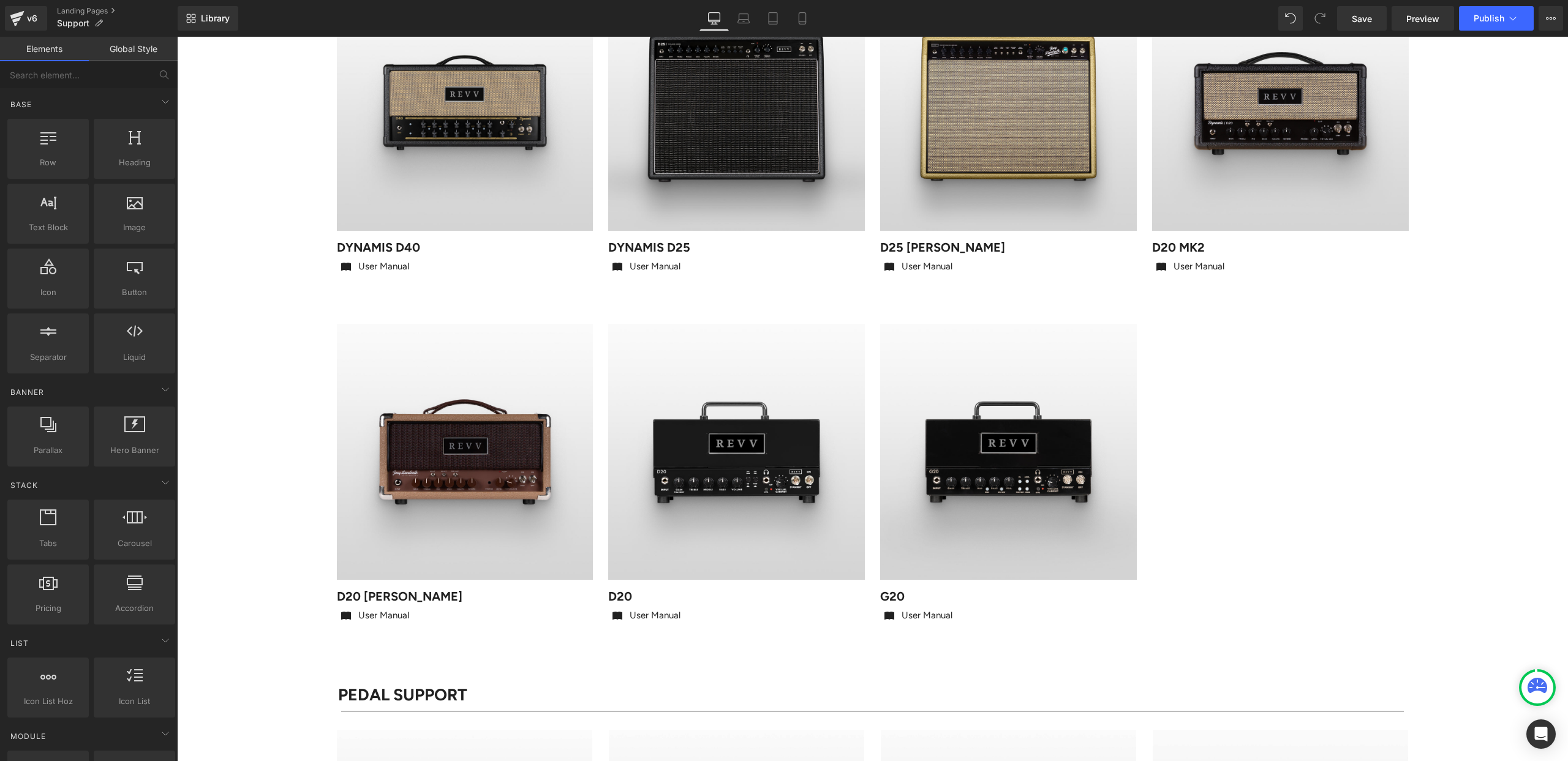
scroll to position [620, 0]
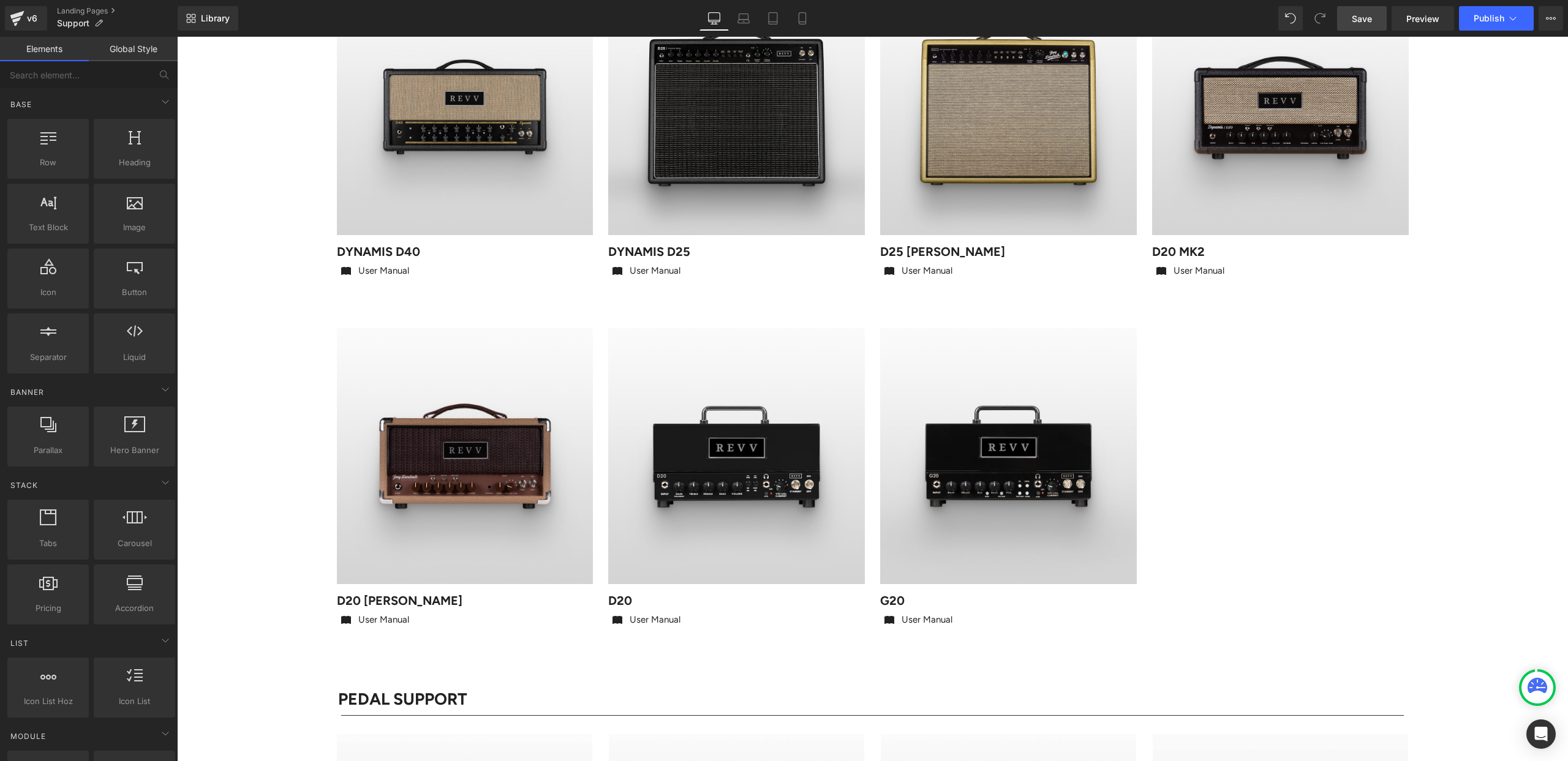
click at [1363, 17] on span "Save" at bounding box center [1362, 19] width 20 height 13
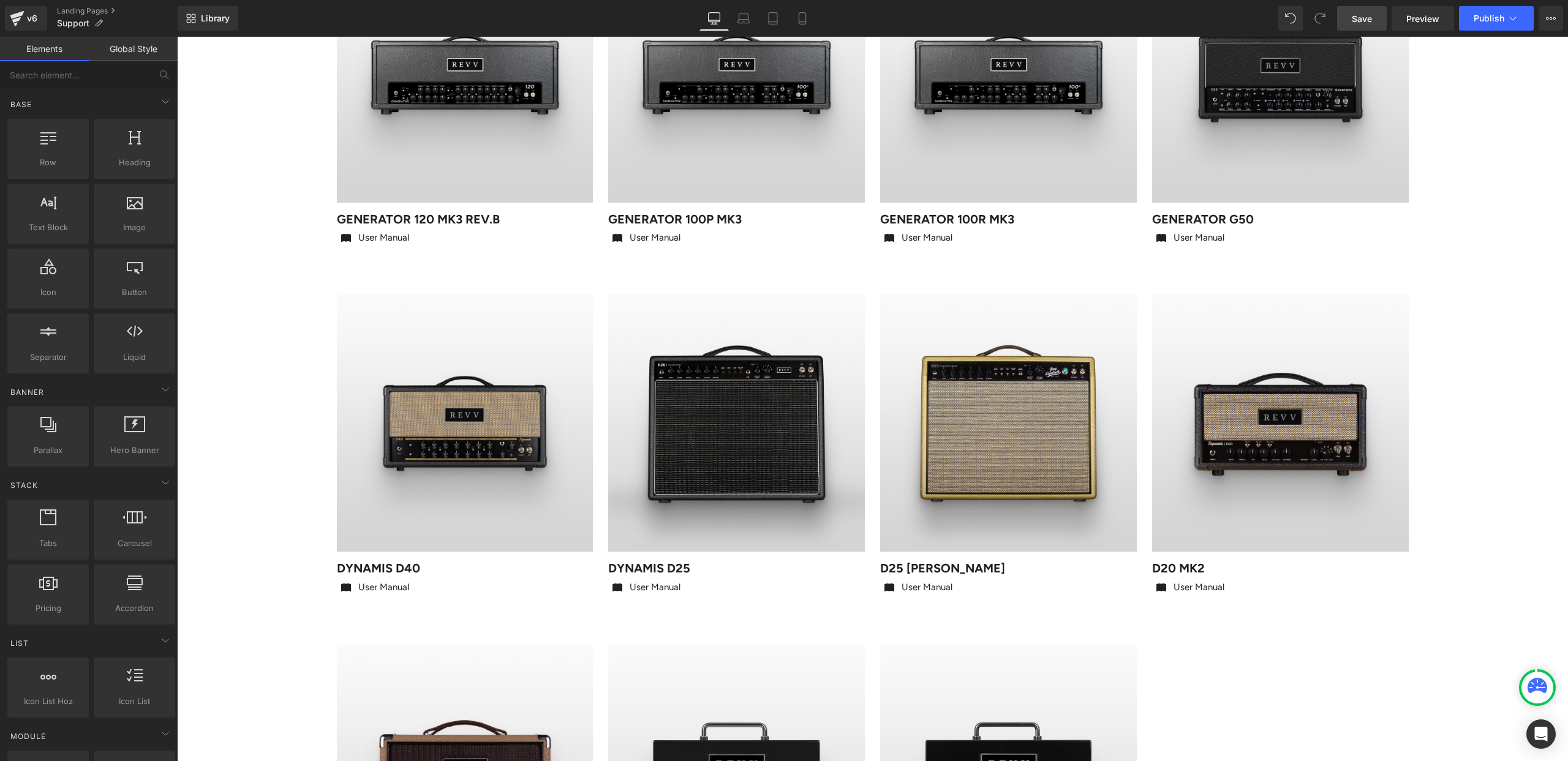
scroll to position [353, 0]
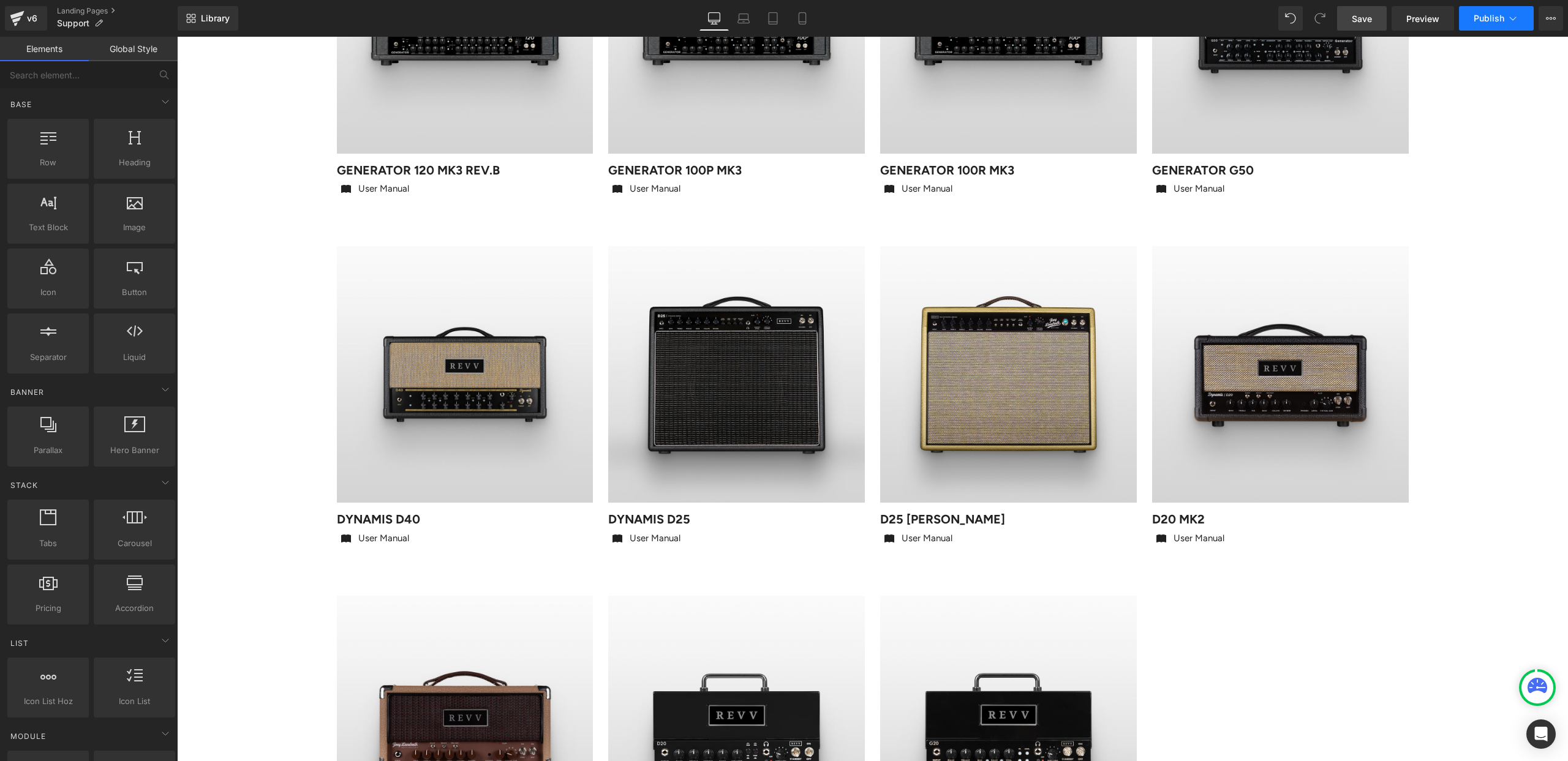
click at [1496, 18] on span "Publish" at bounding box center [1488, 18] width 30 height 9
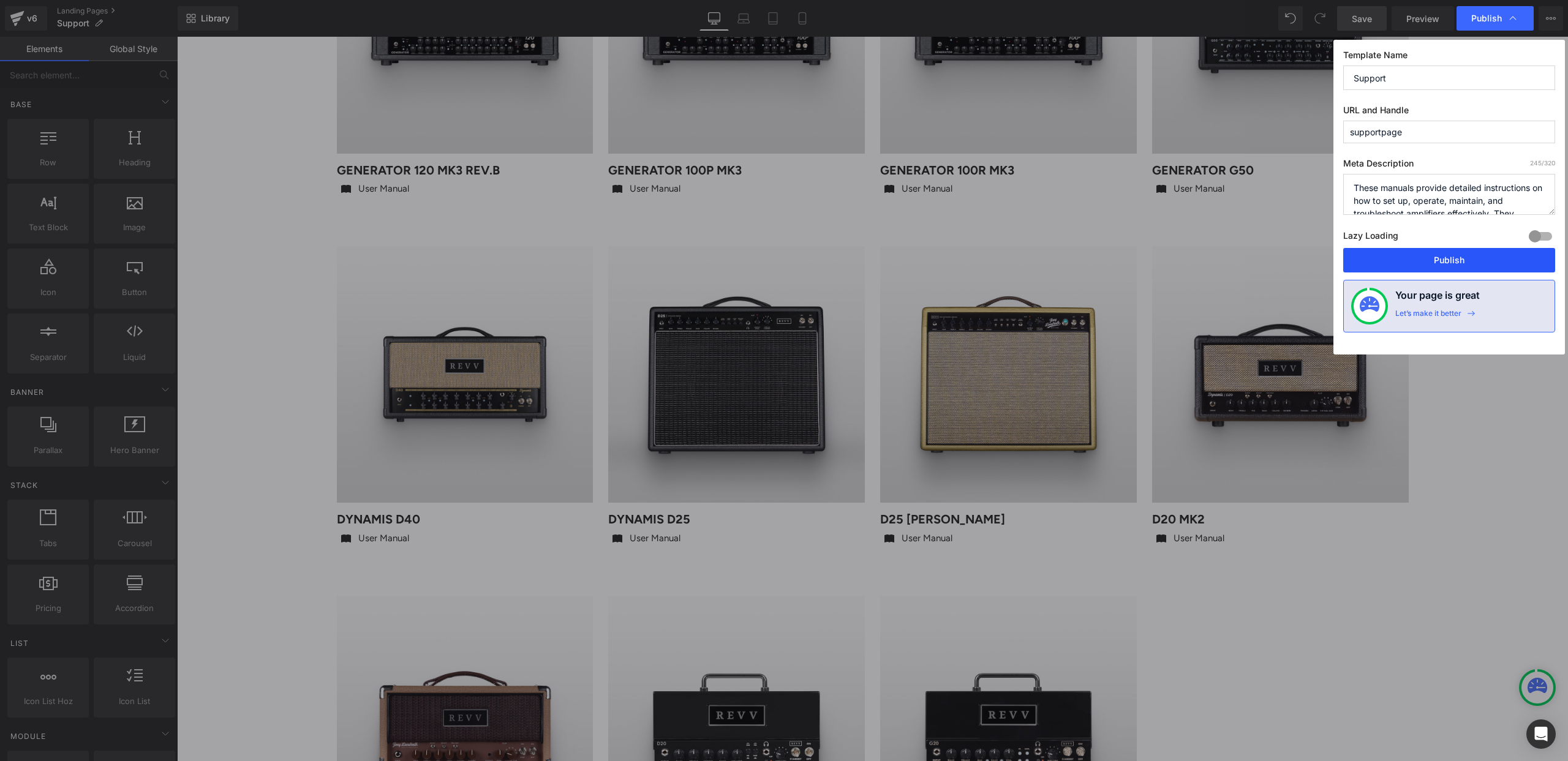
click at [1458, 257] on button "Publish" at bounding box center [1450, 260] width 212 height 25
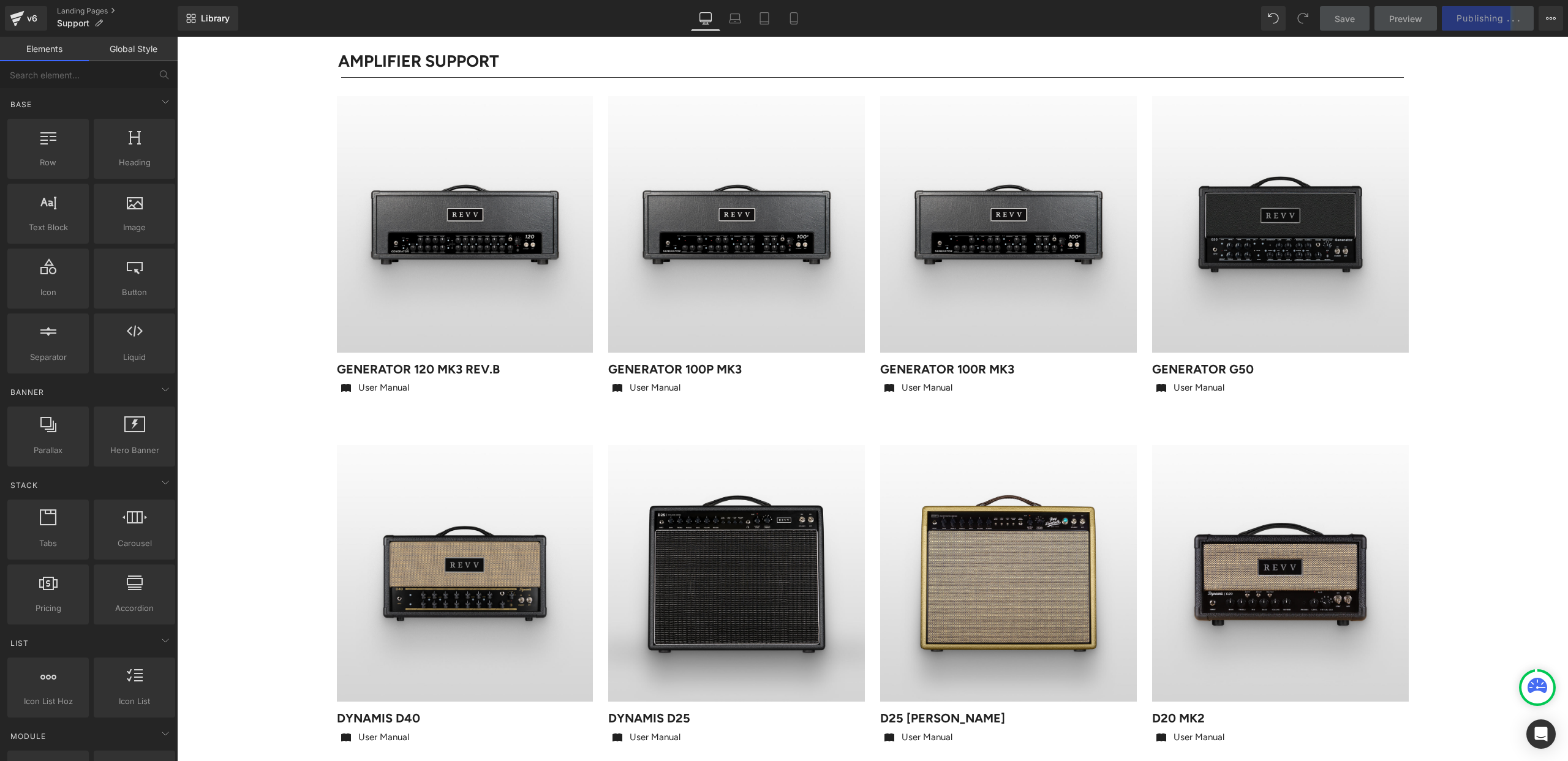
scroll to position [153, 0]
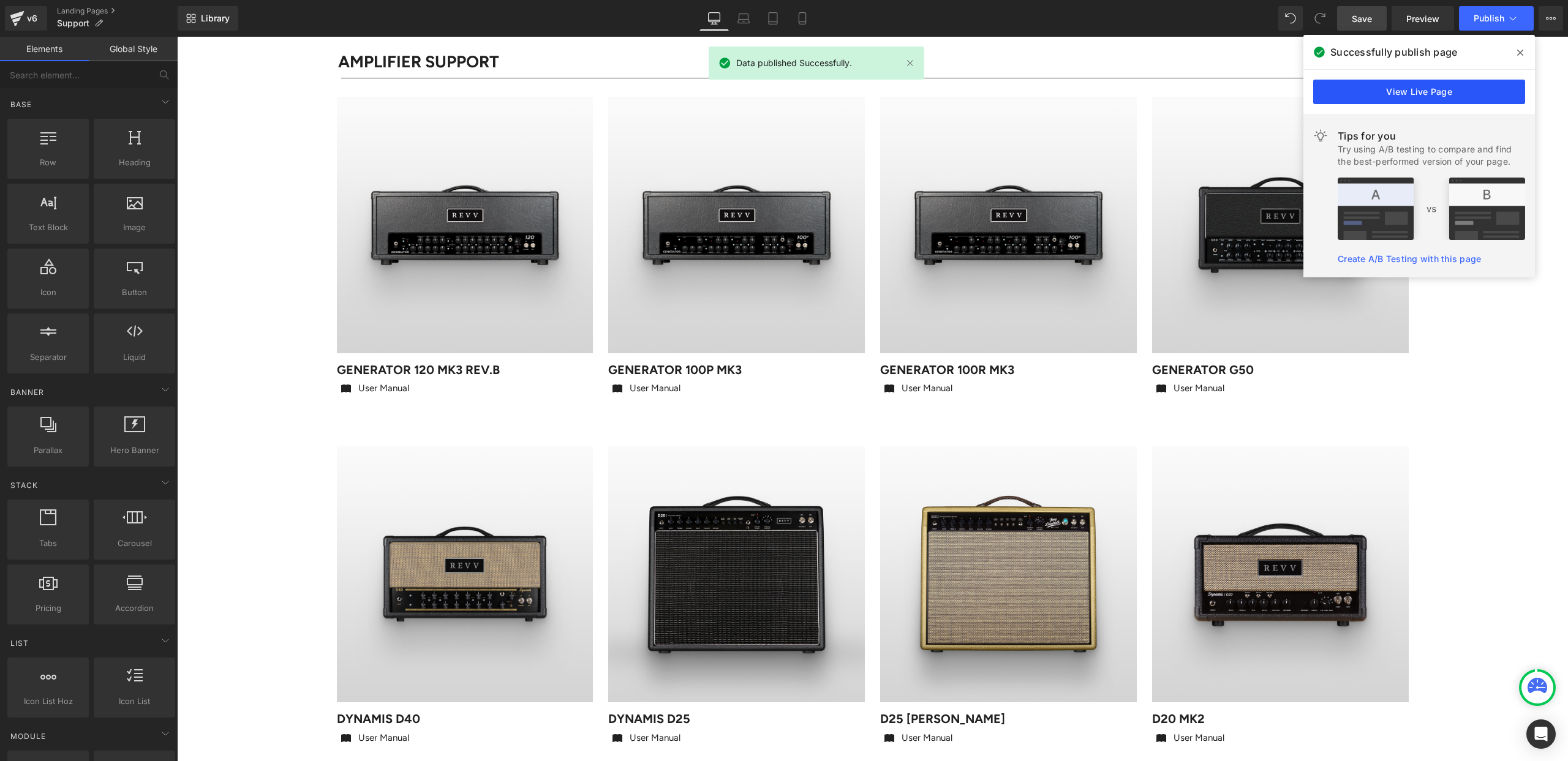
click at [1433, 87] on link "View Live Page" at bounding box center [1419, 92] width 212 height 25
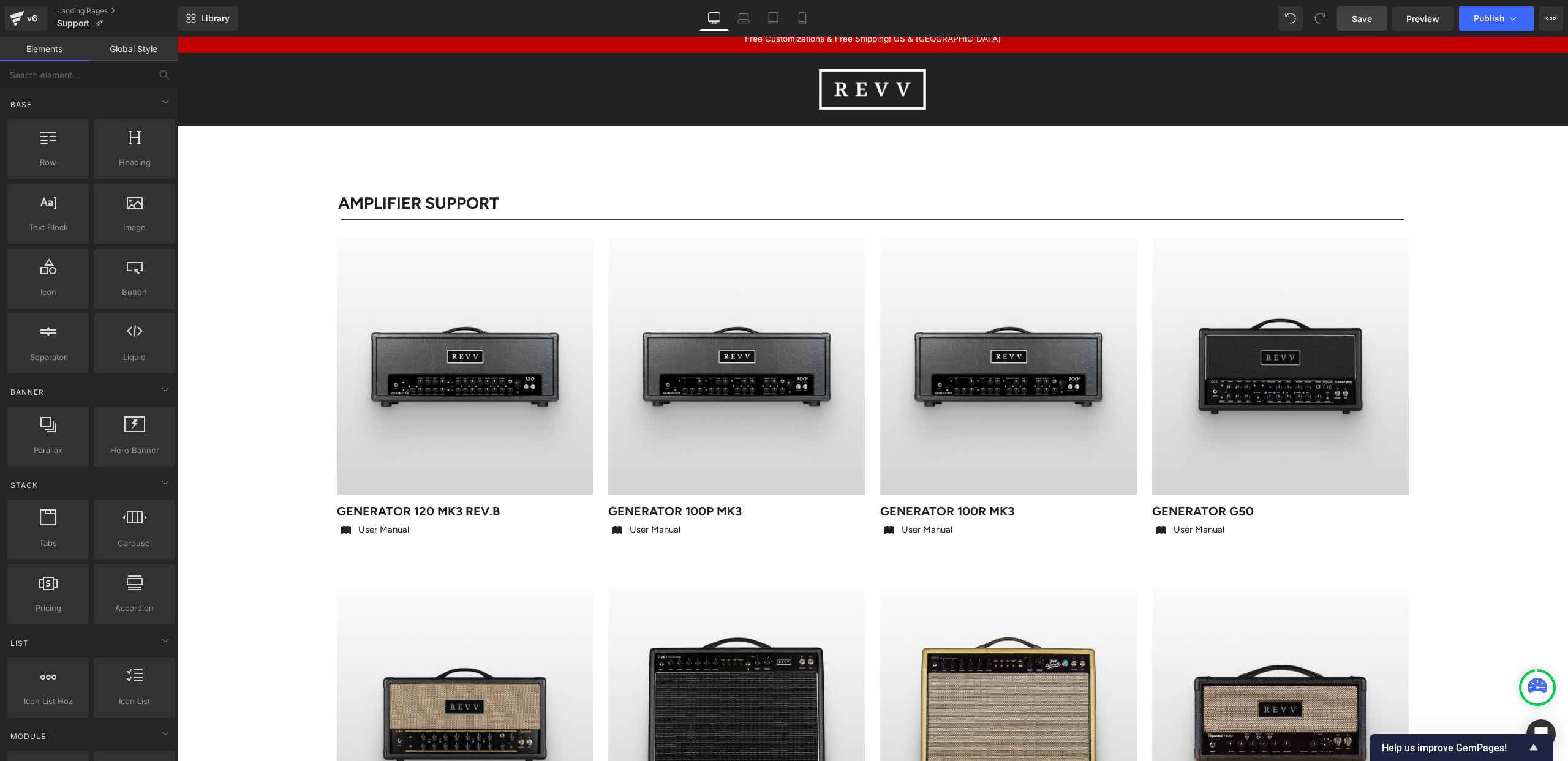
scroll to position [0, 0]
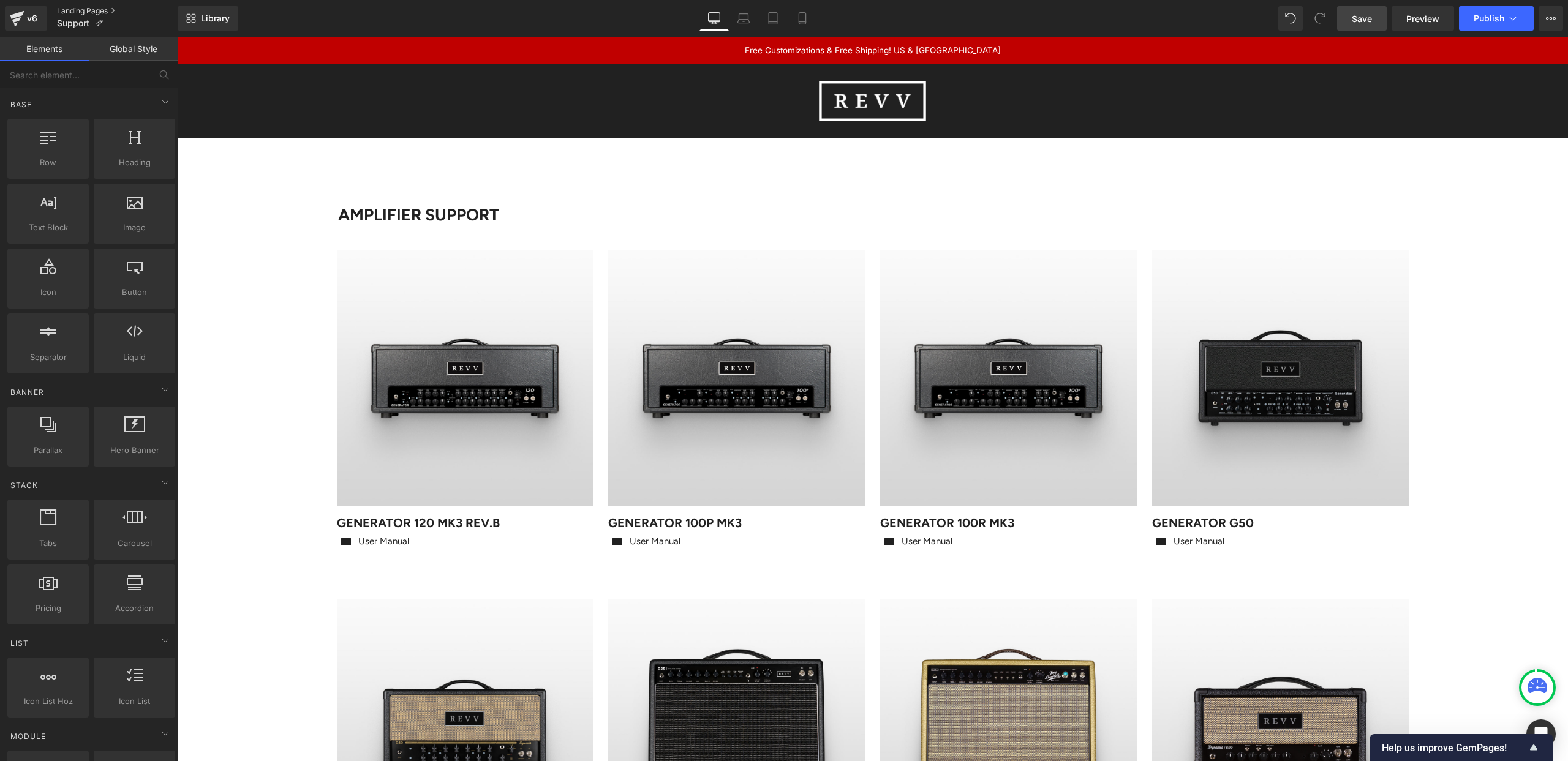
click at [78, 11] on link "Landing Pages" at bounding box center [116, 10] width 120 height 9
